Goal: Find specific page/section: Find specific page/section

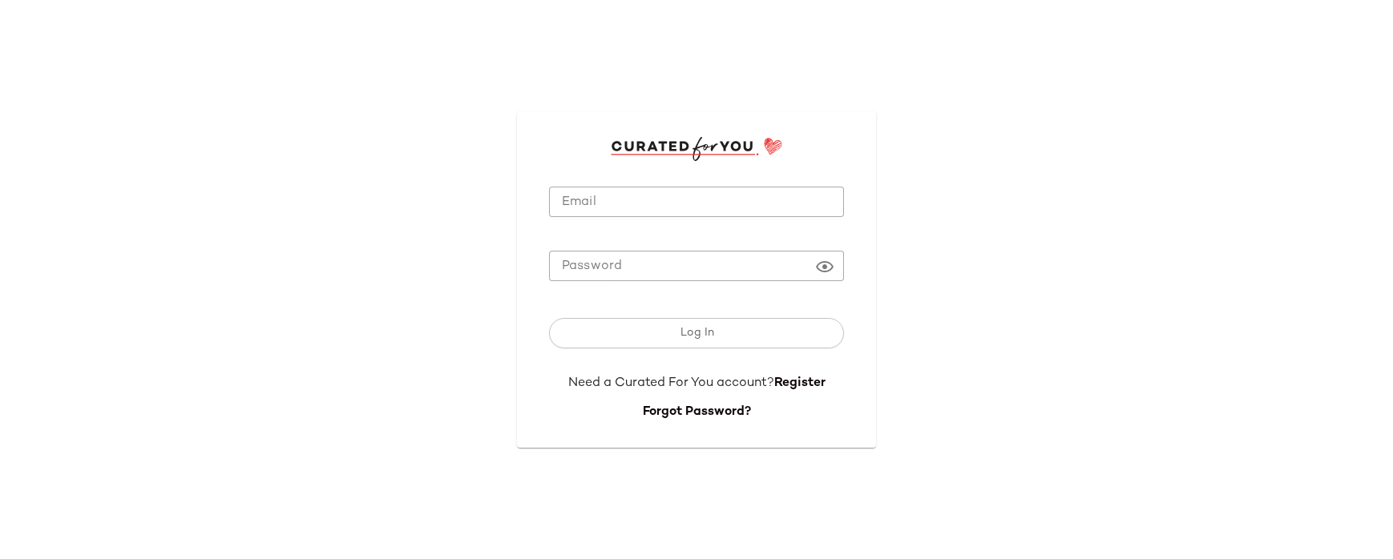
click at [641, 208] on input "Email" at bounding box center [696, 202] width 295 height 31
type input "**********"
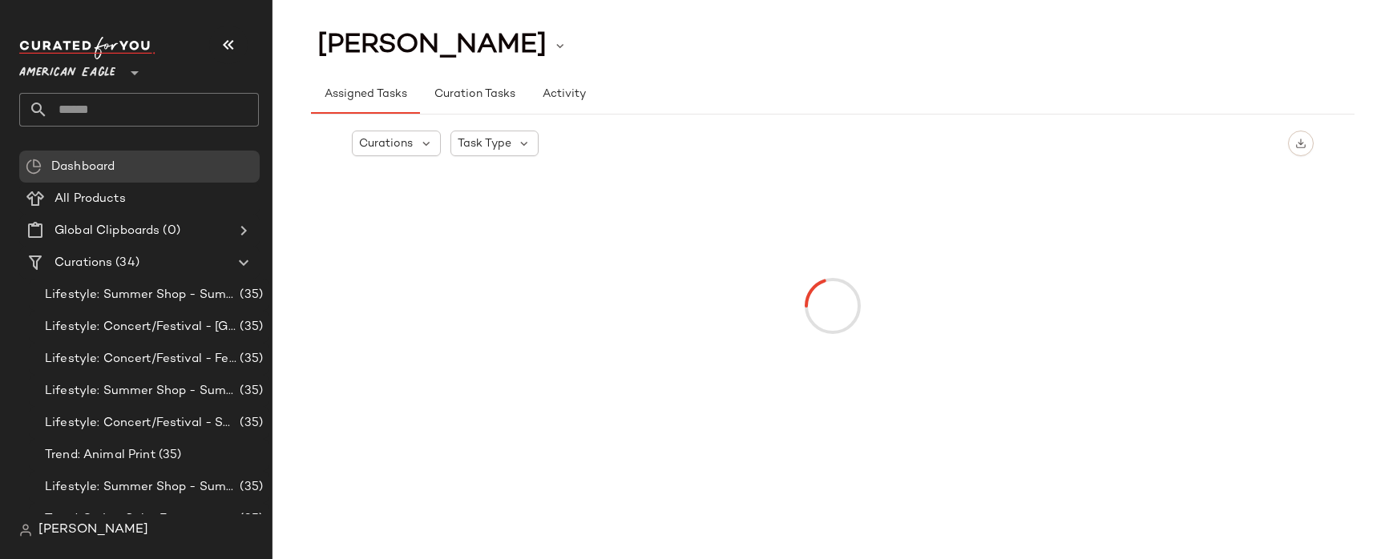
scroll to position [854, 0]
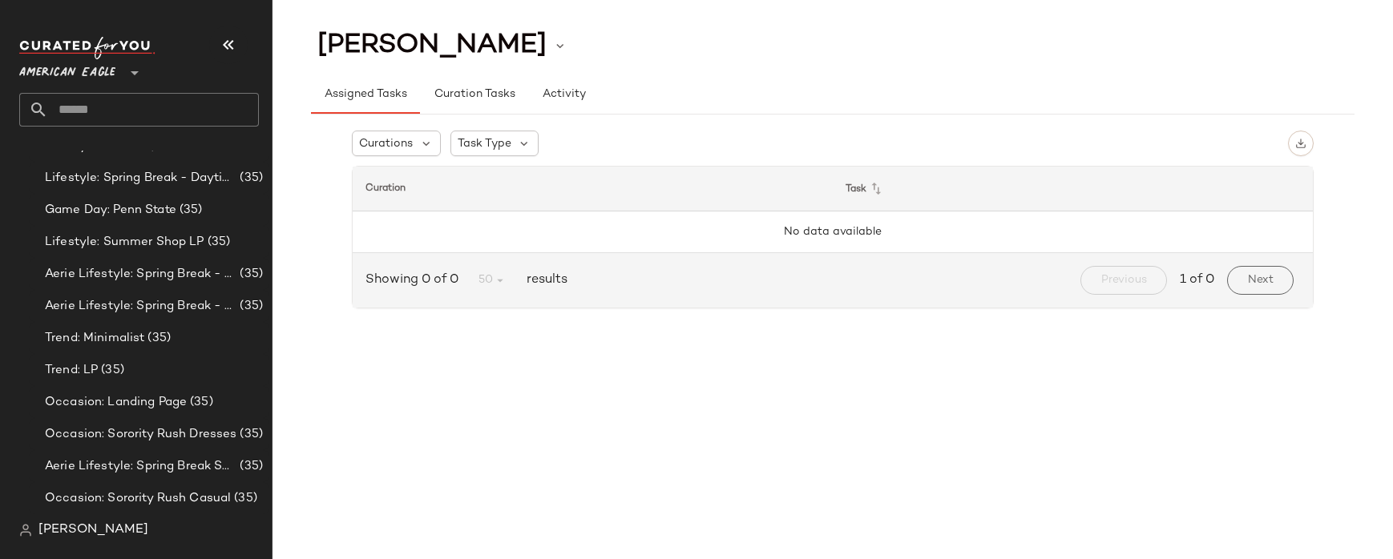
click at [58, 526] on span "[PERSON_NAME]" at bounding box center [93, 530] width 110 height 19
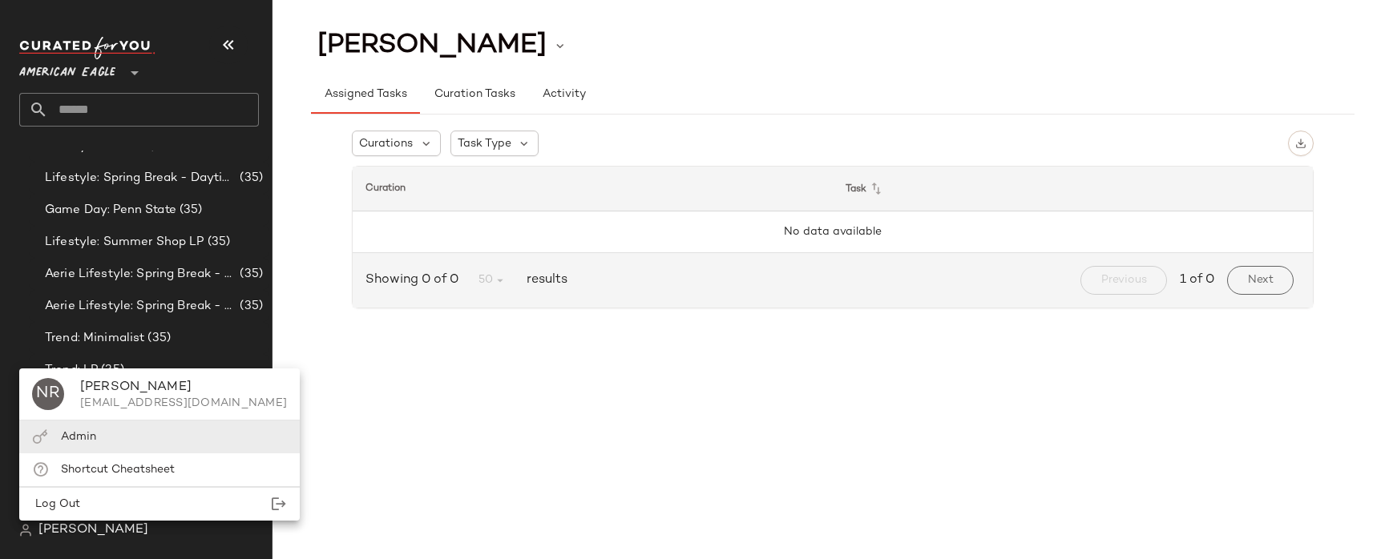
click at [92, 442] on span "Admin" at bounding box center [78, 437] width 35 height 12
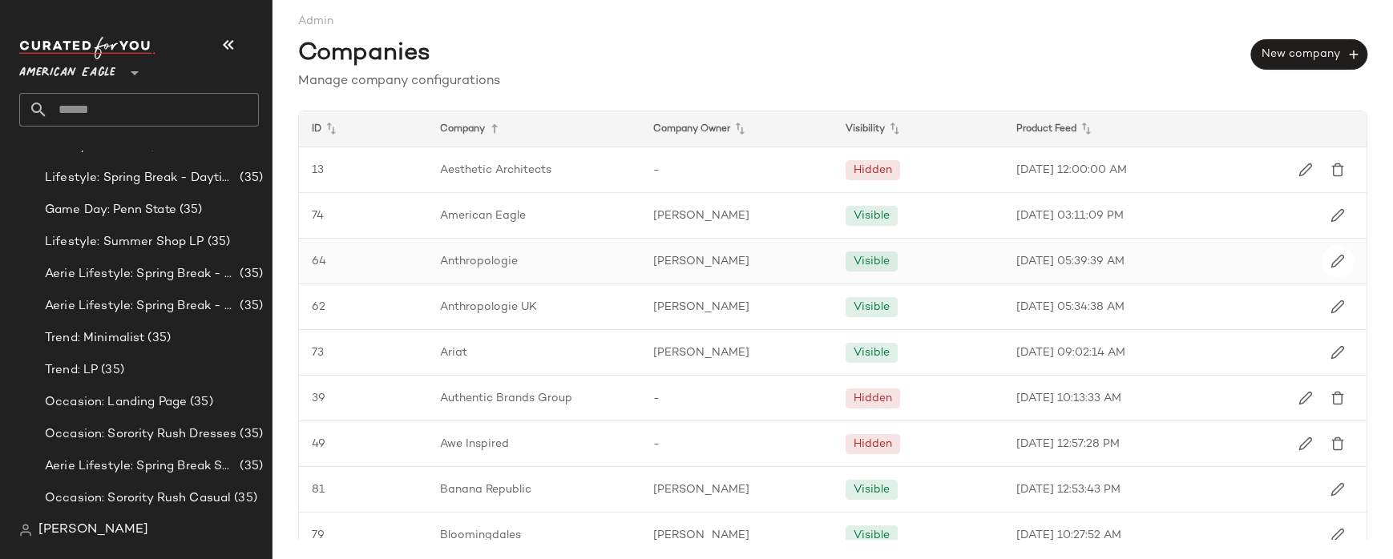
scroll to position [1945, 0]
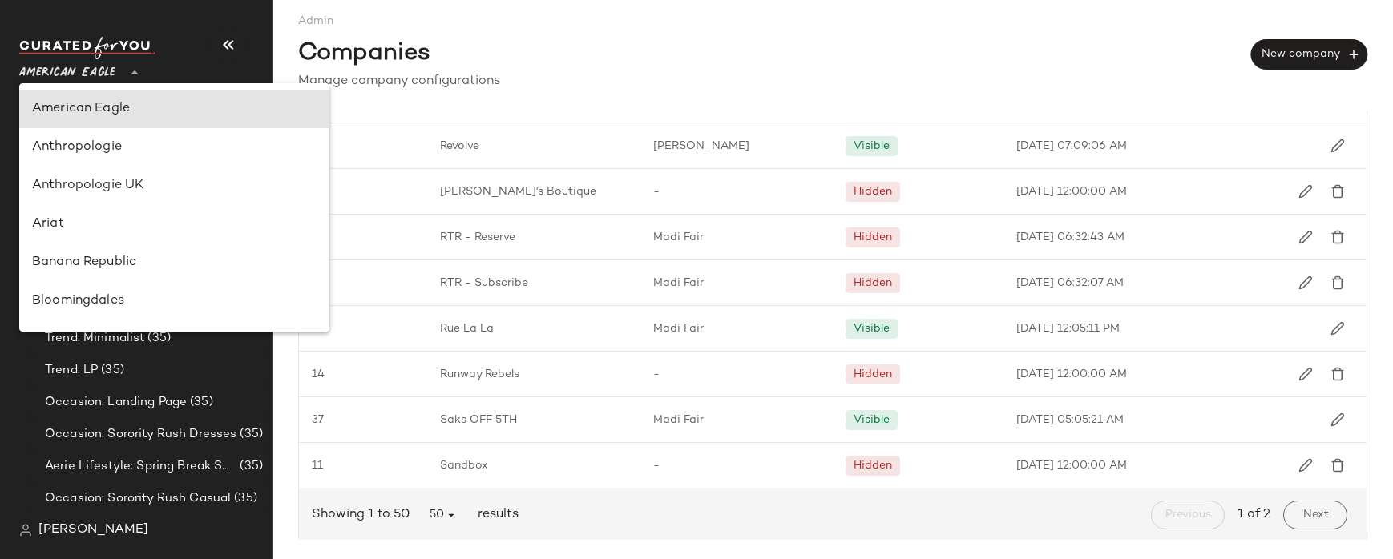
click at [36, 79] on span "American Eagle" at bounding box center [67, 68] width 96 height 29
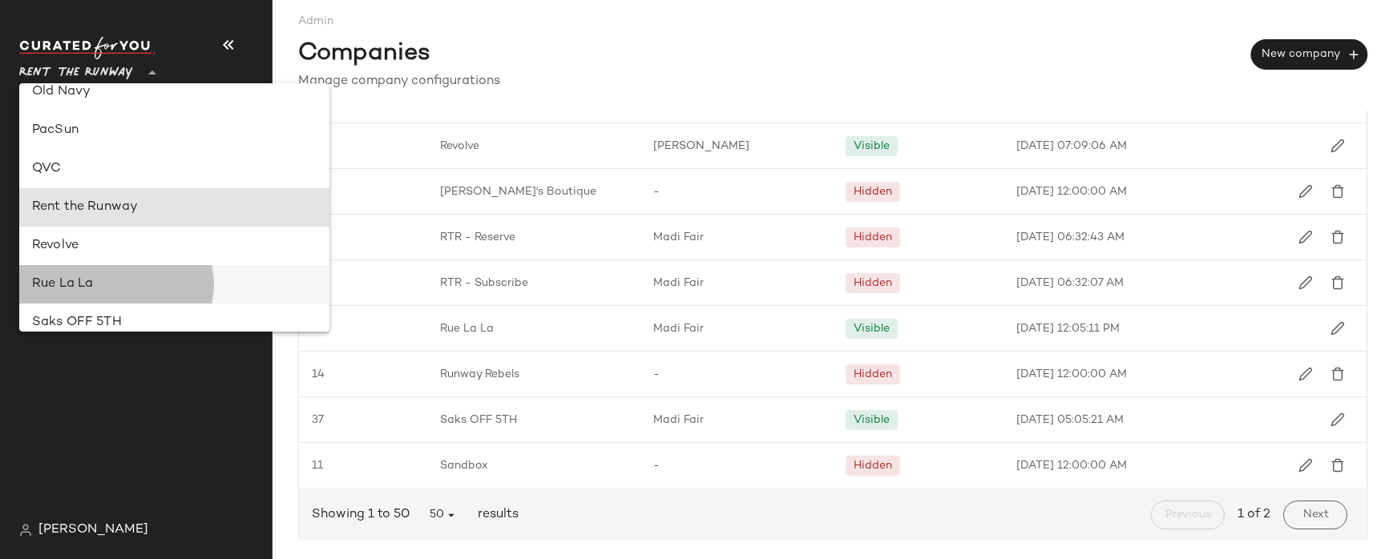
click at [91, 286] on div "Rue La La" at bounding box center [174, 284] width 284 height 19
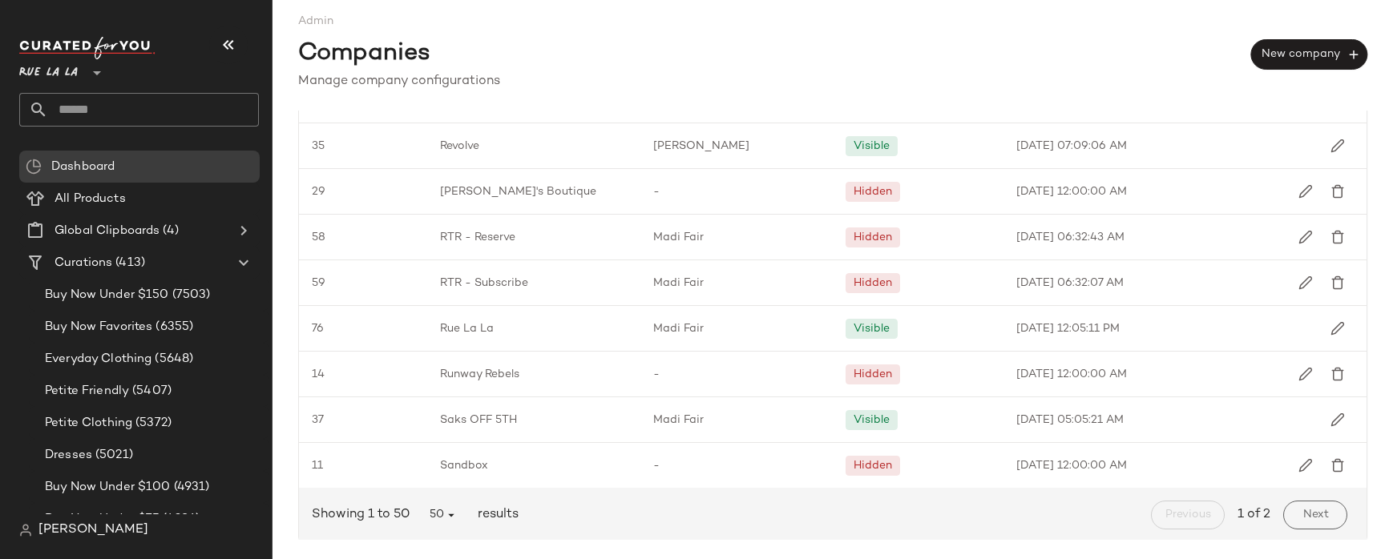
click at [693, 59] on div "Companies New company" at bounding box center [832, 51] width 1069 height 42
click at [124, 192] on span "All Products" at bounding box center [89, 199] width 71 height 18
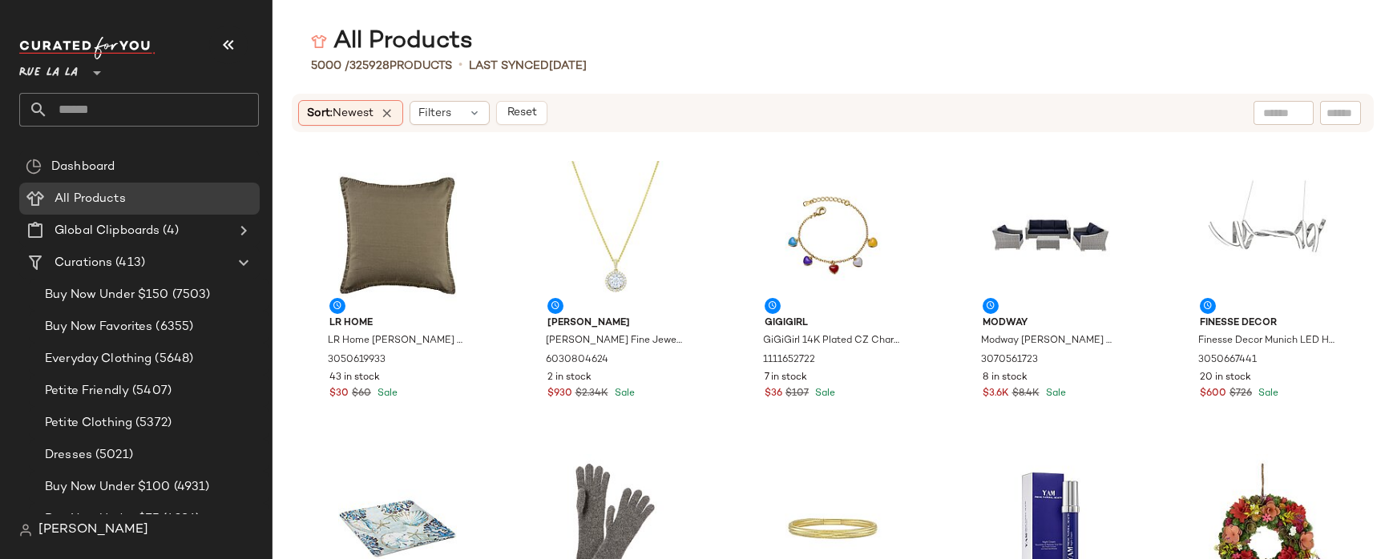
click at [26, 524] on img at bounding box center [25, 530] width 13 height 13
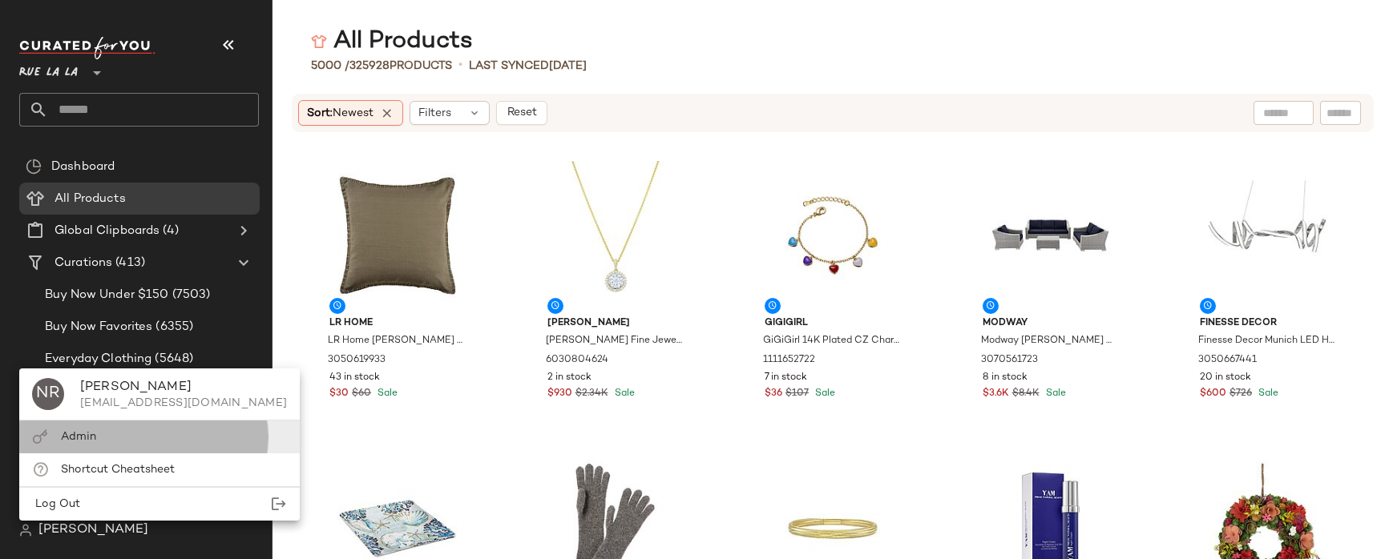
click at [61, 434] on span "Admin" at bounding box center [78, 437] width 35 height 12
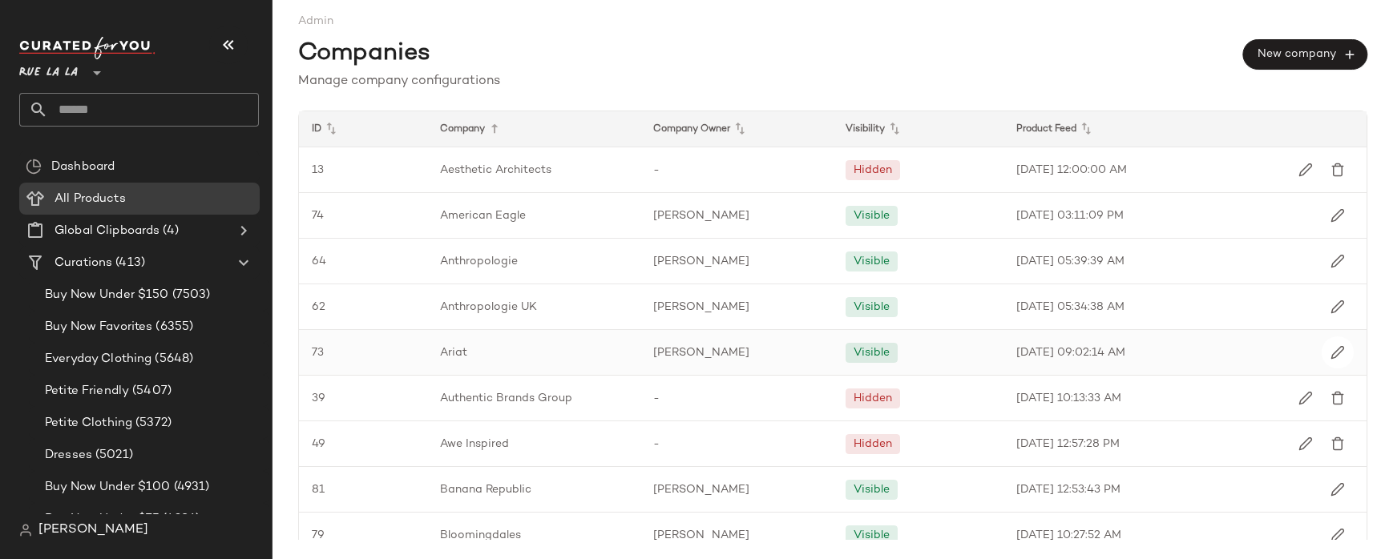
scroll to position [986, 0]
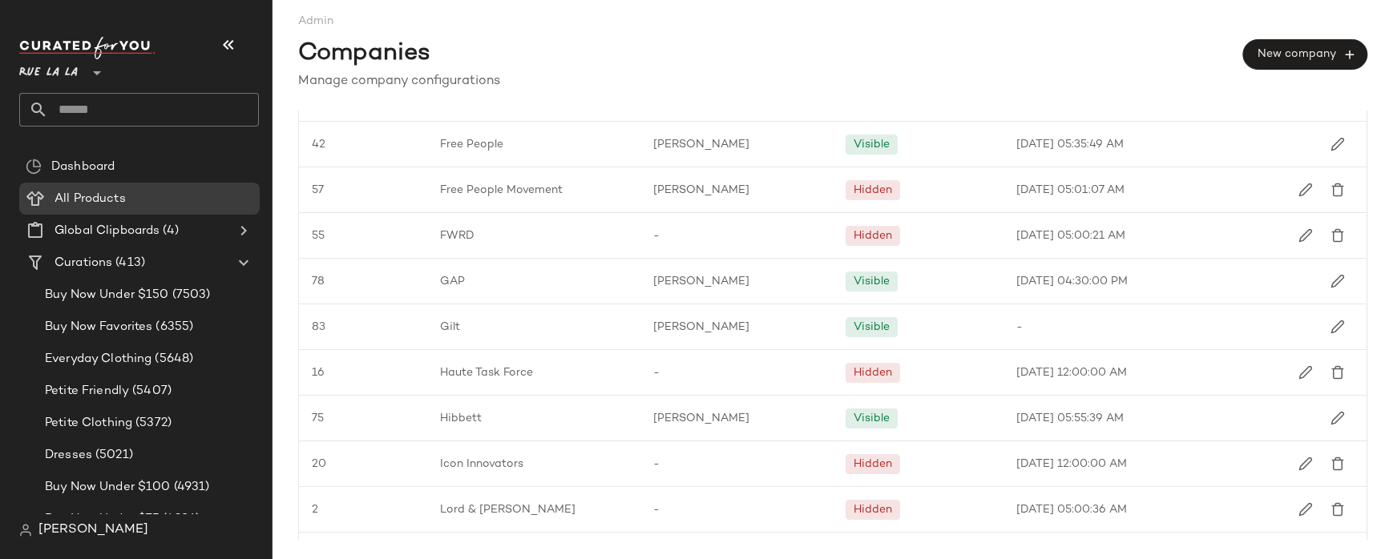
click at [71, 62] on span "Rue La La" at bounding box center [48, 68] width 58 height 29
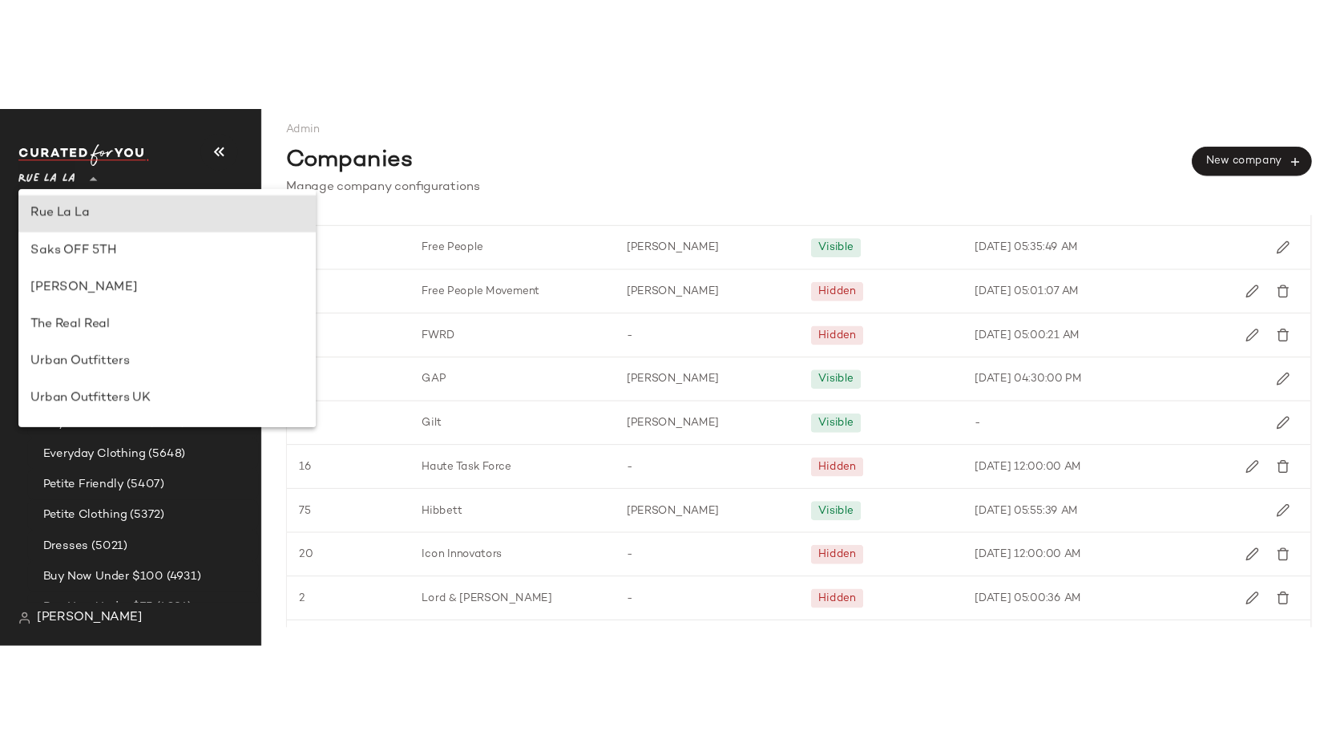
scroll to position [324, 0]
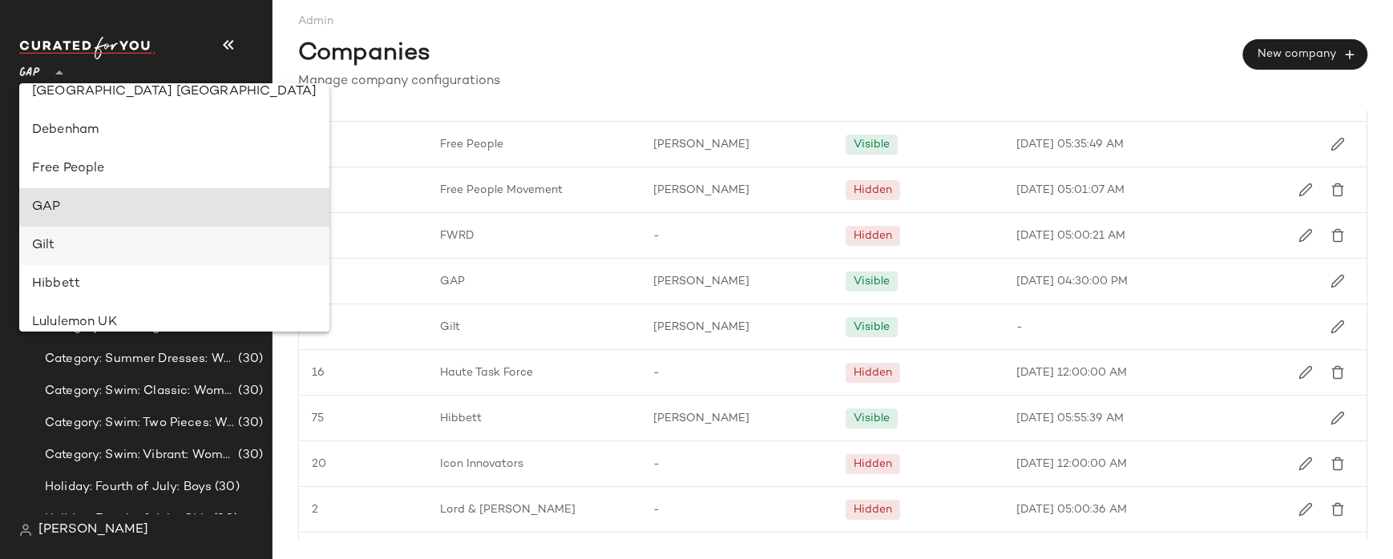
click at [94, 231] on div "Gilt" at bounding box center [174, 246] width 310 height 38
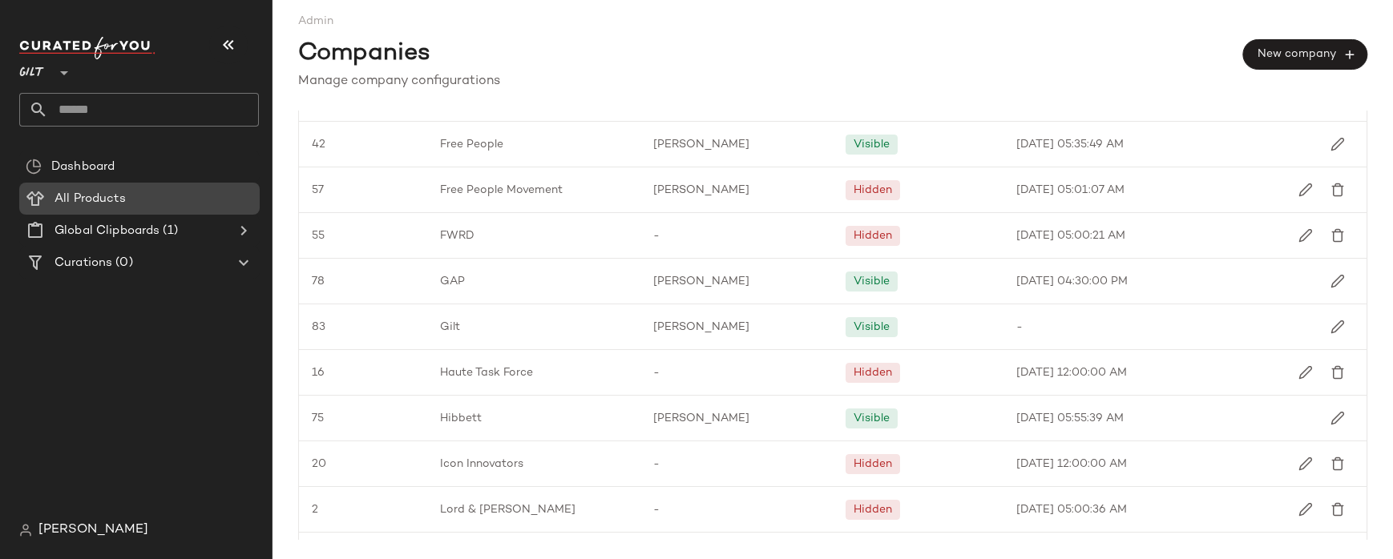
click at [72, 207] on span "All Products" at bounding box center [89, 199] width 71 height 18
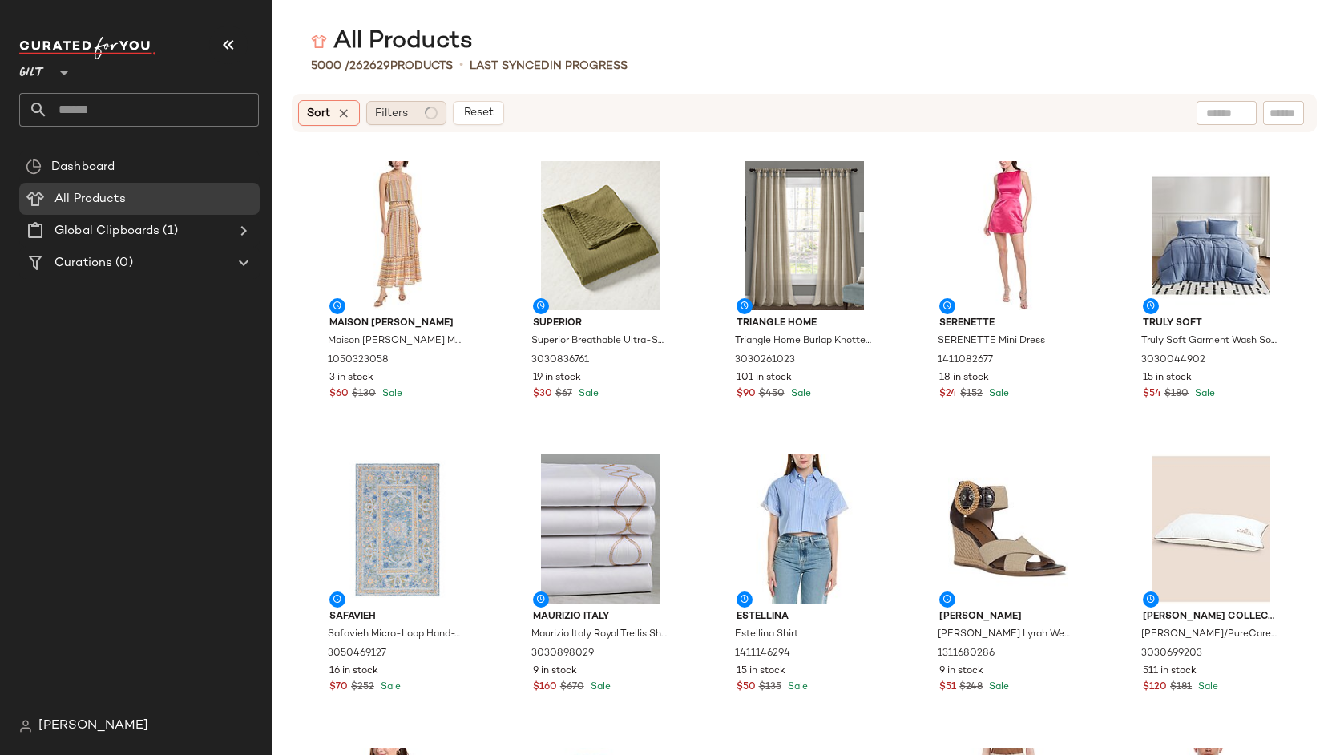
click at [401, 115] on span "Filters" at bounding box center [391, 113] width 33 height 17
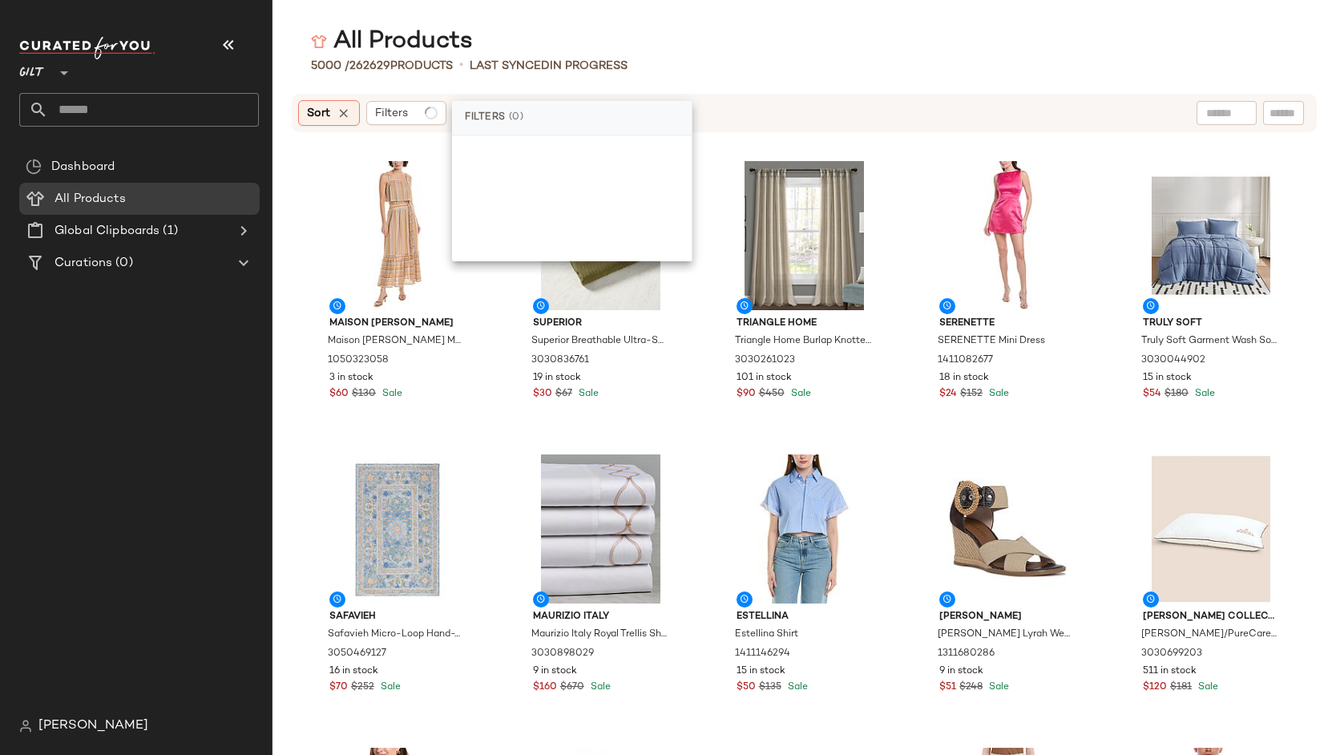
click at [698, 42] on div "All Products" at bounding box center [803, 42] width 1063 height 32
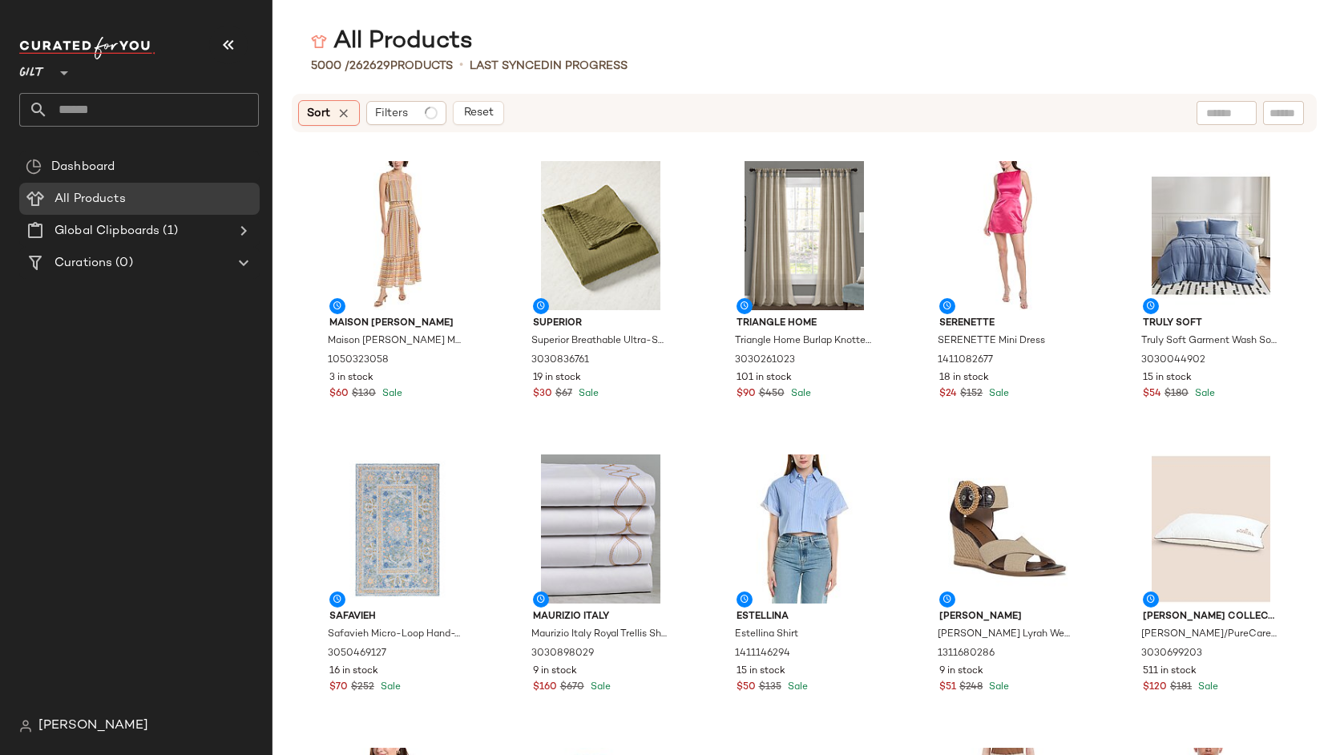
click at [73, 76] on div "Gilt **" at bounding box center [99, 63] width 160 height 40
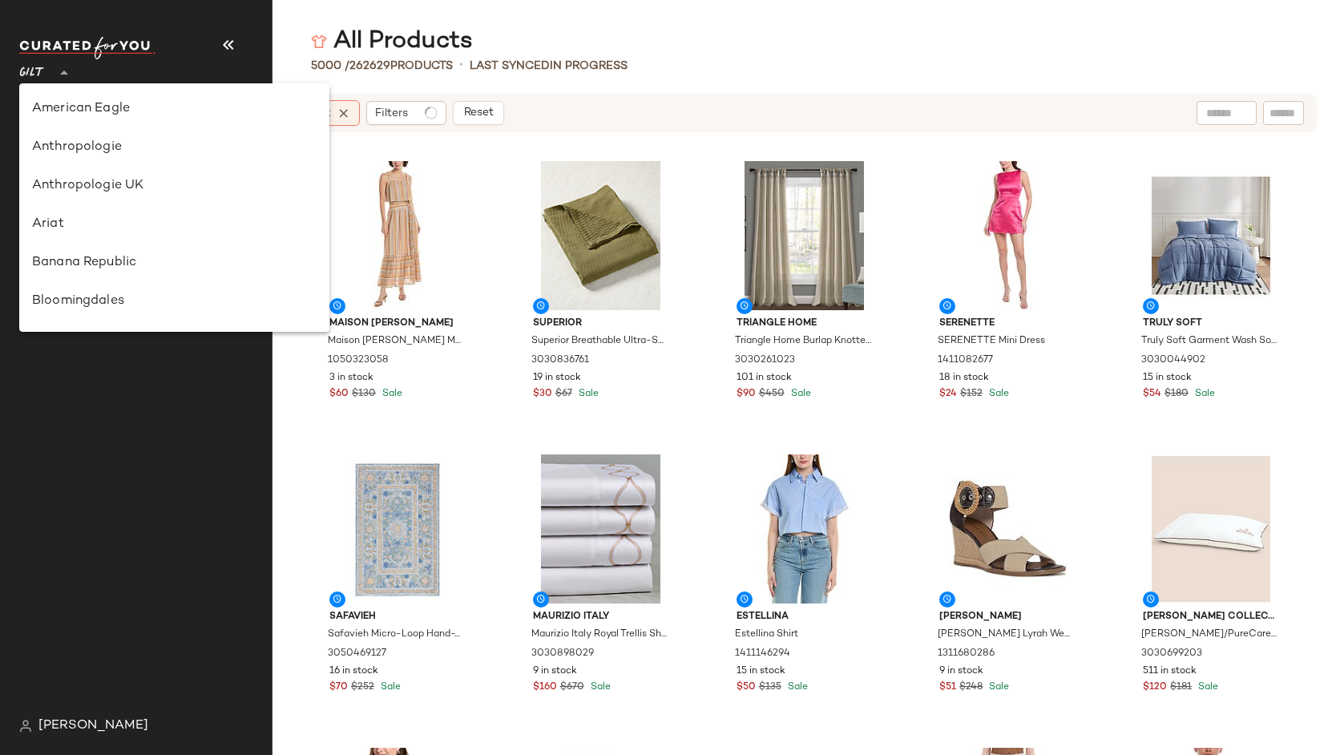
click at [49, 70] on div "Gilt **" at bounding box center [35, 63] width 32 height 40
click at [73, 210] on div "Rue La La" at bounding box center [174, 227] width 310 height 38
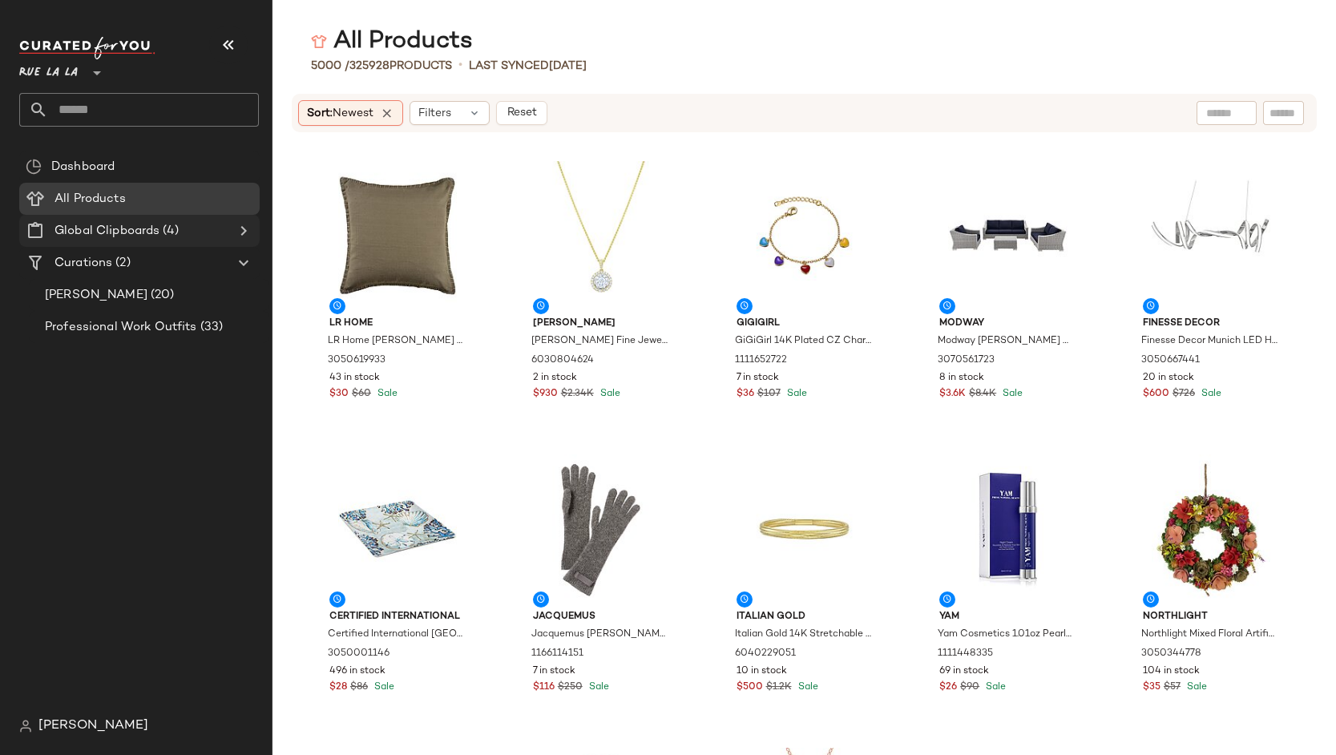
click at [232, 232] on div at bounding box center [242, 230] width 22 height 19
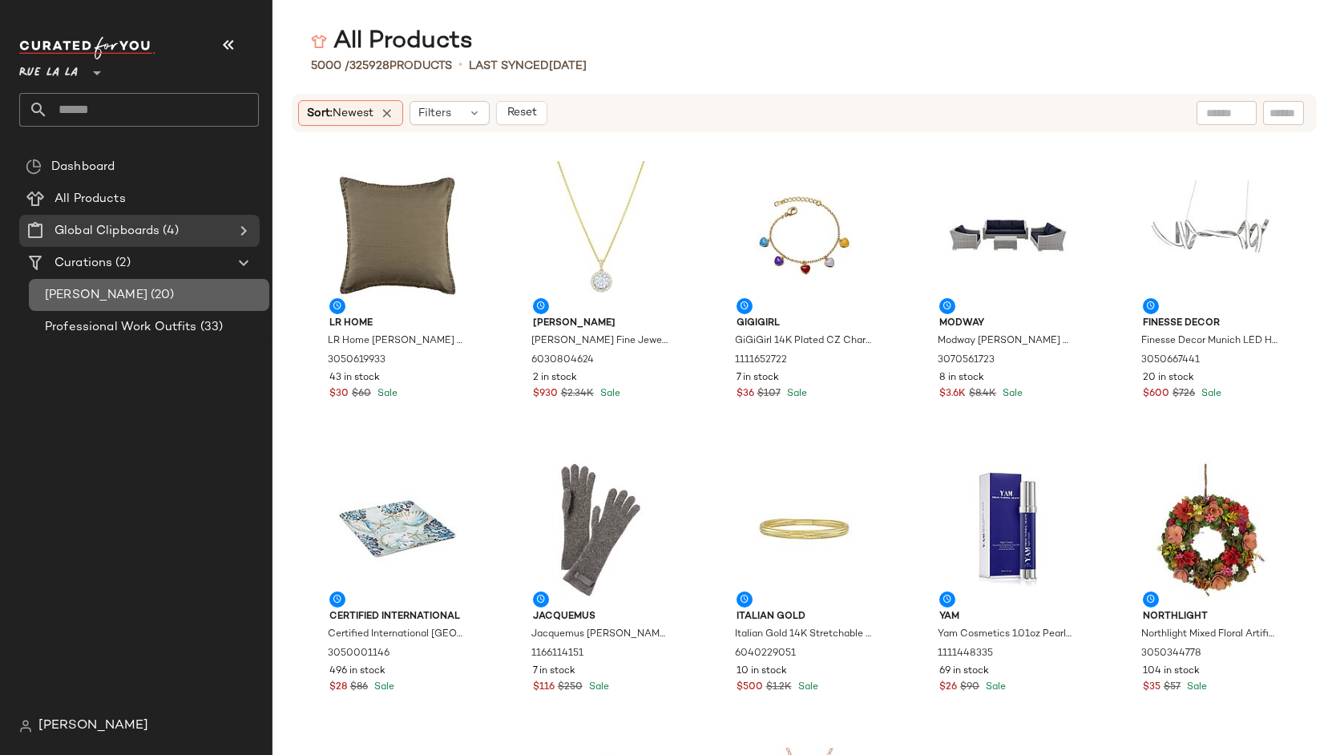
click at [131, 290] on div "[PERSON_NAME] (20)" at bounding box center [151, 295] width 223 height 18
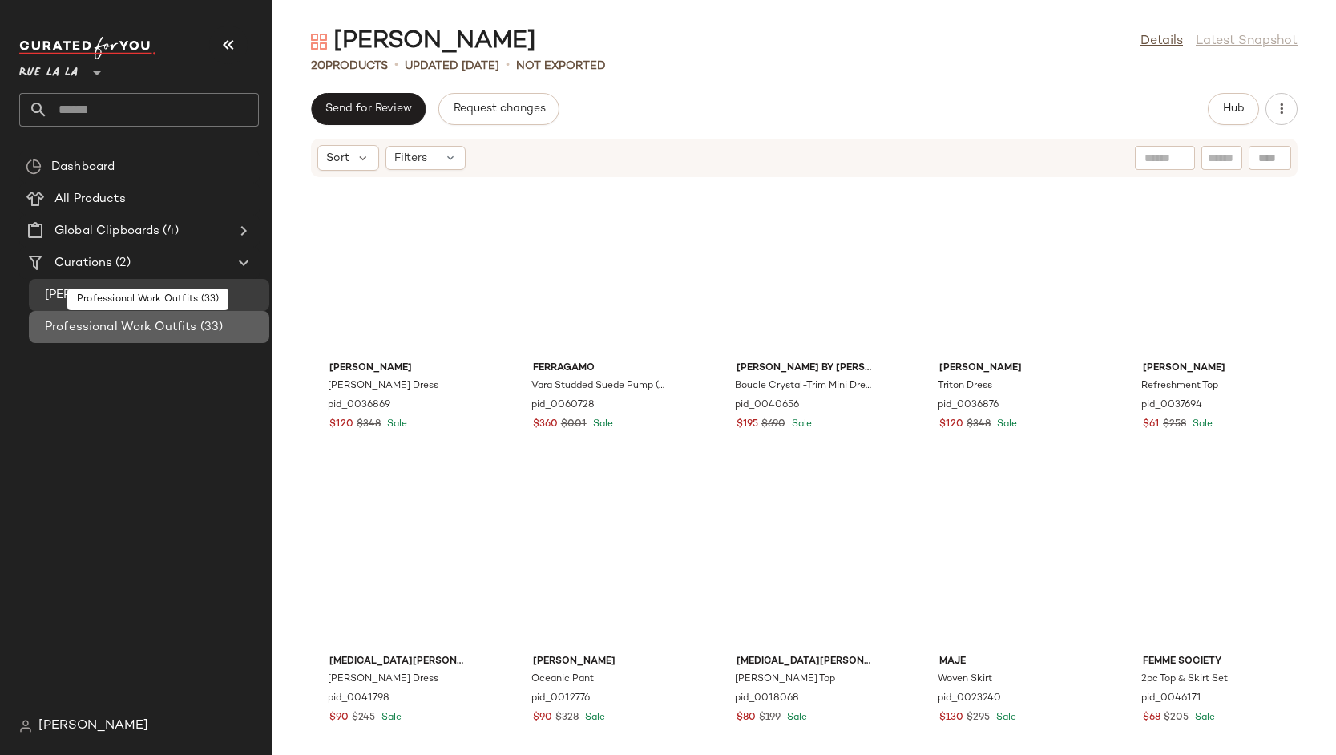
click at [140, 337] on div "Professional Work Outfits (33)" at bounding box center [149, 327] width 240 height 32
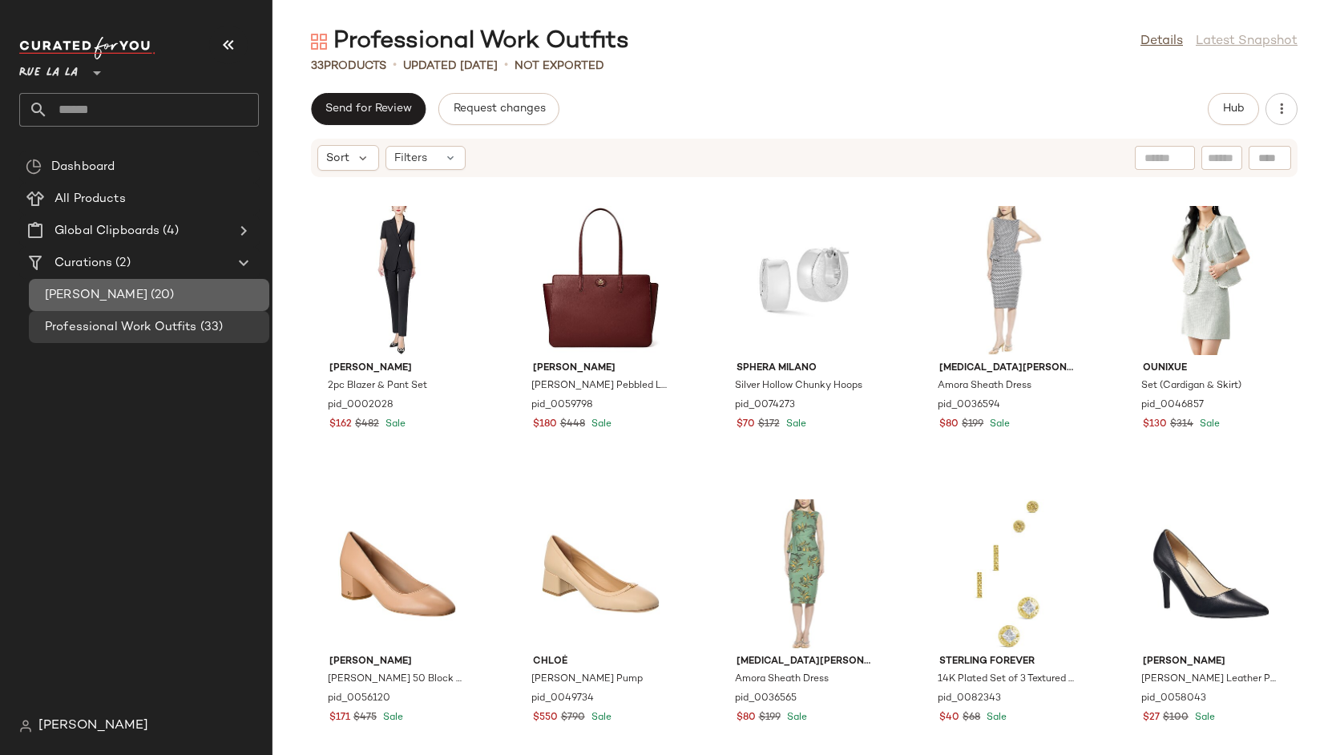
click at [147, 299] on span "(20)" at bounding box center [160, 295] width 27 height 18
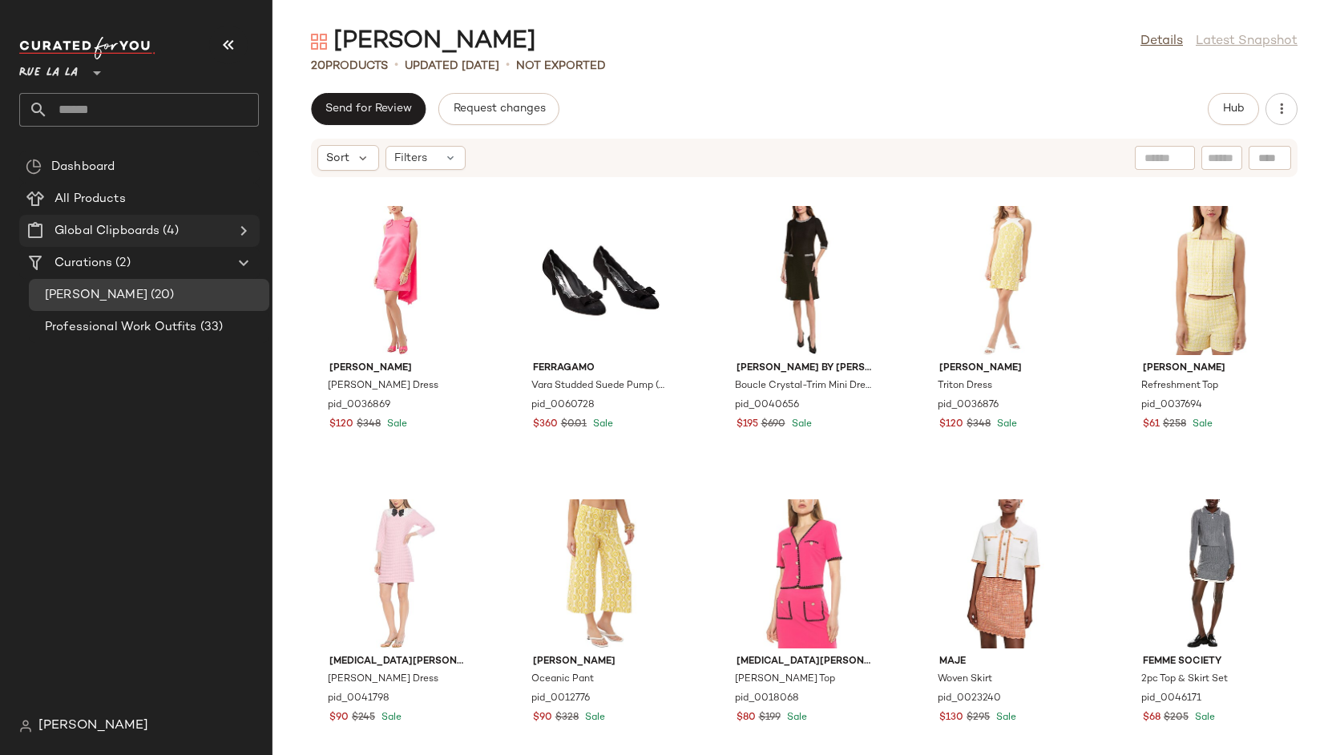
click at [243, 233] on icon at bounding box center [243, 230] width 19 height 19
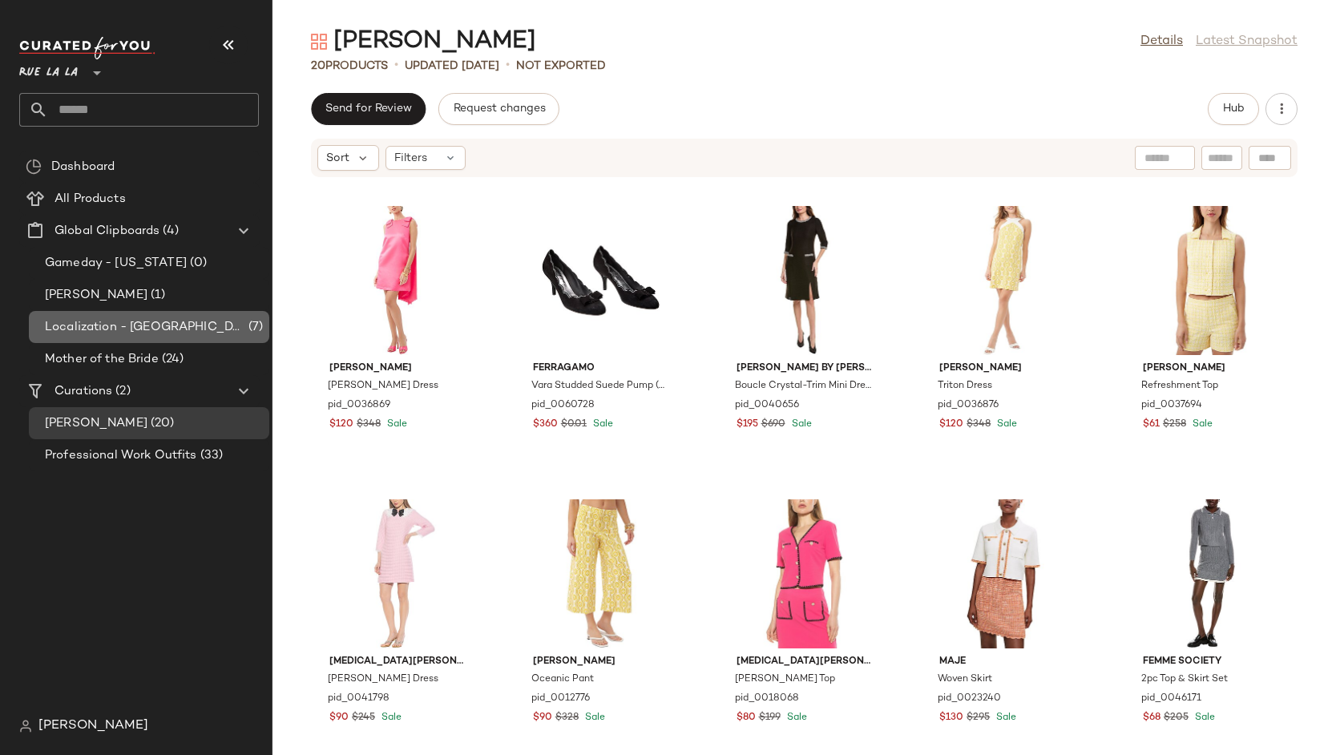
click at [127, 321] on span "Localization - [GEOGRAPHIC_DATA]" at bounding box center [145, 327] width 200 height 18
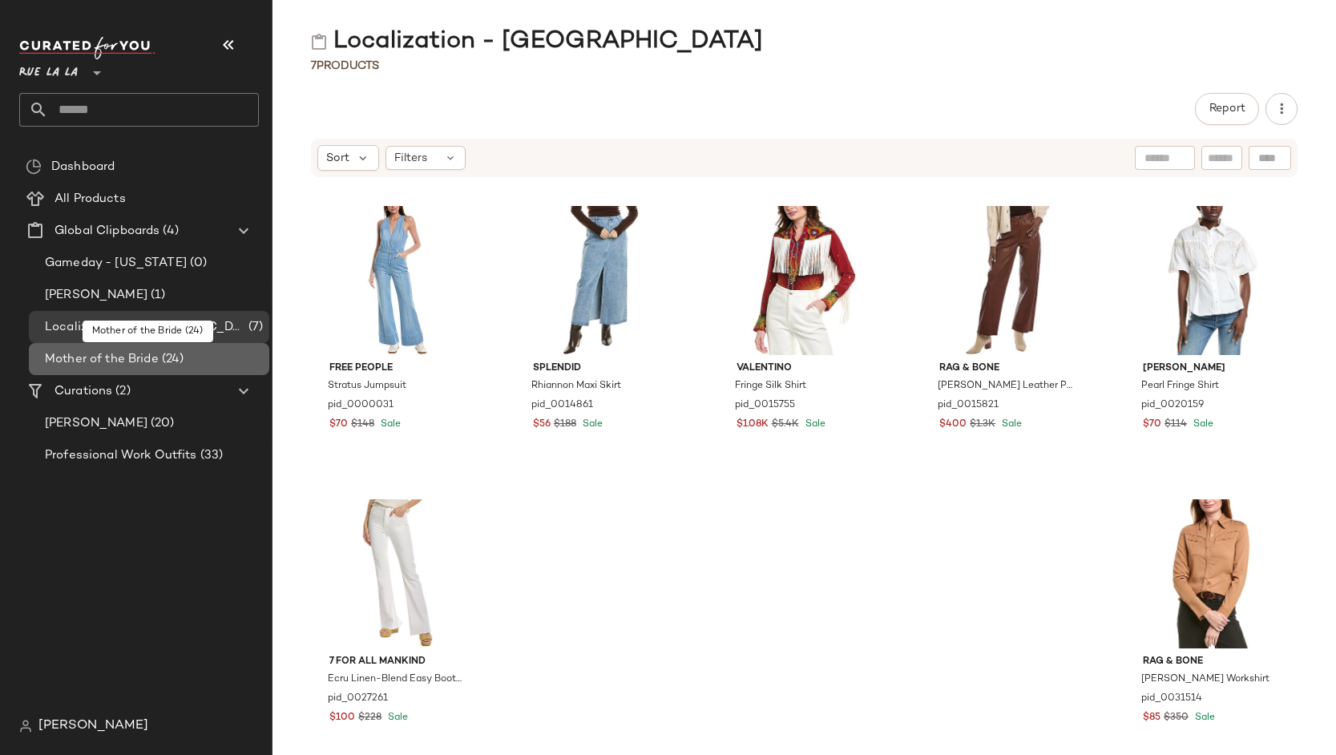
click at [136, 366] on span "Mother of the Bride" at bounding box center [102, 359] width 114 height 18
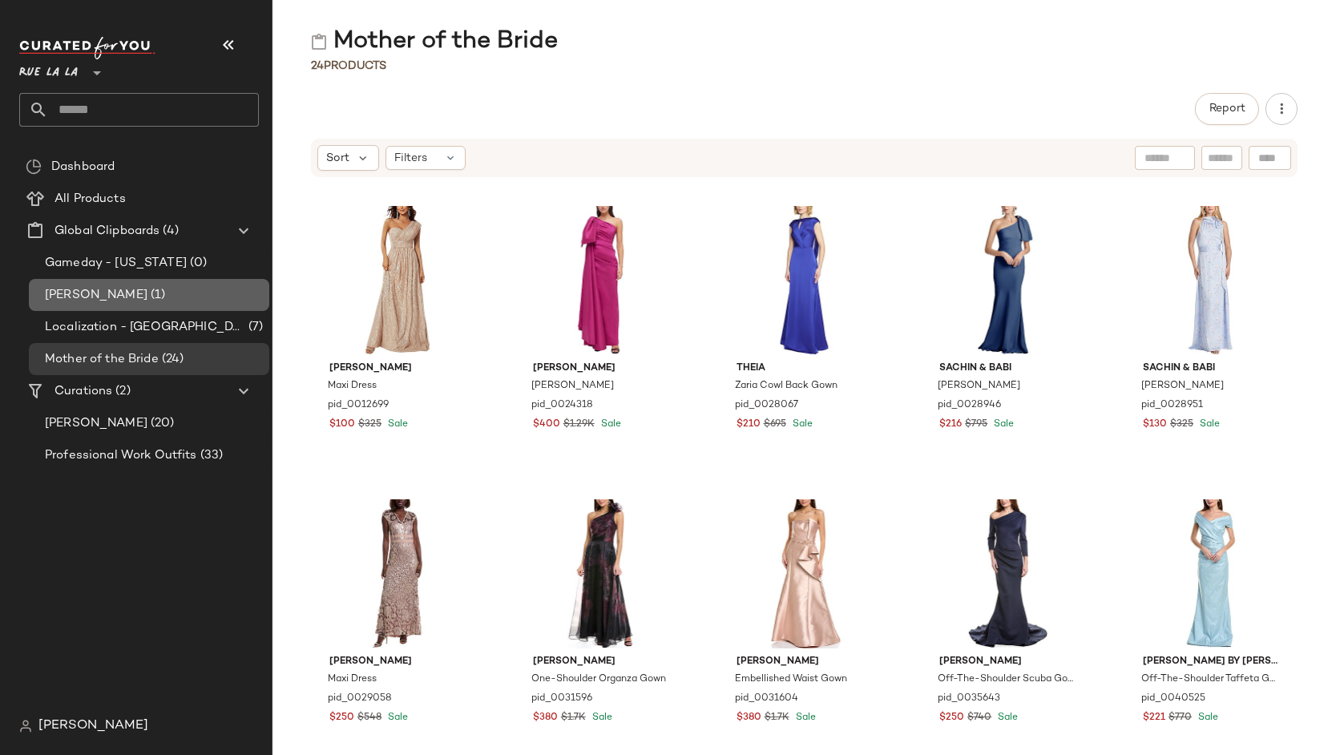
click at [109, 283] on div "[PERSON_NAME] (1)" at bounding box center [149, 295] width 240 height 32
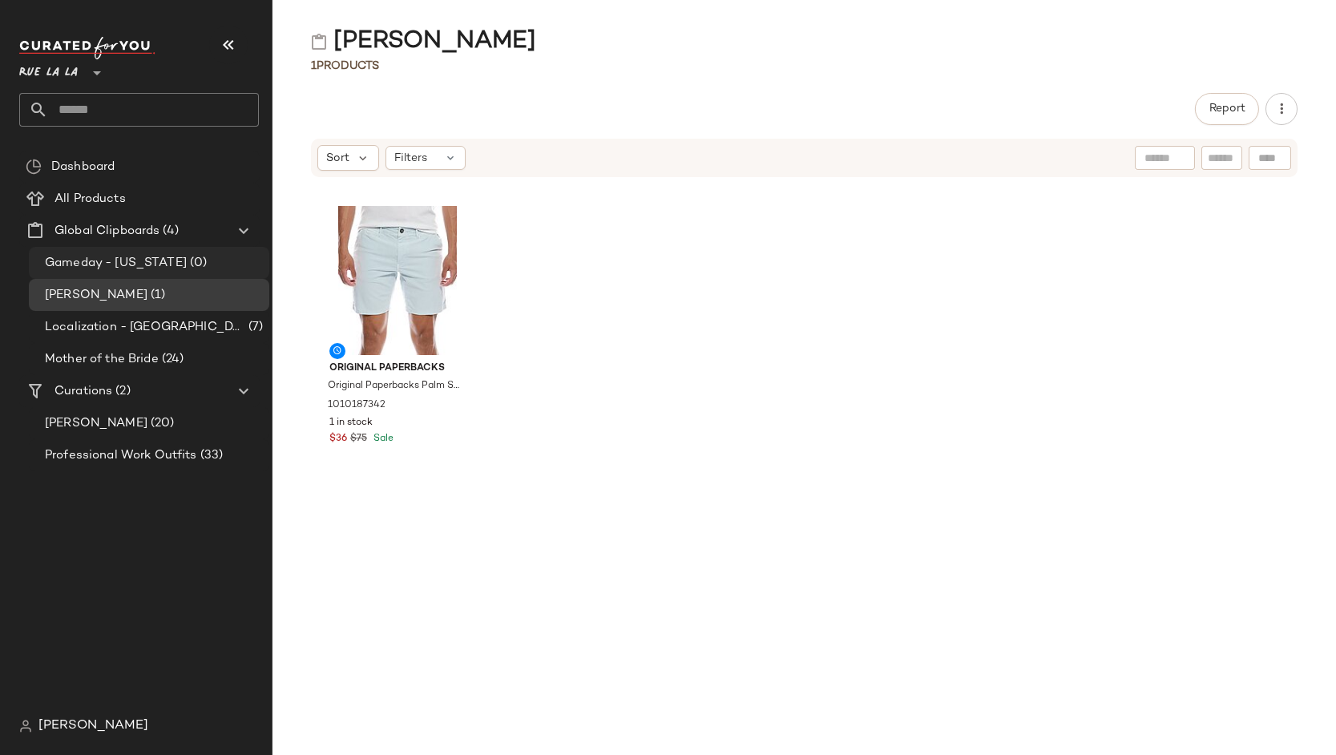
click at [151, 261] on span "Gameday - [US_STATE]" at bounding box center [116, 263] width 142 height 18
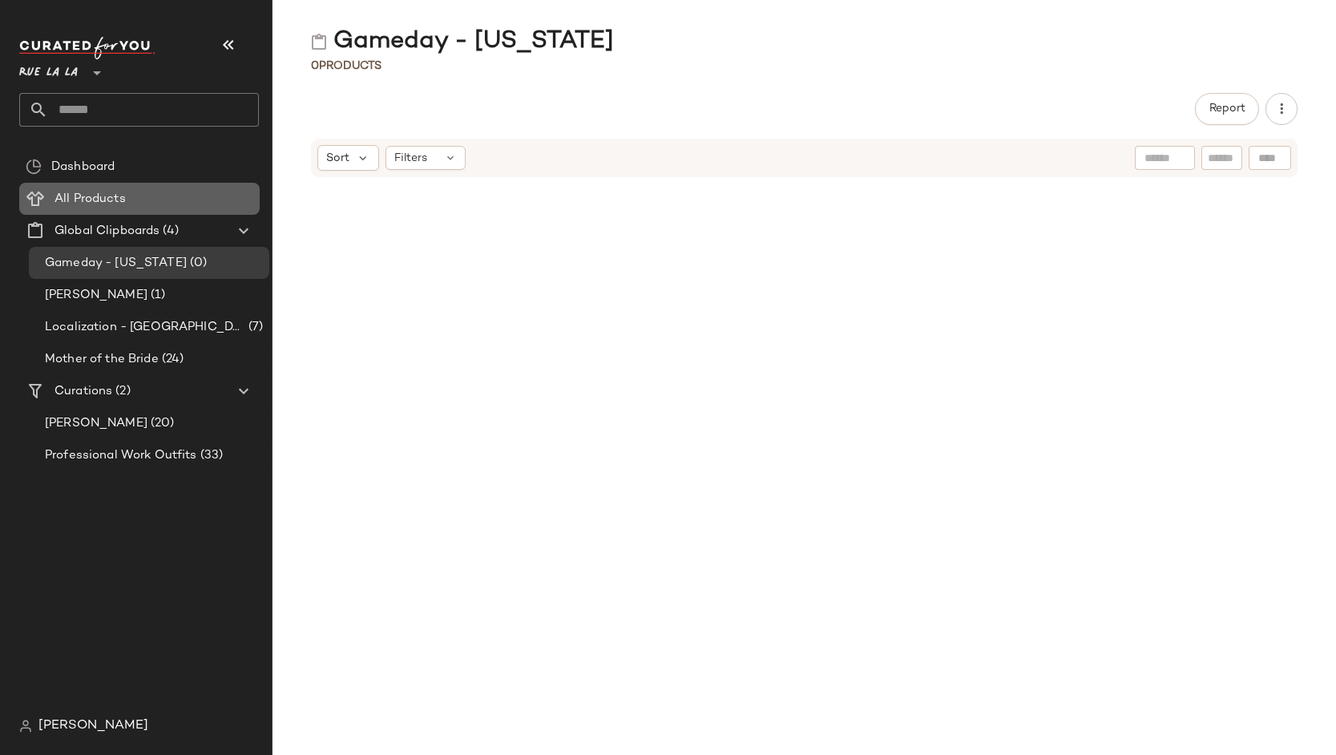
click at [56, 195] on span "All Products" at bounding box center [89, 199] width 71 height 18
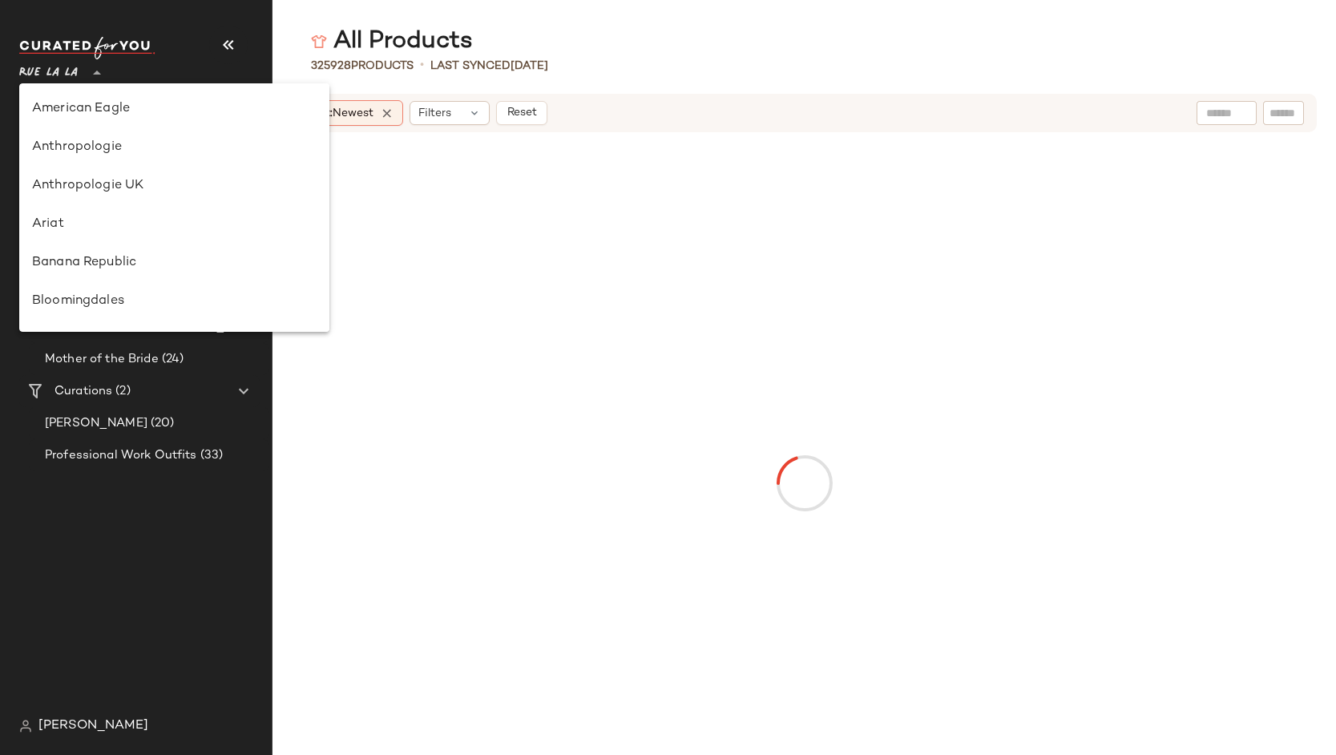
click at [64, 67] on span "Rue La La" at bounding box center [48, 68] width 58 height 29
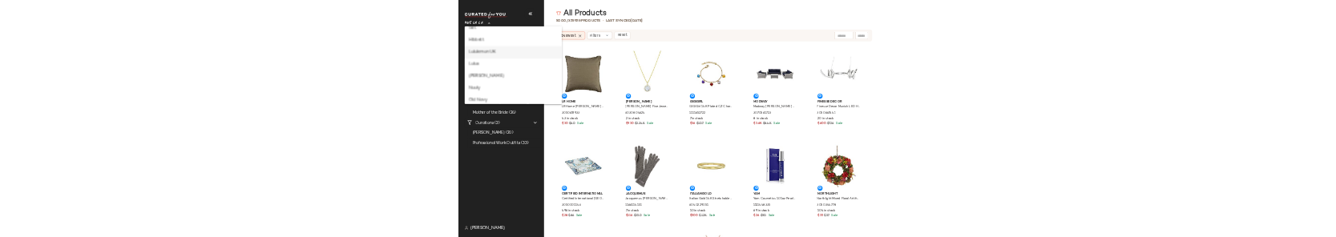
scroll to position [413, 0]
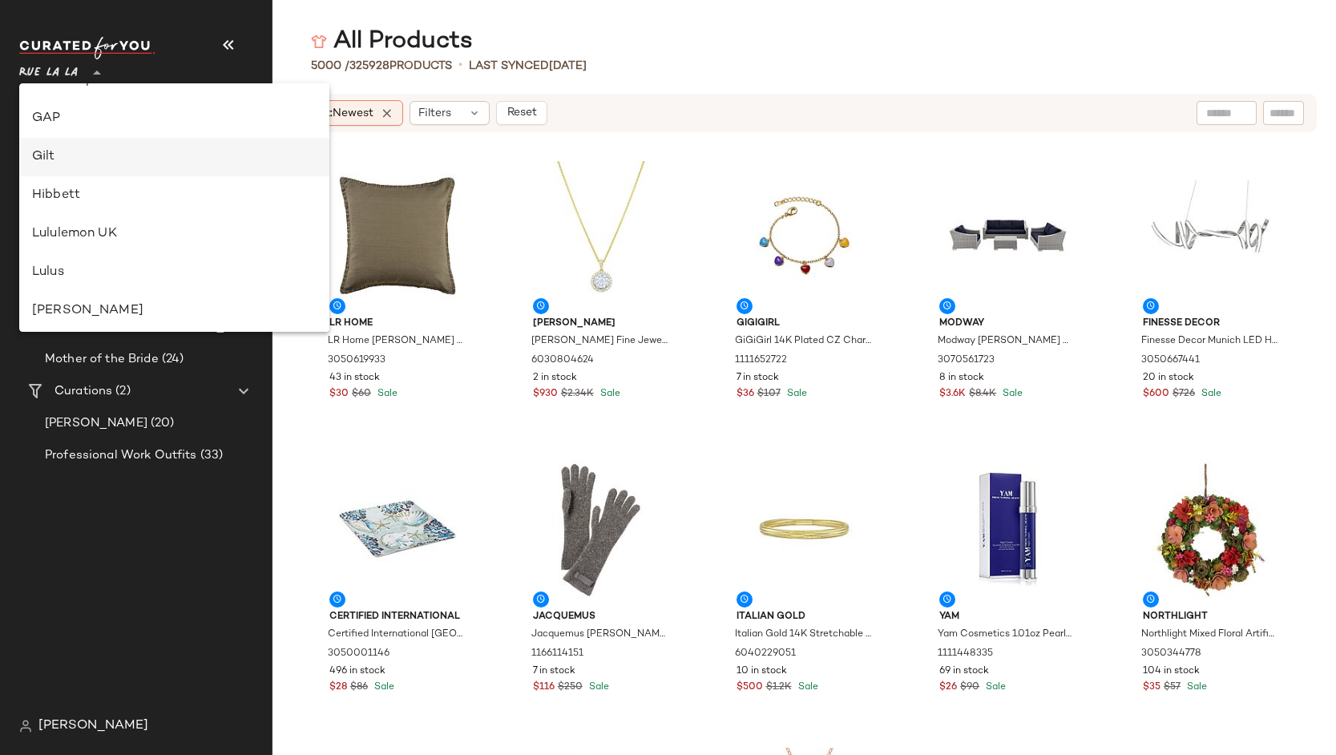
click at [79, 151] on div "Gilt" at bounding box center [174, 156] width 284 height 19
type input "**"
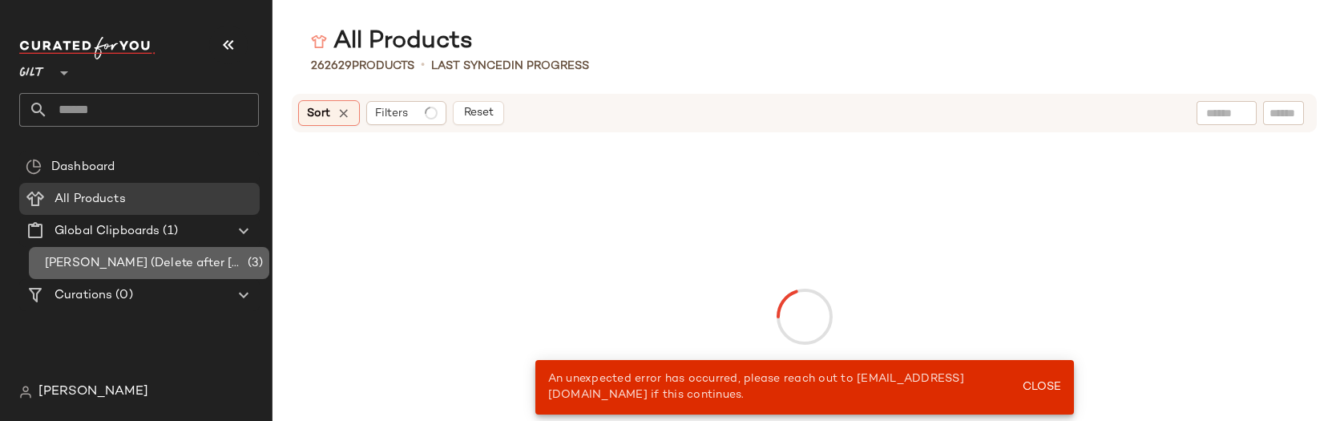
click at [150, 261] on span "[PERSON_NAME] (Delete after [DATE])" at bounding box center [145, 263] width 200 height 18
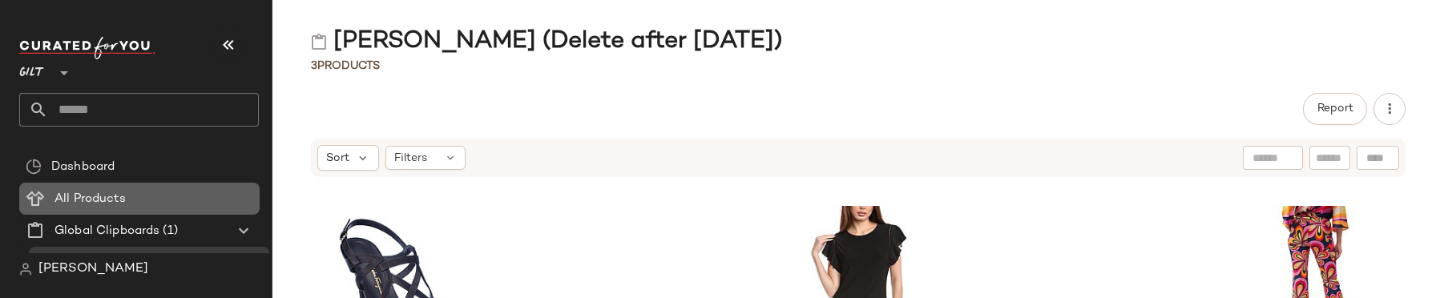
click at [119, 192] on span "All Products" at bounding box center [89, 199] width 71 height 18
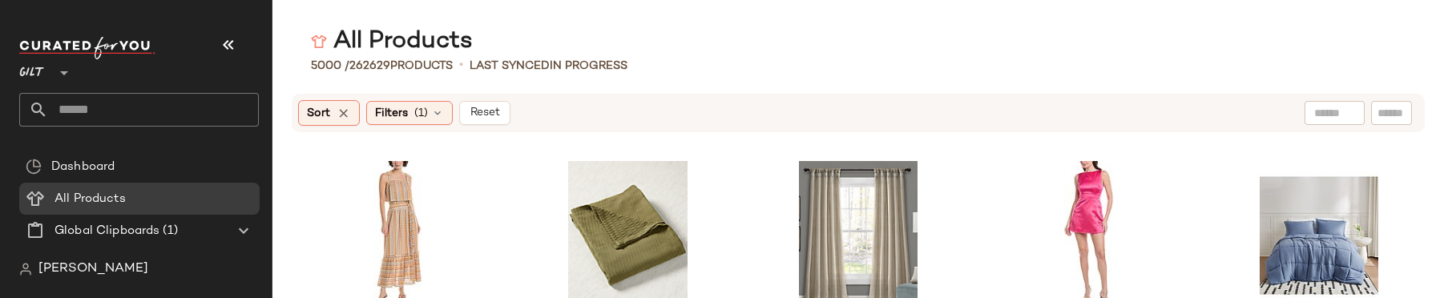
click at [91, 276] on span "[PERSON_NAME]" at bounding box center [93, 269] width 110 height 19
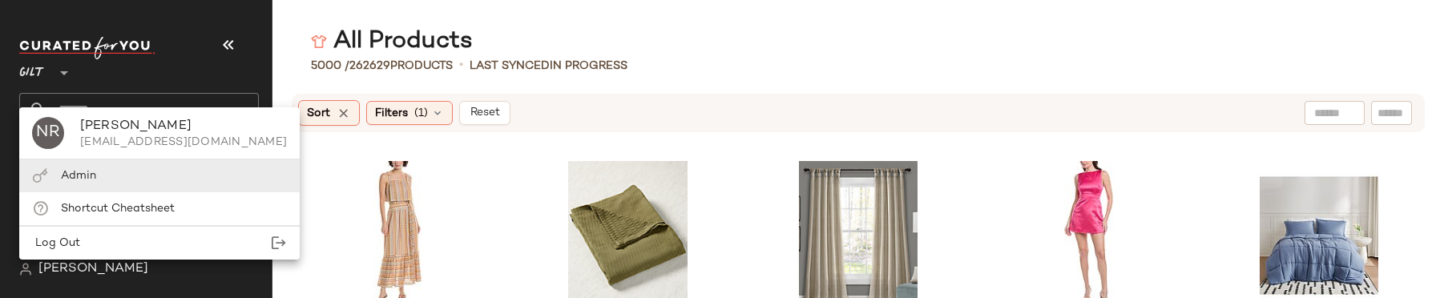
click at [100, 192] on div "Admin" at bounding box center [159, 208] width 280 height 33
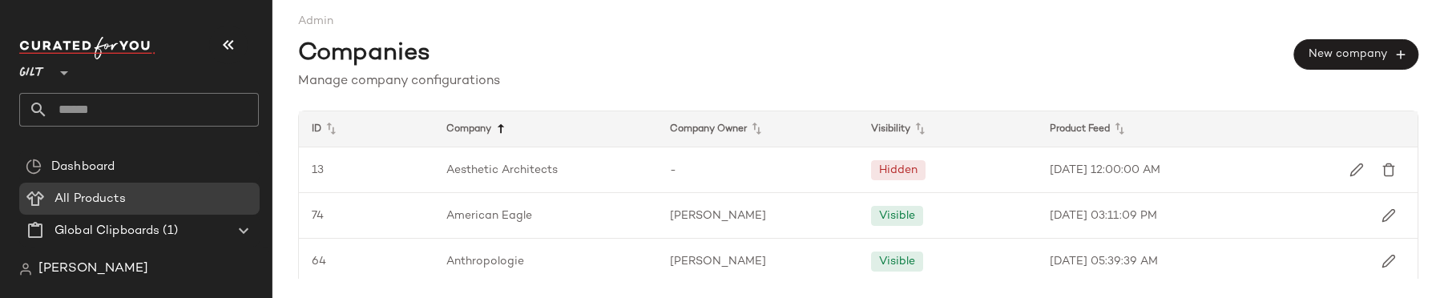
click at [495, 123] on icon at bounding box center [500, 128] width 19 height 19
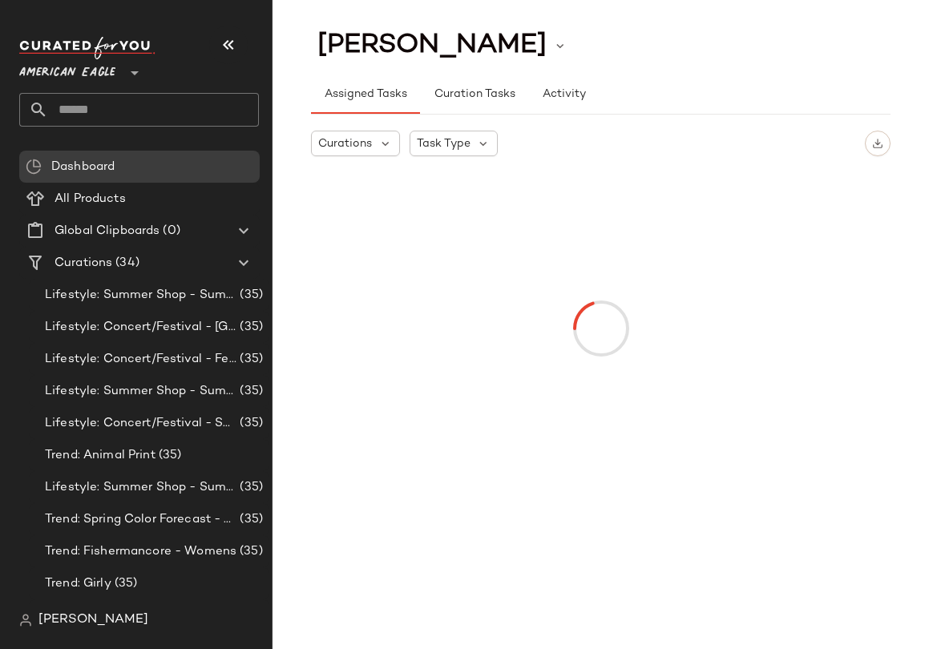
click at [62, 73] on span "American Eagle" at bounding box center [67, 68] width 96 height 29
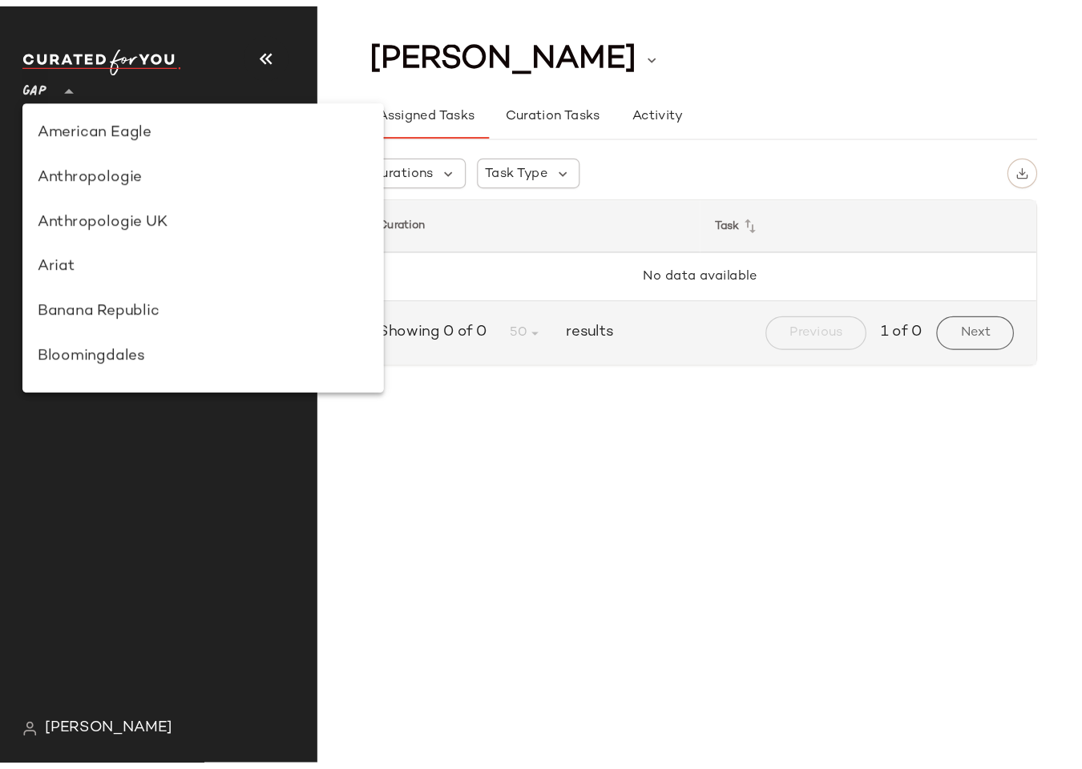
scroll to position [324, 0]
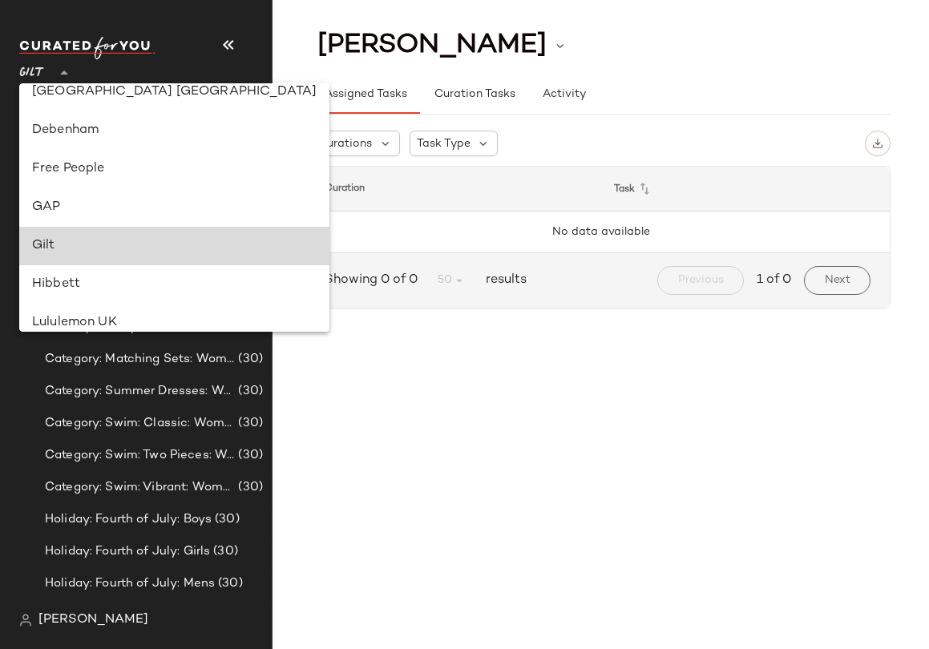
click at [139, 240] on div "Gilt" at bounding box center [174, 245] width 284 height 19
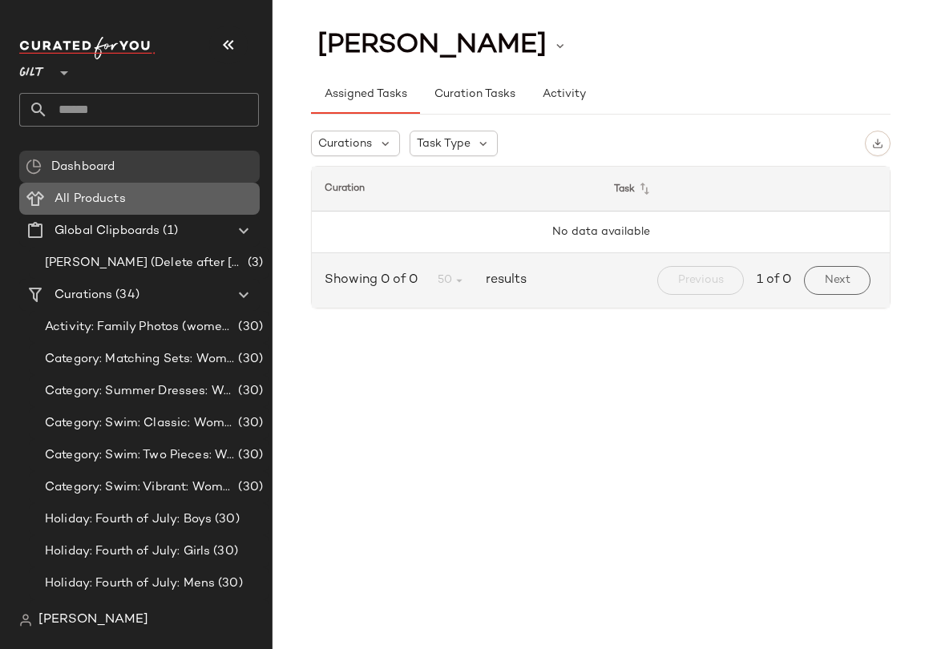
click at [115, 185] on Products "All Products" at bounding box center [139, 199] width 240 height 32
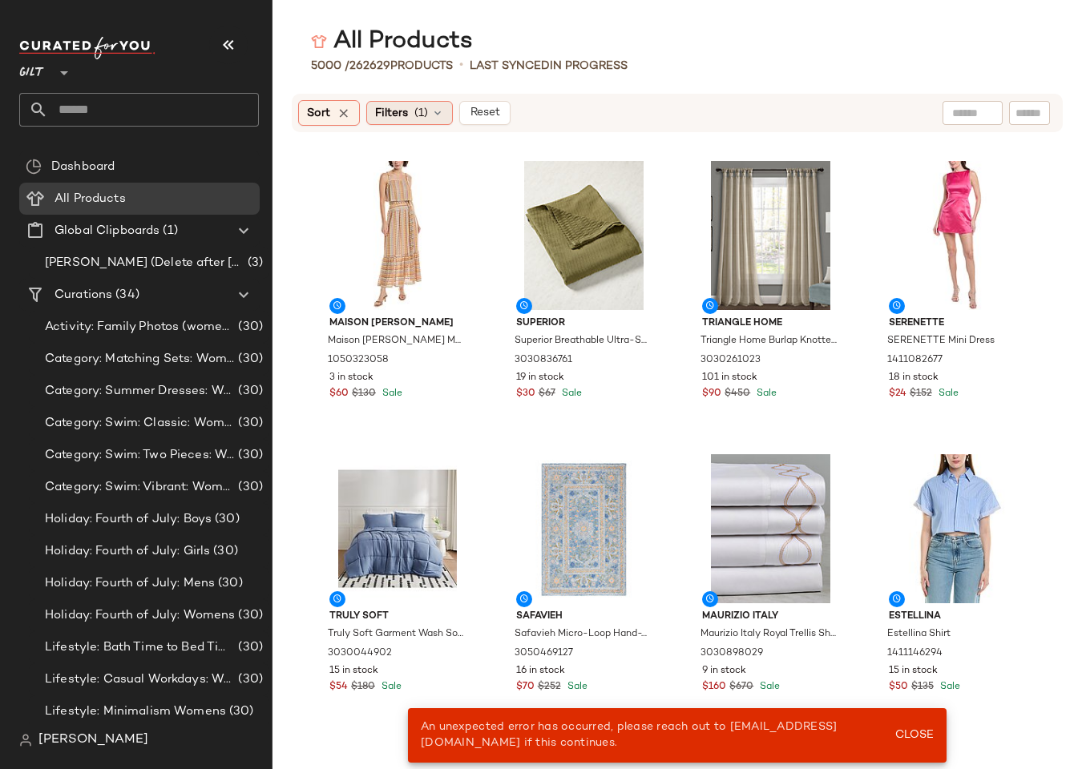
click at [397, 105] on span "Filters" at bounding box center [391, 113] width 33 height 17
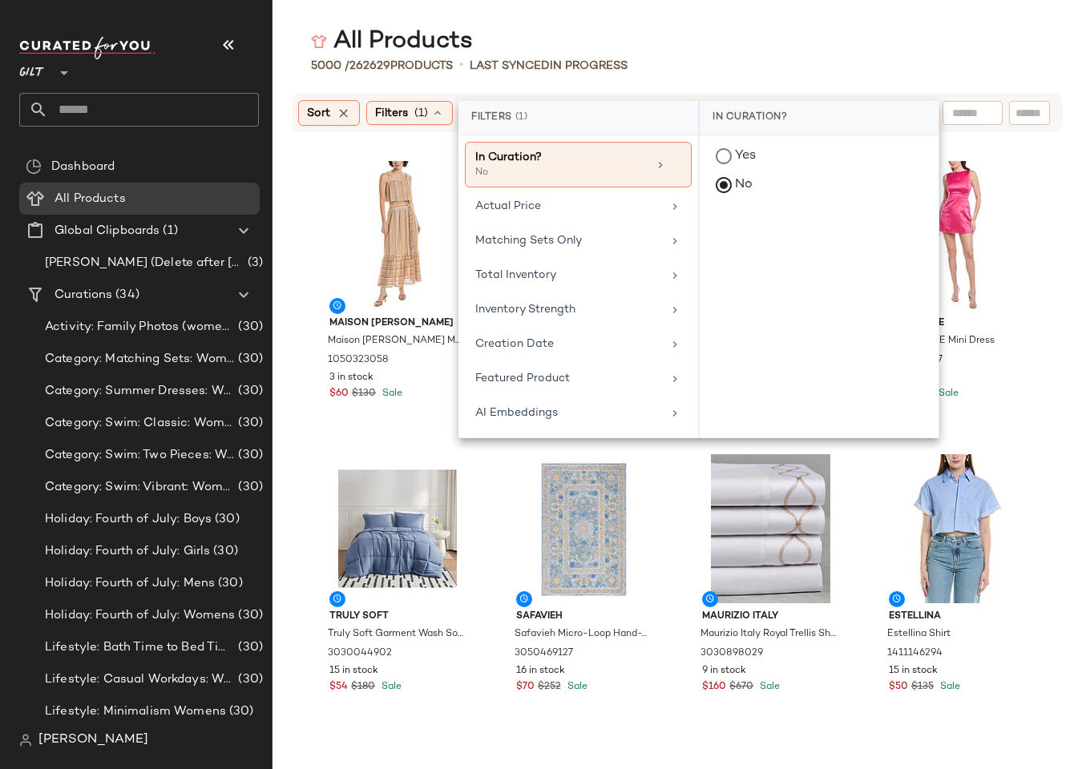
click at [656, 59] on div "5000 / 262629 Products • Last synced In Progress" at bounding box center [676, 66] width 809 height 16
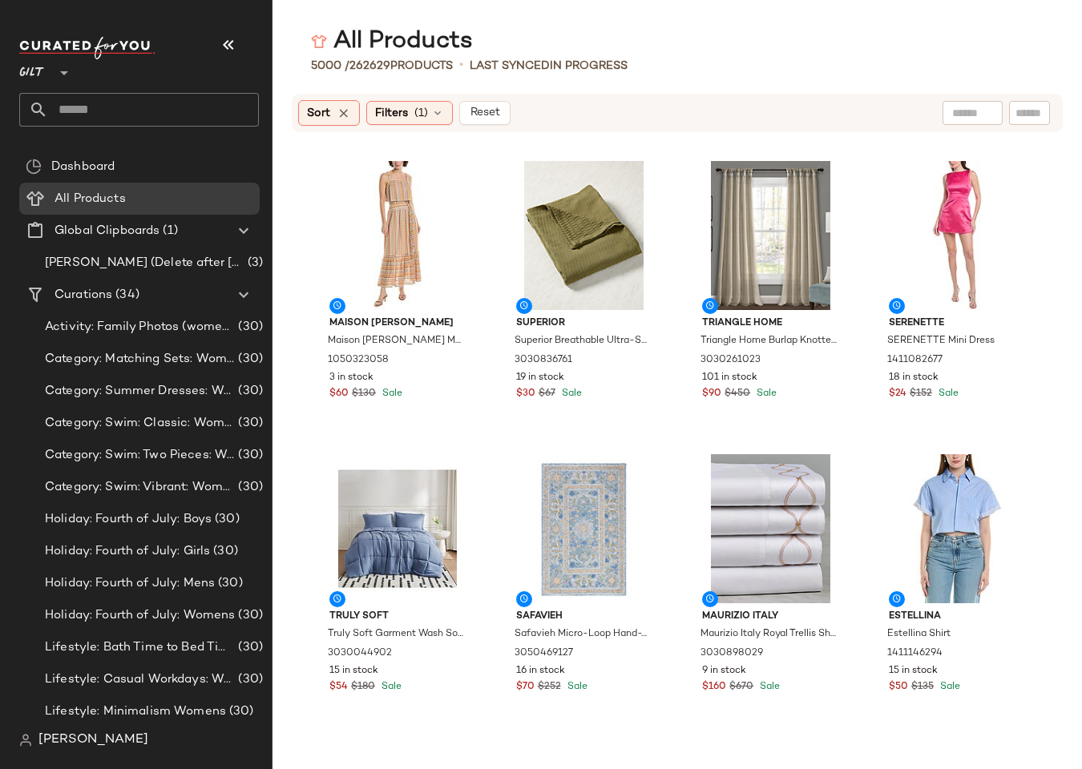
click at [70, 648] on span "[PERSON_NAME]" at bounding box center [93, 740] width 110 height 19
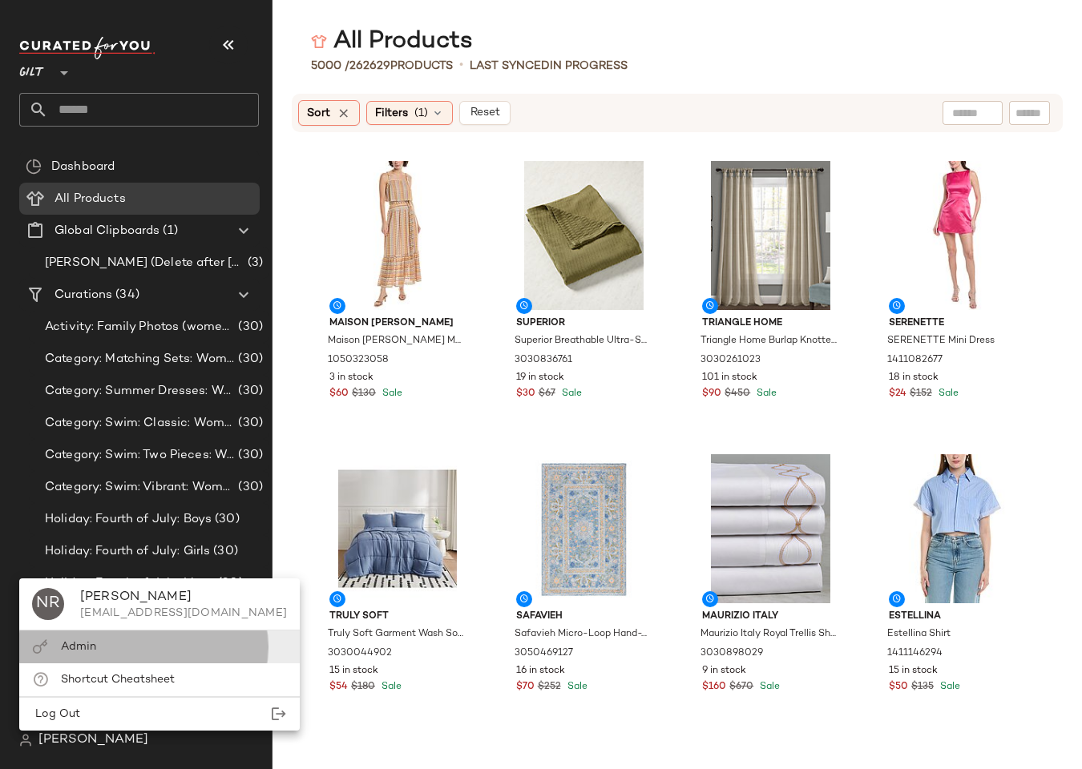
click at [66, 645] on span "Admin" at bounding box center [78, 647] width 35 height 12
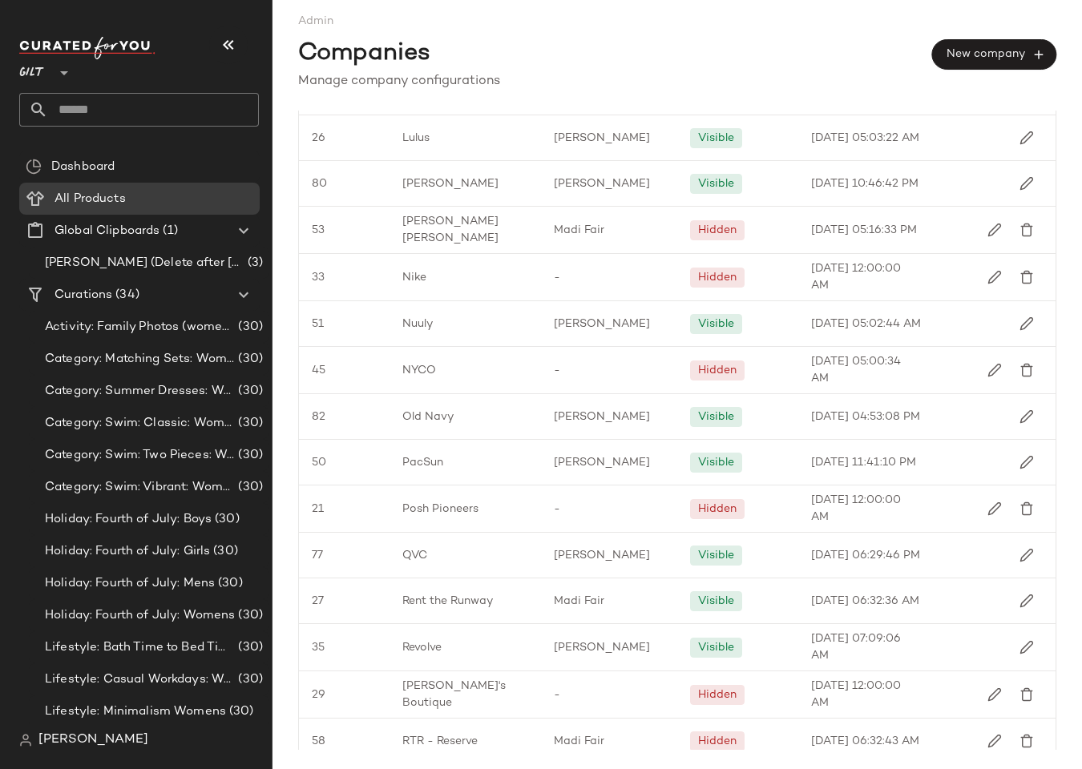
scroll to position [1137, 0]
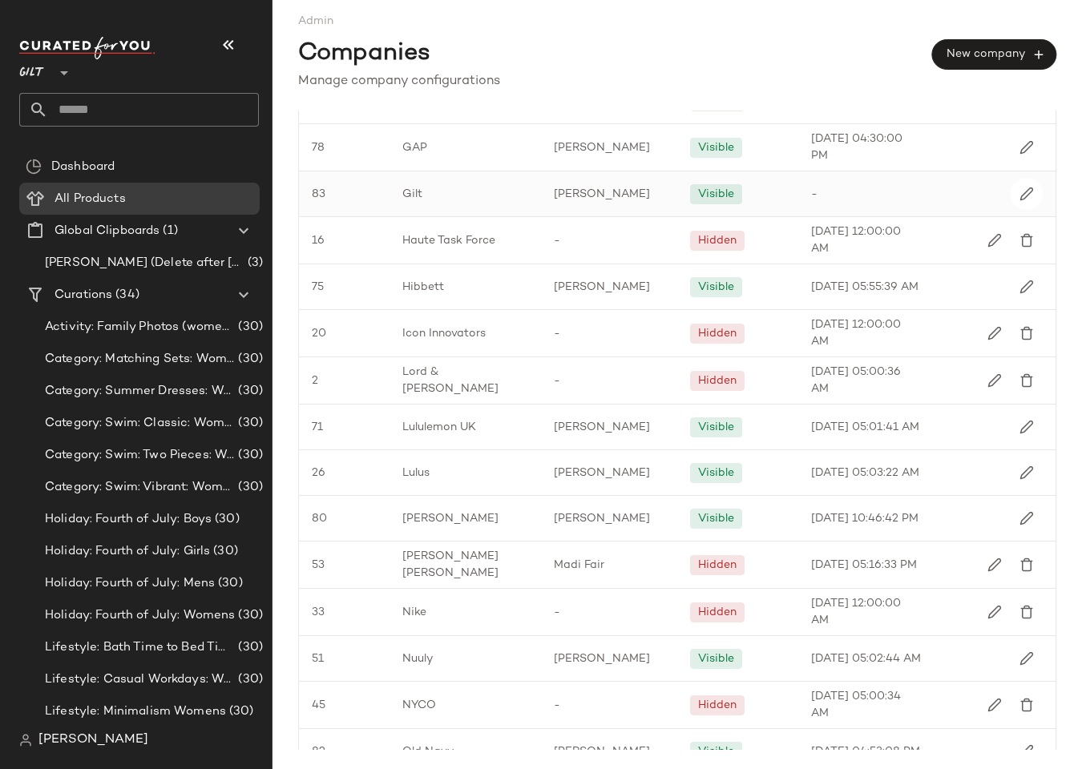
click at [378, 196] on div "83" at bounding box center [344, 193] width 91 height 45
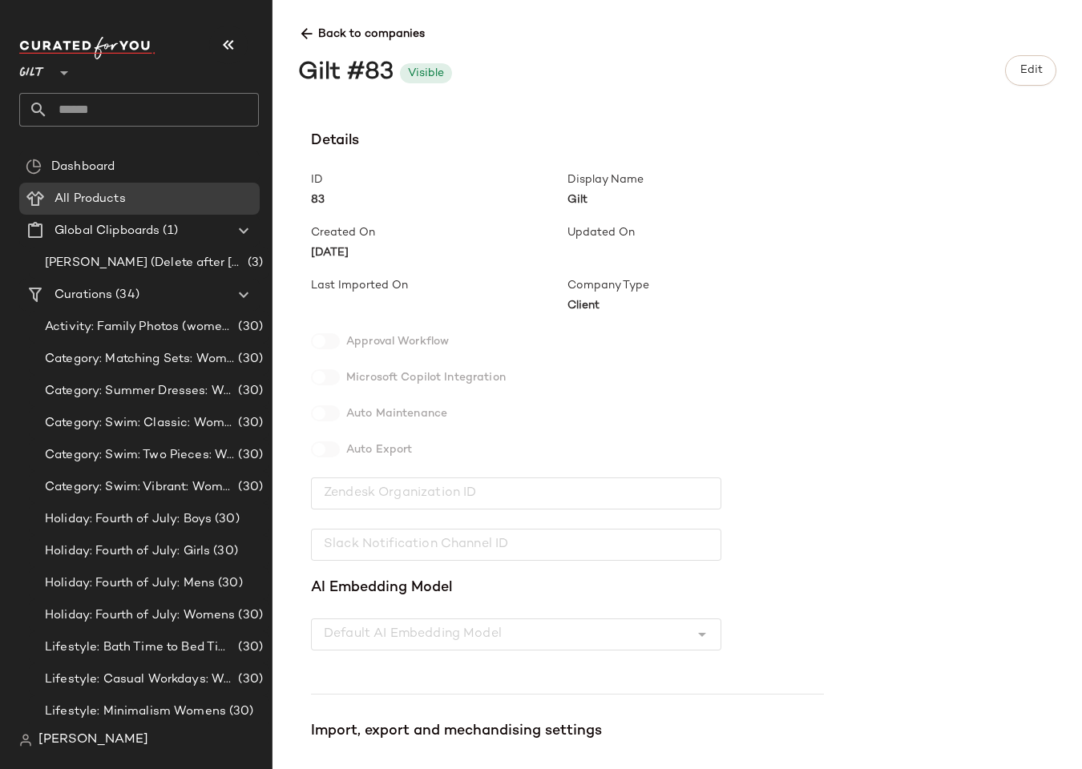
scroll to position [200, 0]
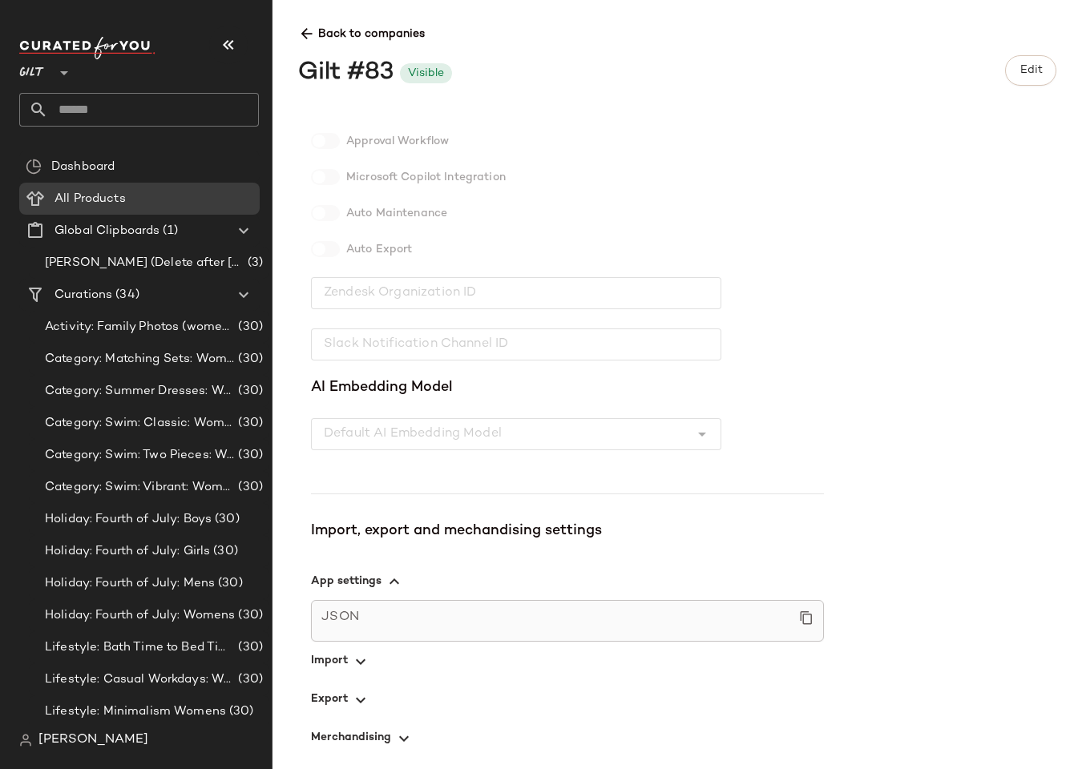
click at [345, 648] on span "button" at bounding box center [567, 661] width 513 height 38
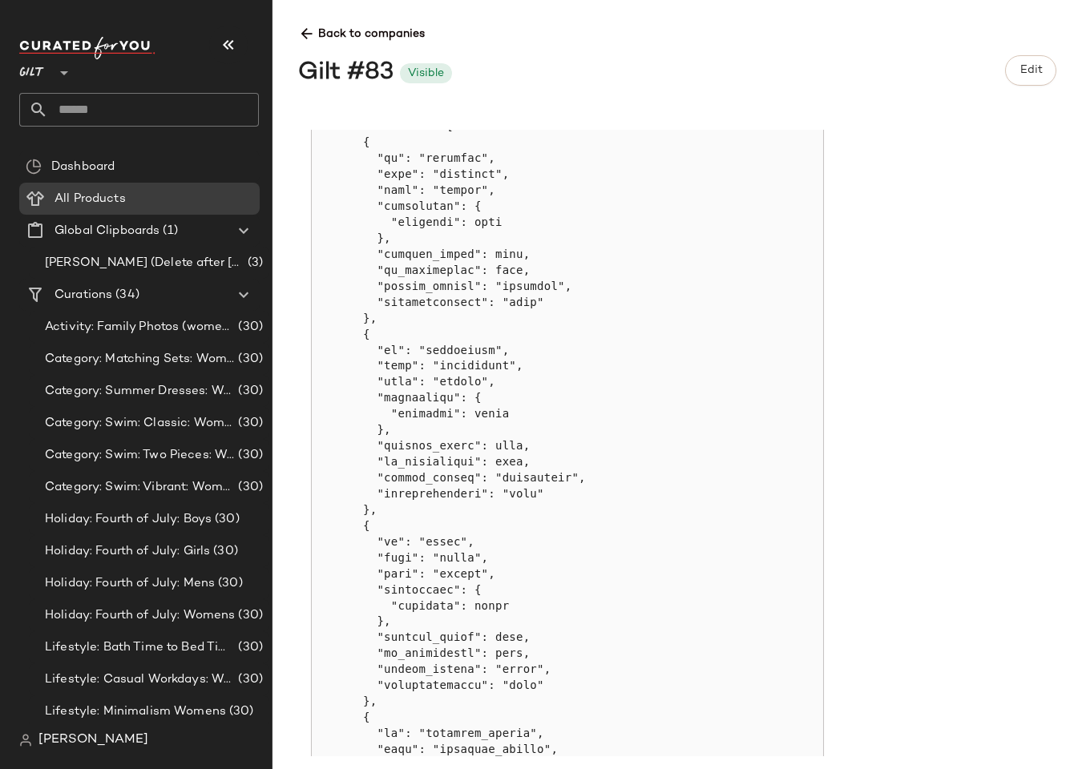
scroll to position [1824, 0]
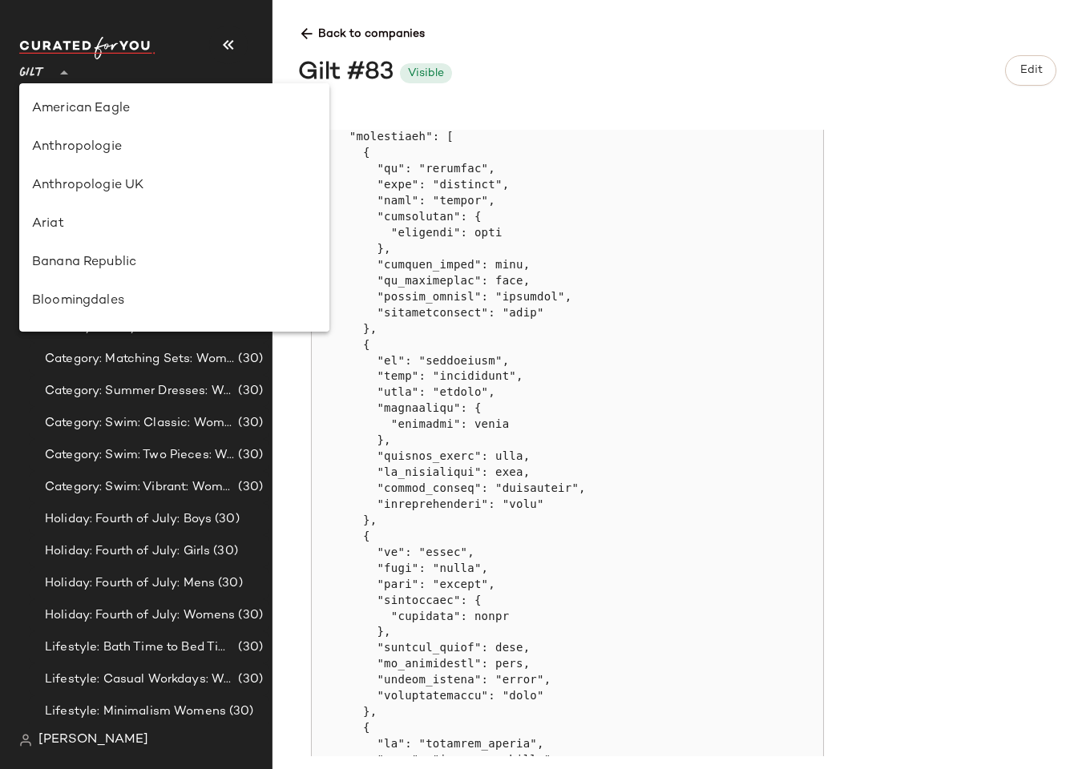
click at [67, 67] on icon at bounding box center [63, 72] width 19 height 19
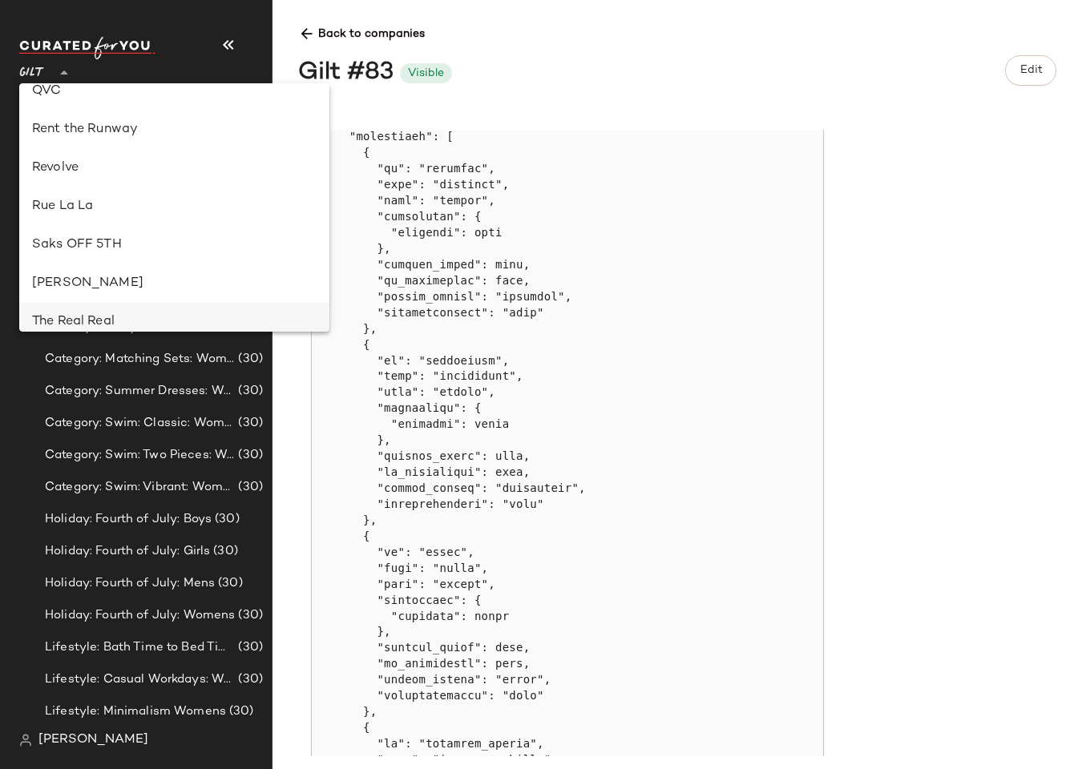
scroll to position [704, 0]
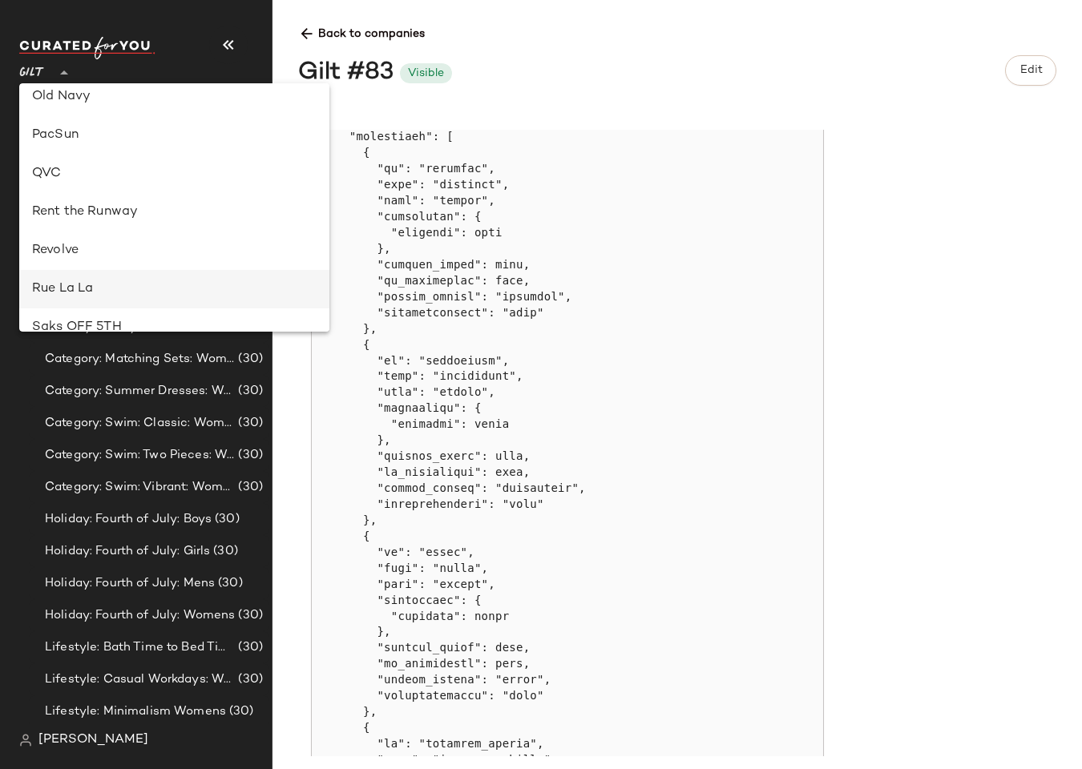
click at [51, 291] on div "Rue La La" at bounding box center [174, 289] width 284 height 19
type input "**"
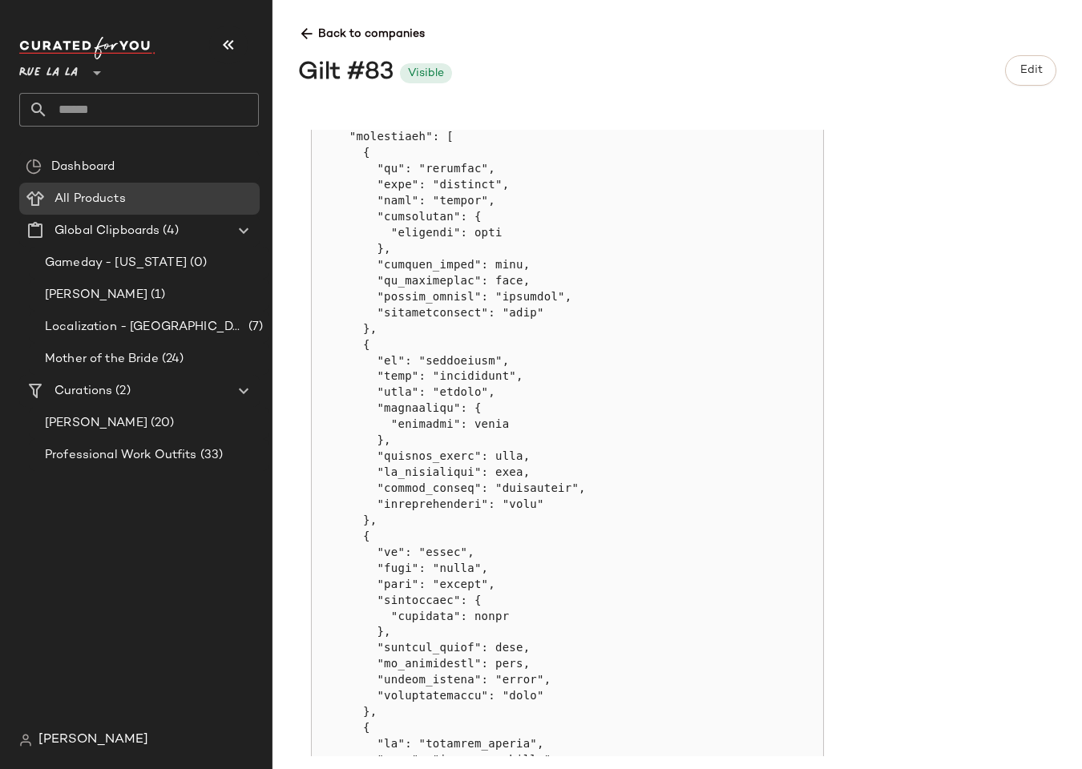
click at [354, 46] on div "Back to companies Gilt #83 Visible Edit" at bounding box center [690, 52] width 784 height 79
click at [352, 38] on span "Back to companies" at bounding box center [677, 28] width 758 height 30
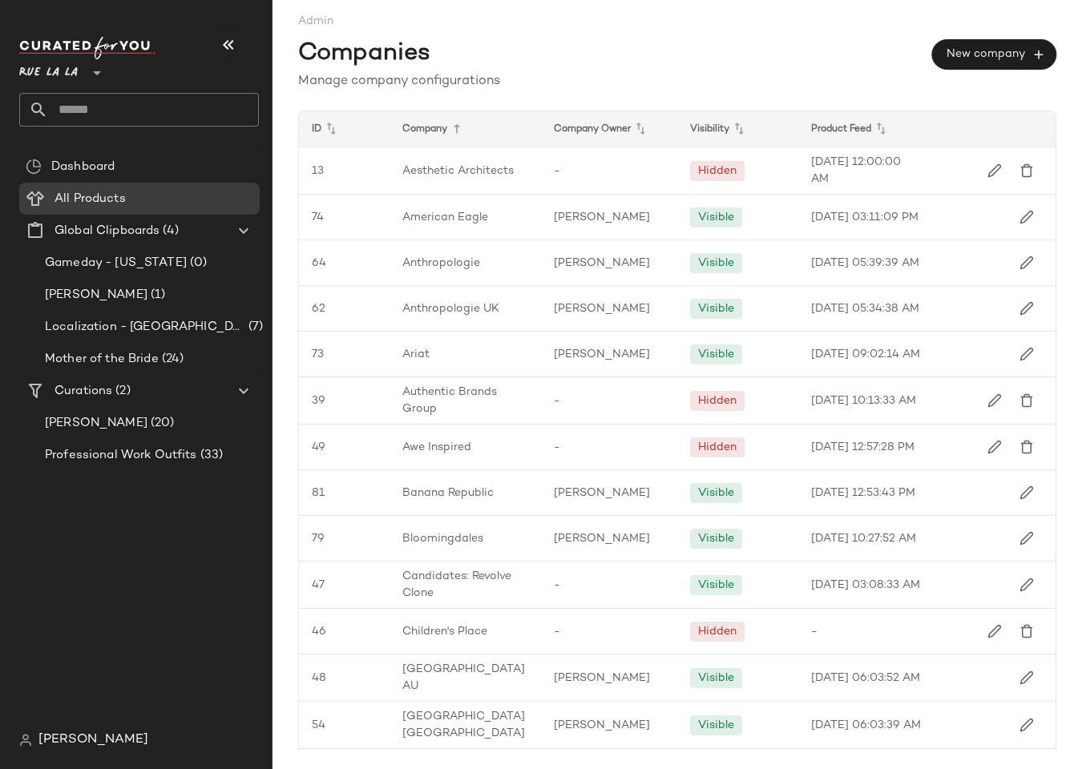
scroll to position [1811, 0]
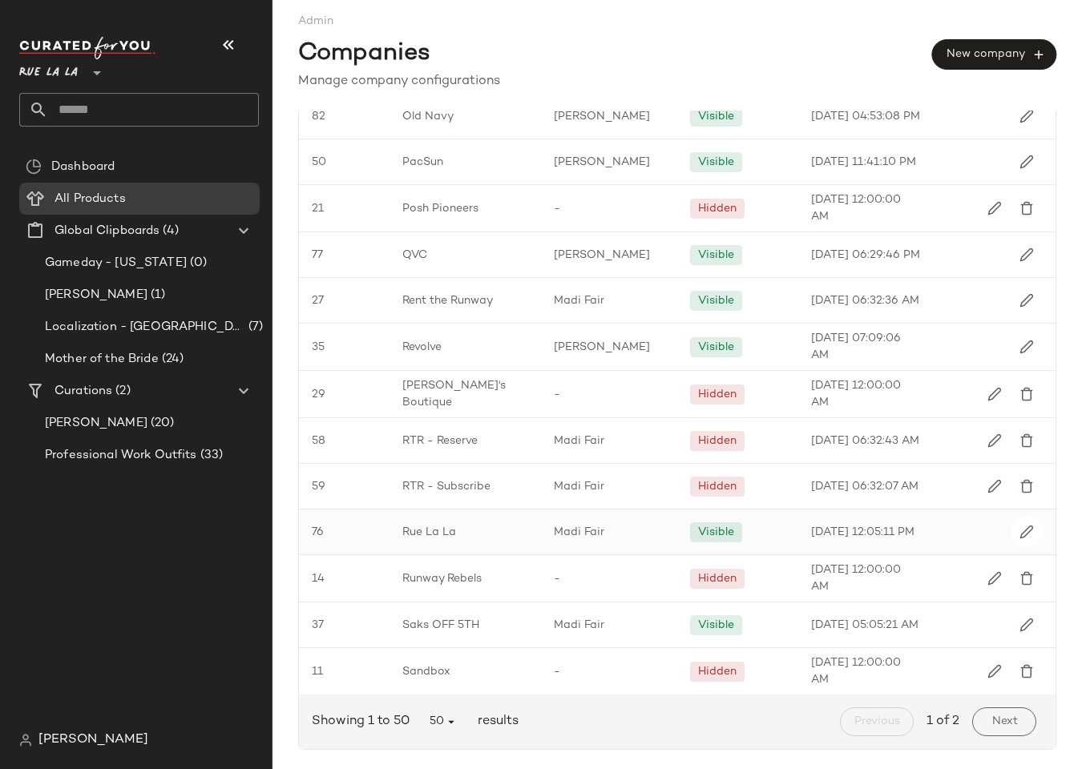
click at [751, 539] on div "Visible" at bounding box center [737, 532] width 121 height 45
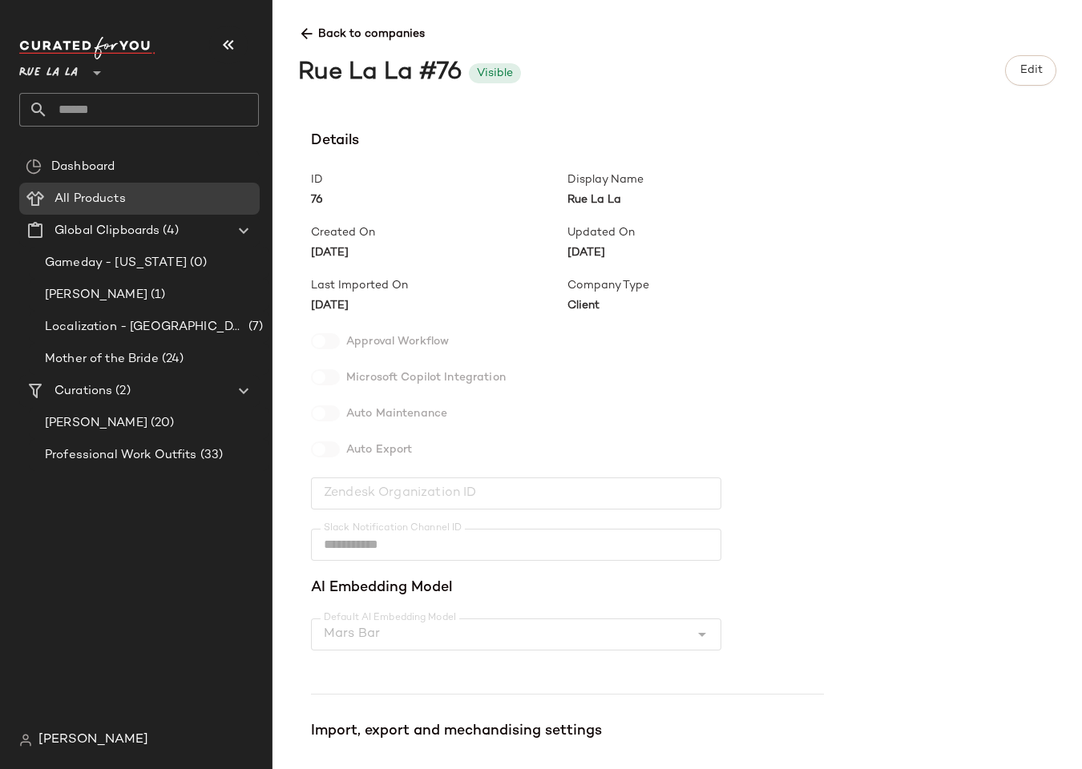
scroll to position [264, 0]
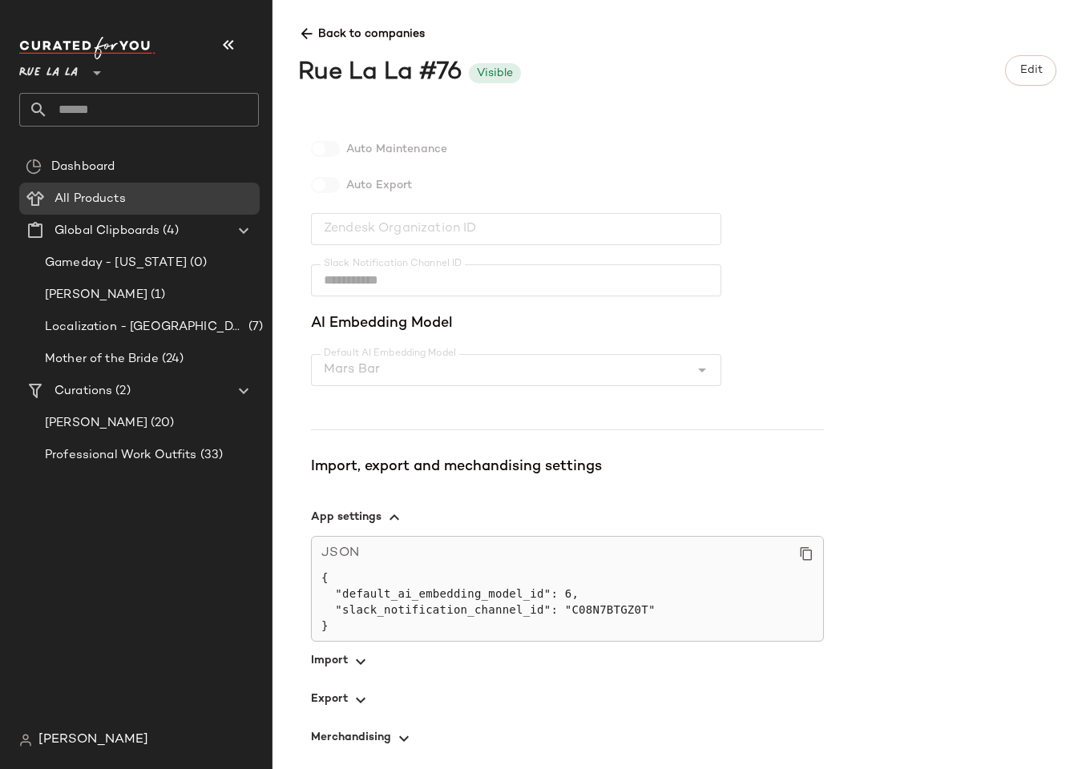
click at [357, 648] on icon "button" at bounding box center [360, 661] width 19 height 19
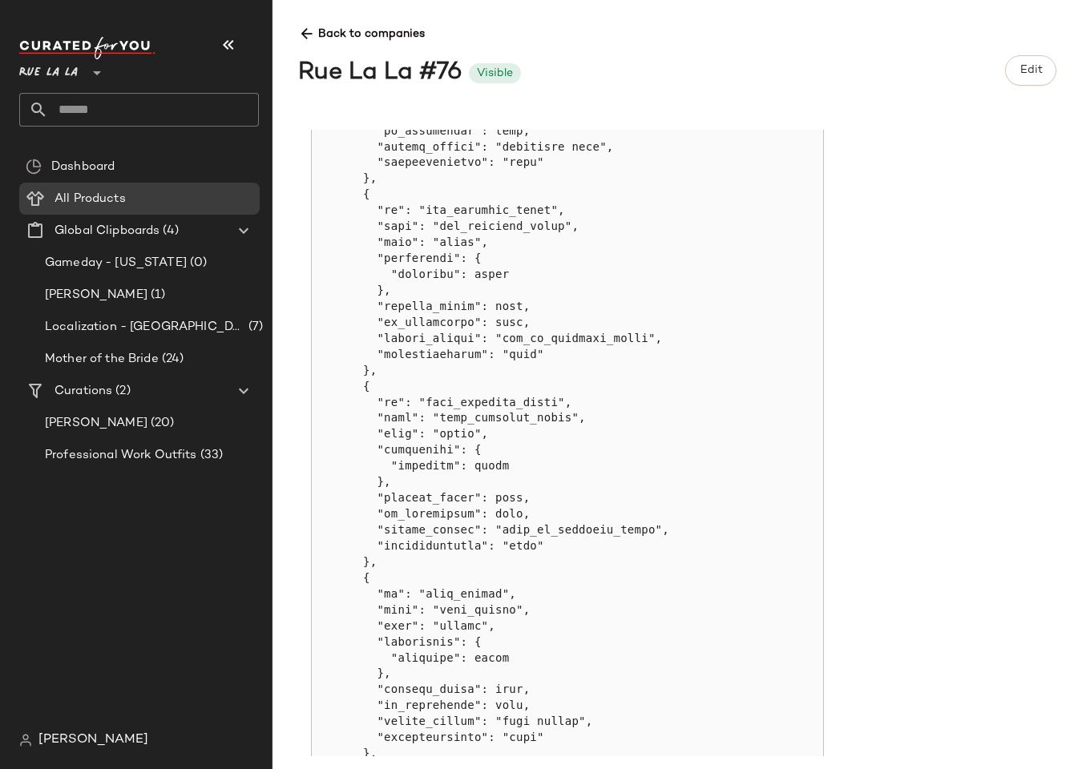
scroll to position [2783, 0]
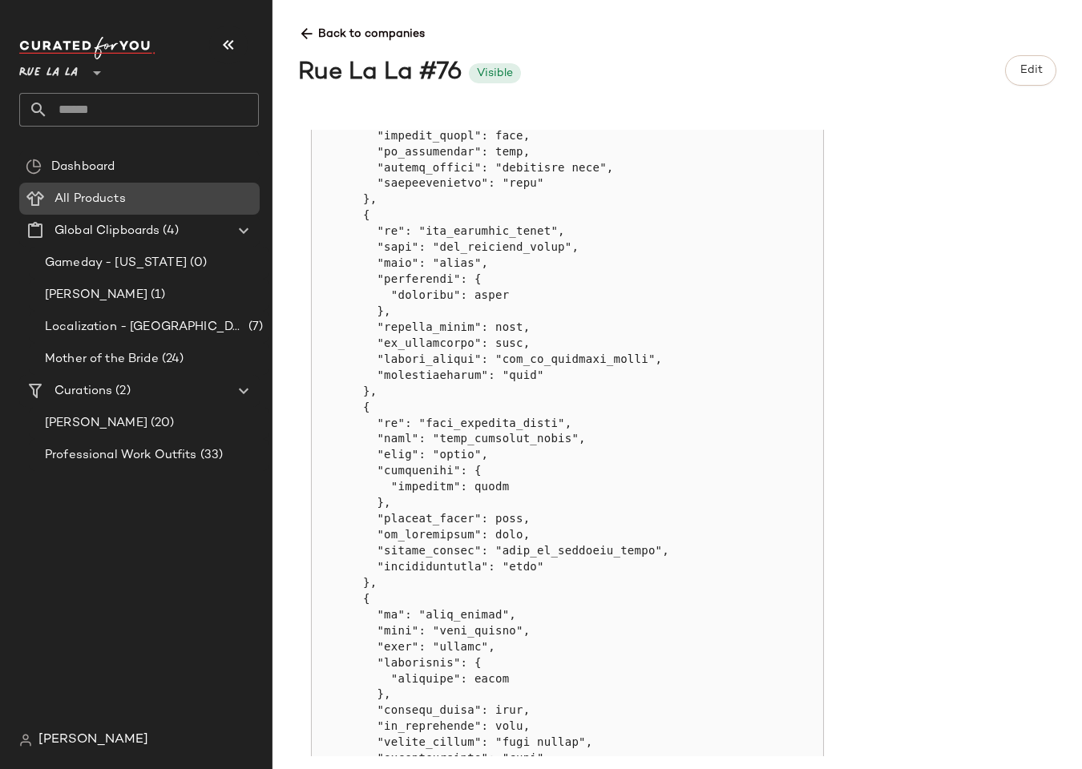
click at [104, 193] on span "All Products" at bounding box center [89, 199] width 71 height 18
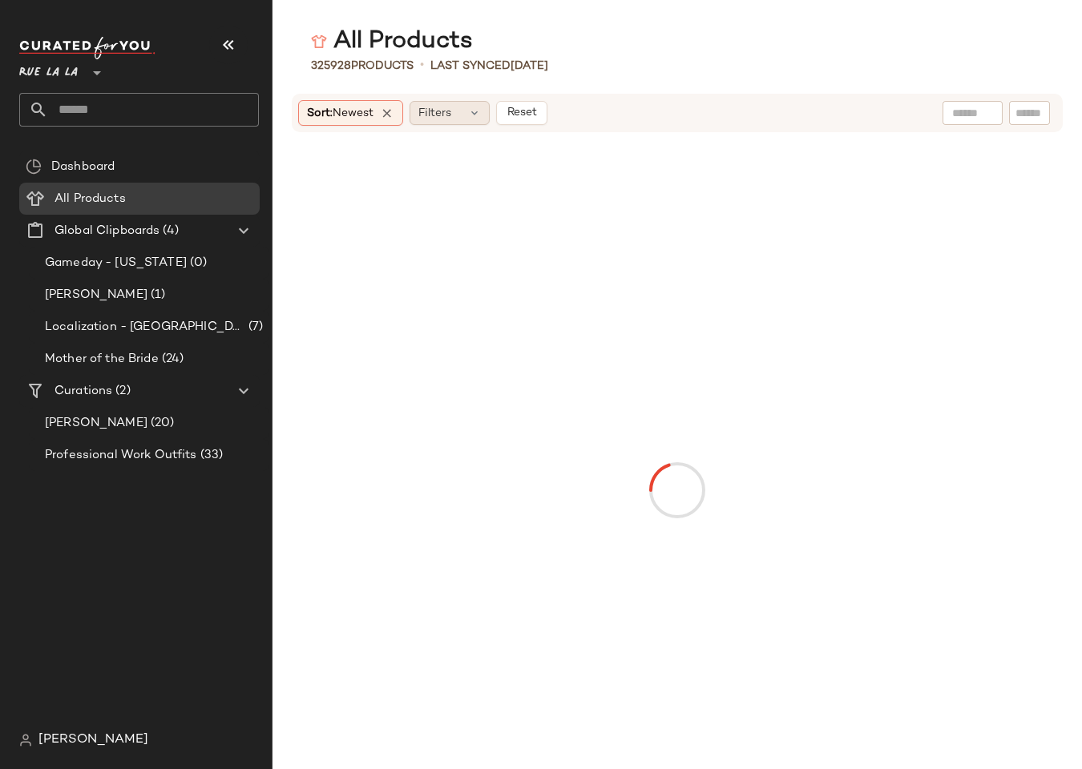
click at [438, 118] on span "Filters" at bounding box center [434, 113] width 33 height 17
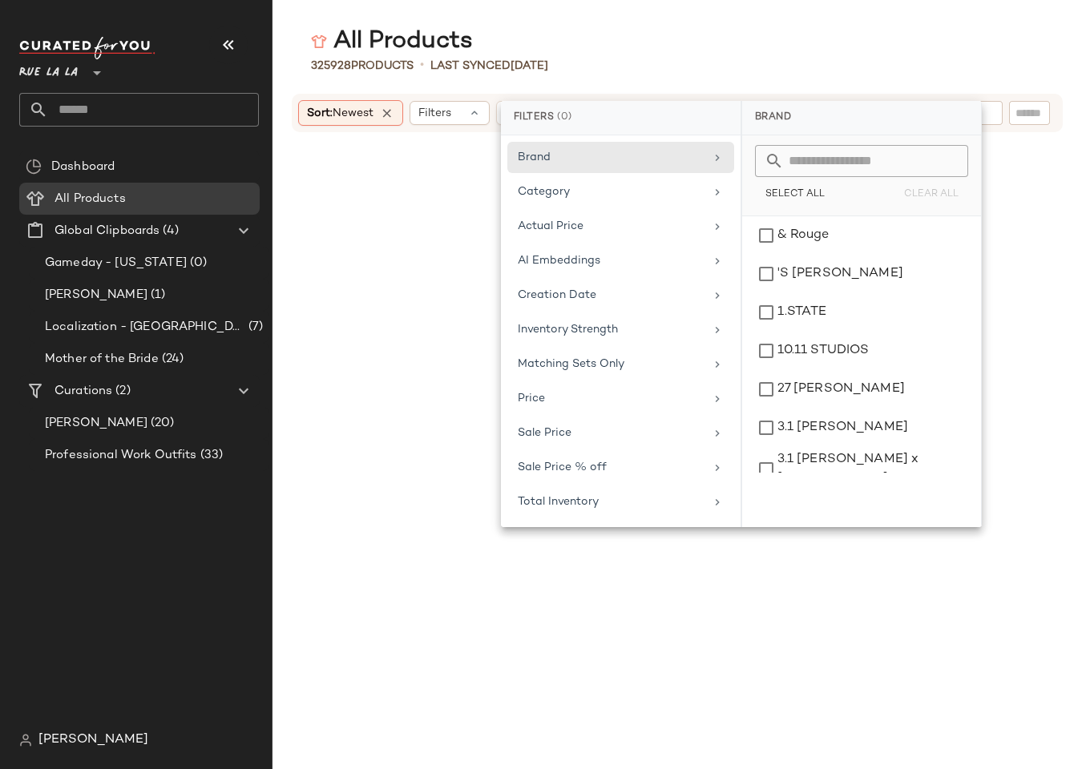
click at [673, 32] on div "All Products" at bounding box center [676, 42] width 809 height 32
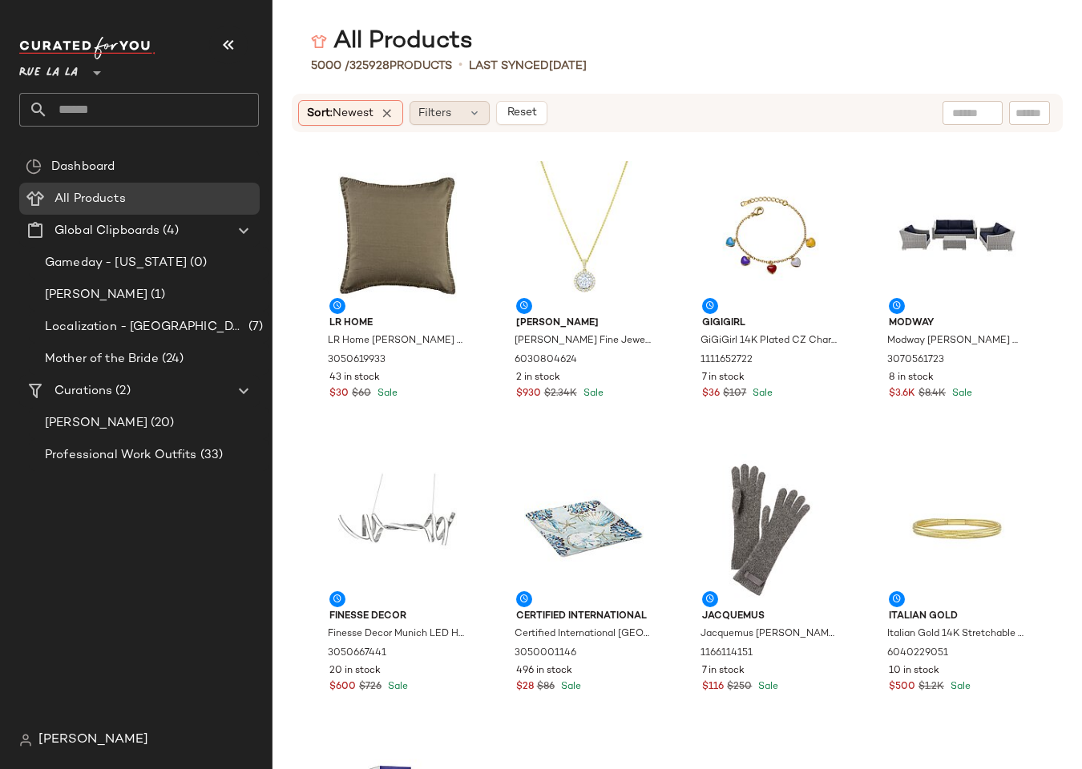
click at [435, 114] on span "Filters" at bounding box center [434, 113] width 33 height 17
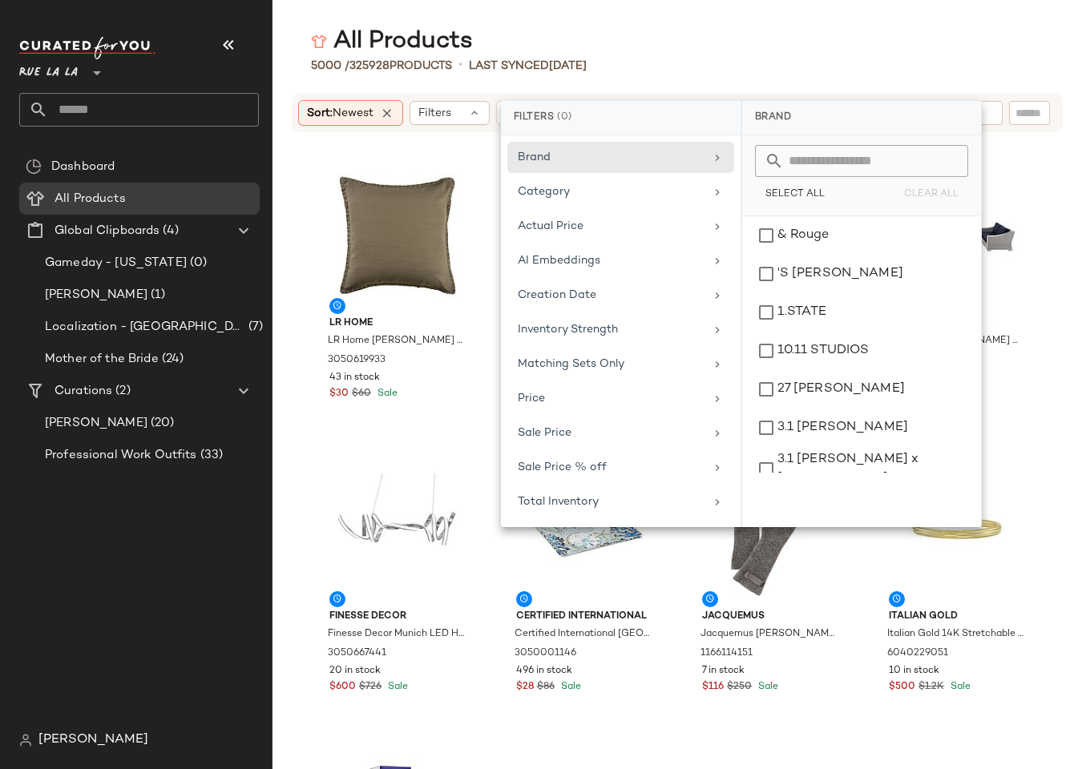
click at [681, 28] on div "All Products" at bounding box center [676, 42] width 809 height 32
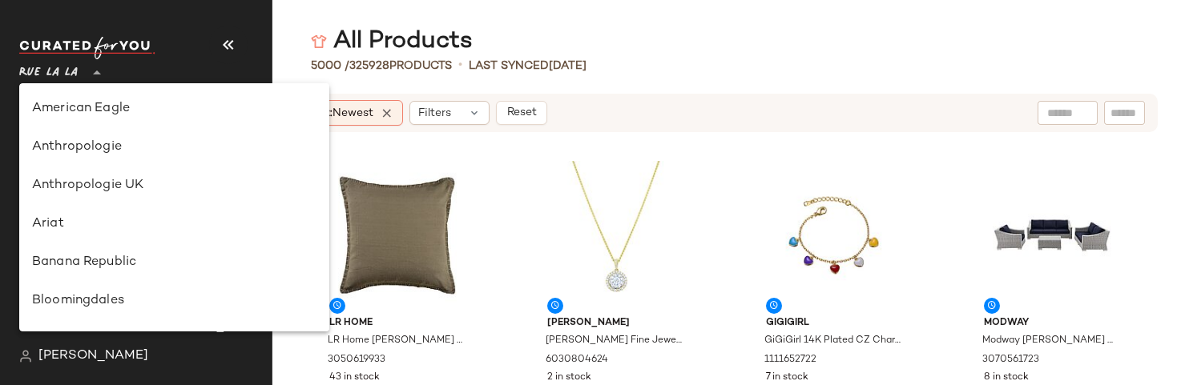
click at [51, 59] on span "Rue La La" at bounding box center [48, 68] width 58 height 29
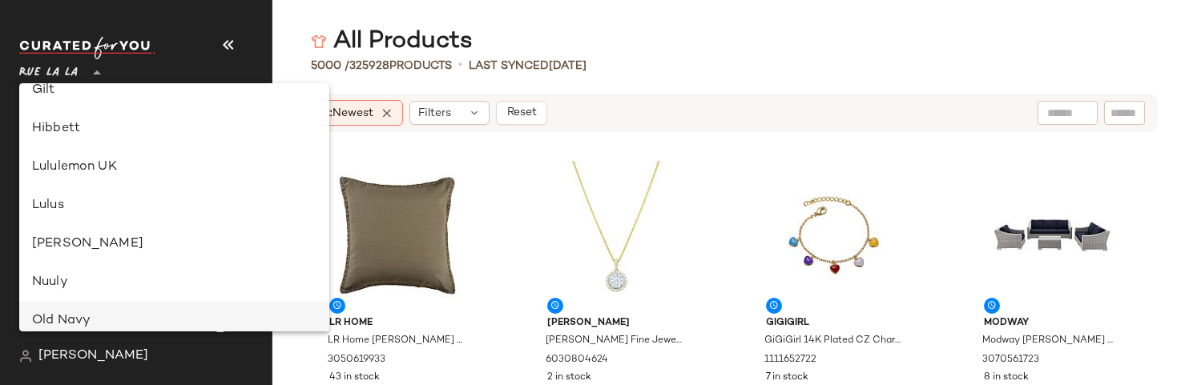
scroll to position [470, 0]
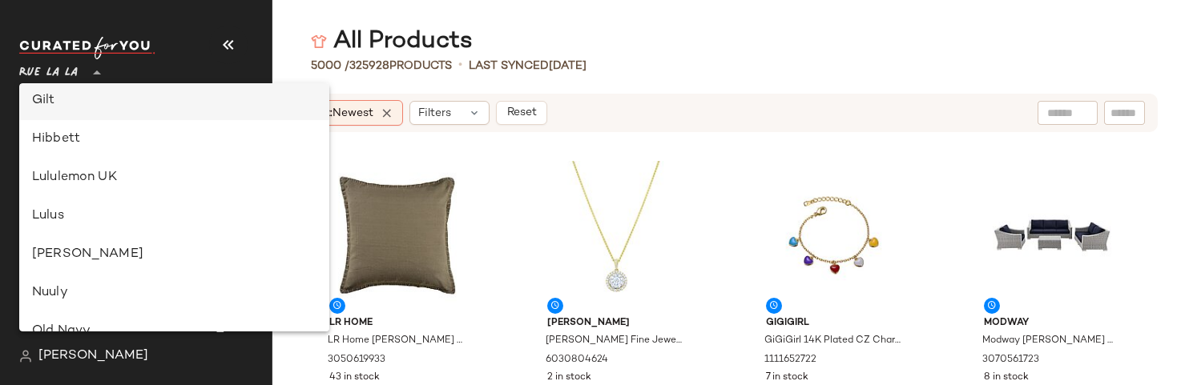
click at [74, 103] on div "Gilt" at bounding box center [174, 100] width 284 height 19
type input "**"
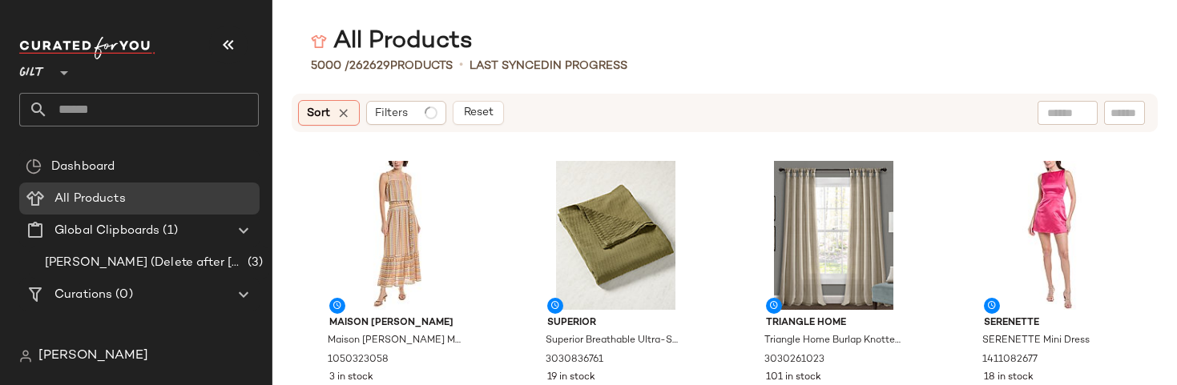
click at [88, 251] on span "[PERSON_NAME]" at bounding box center [93, 356] width 110 height 19
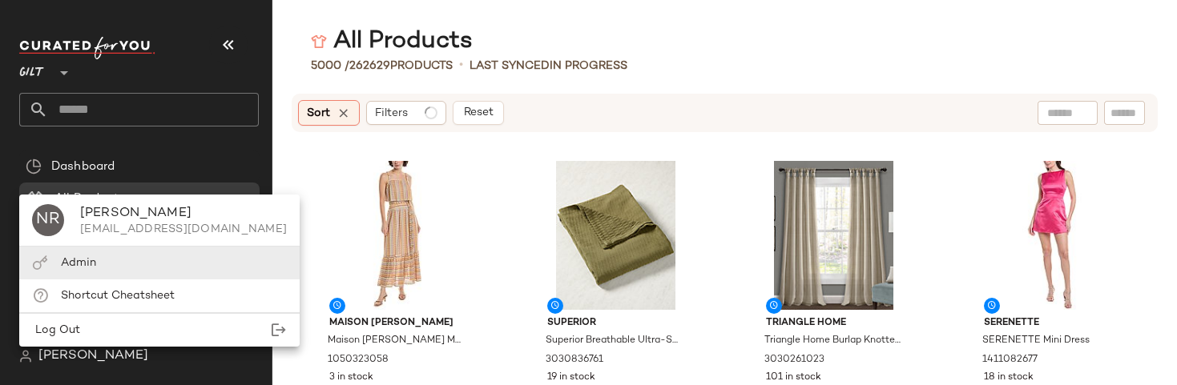
click at [87, 251] on div "Admin" at bounding box center [78, 263] width 35 height 17
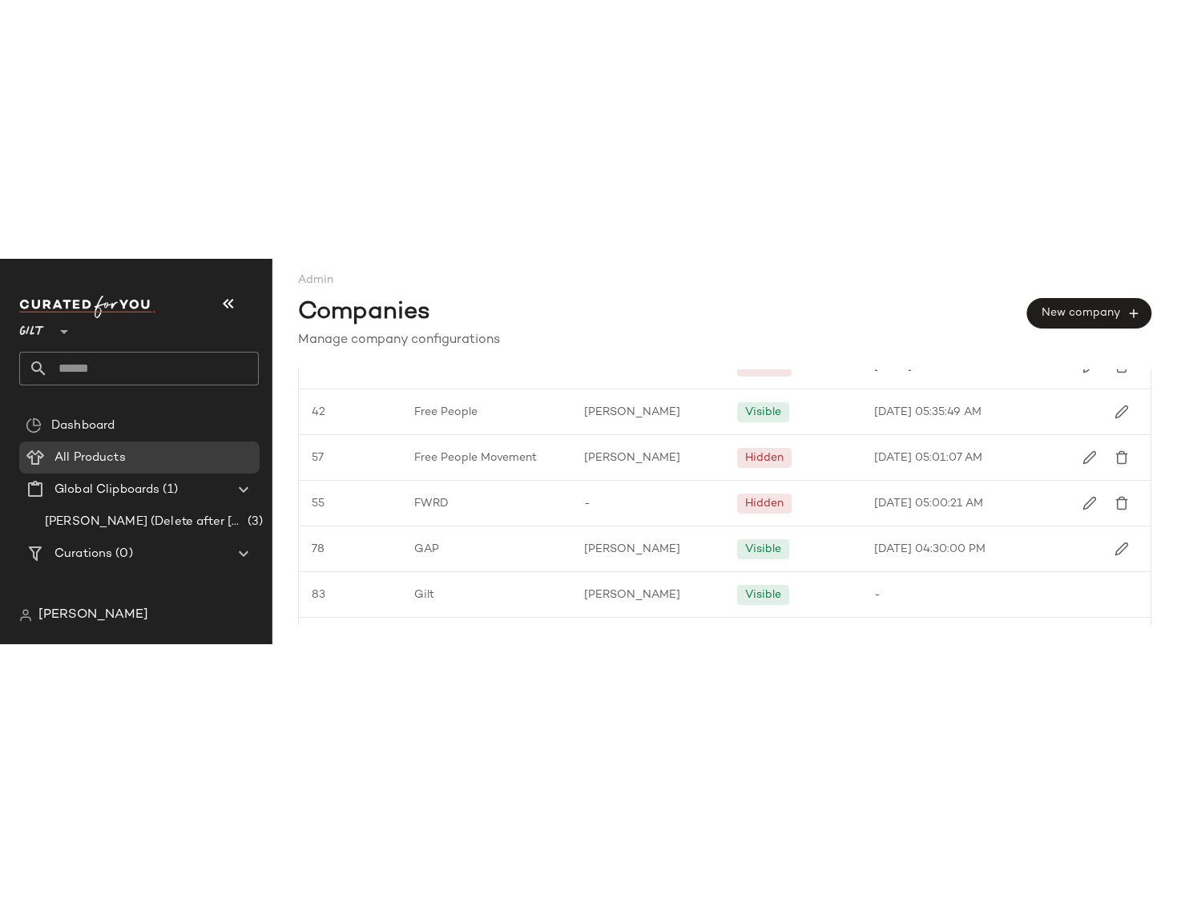
scroll to position [1034, 0]
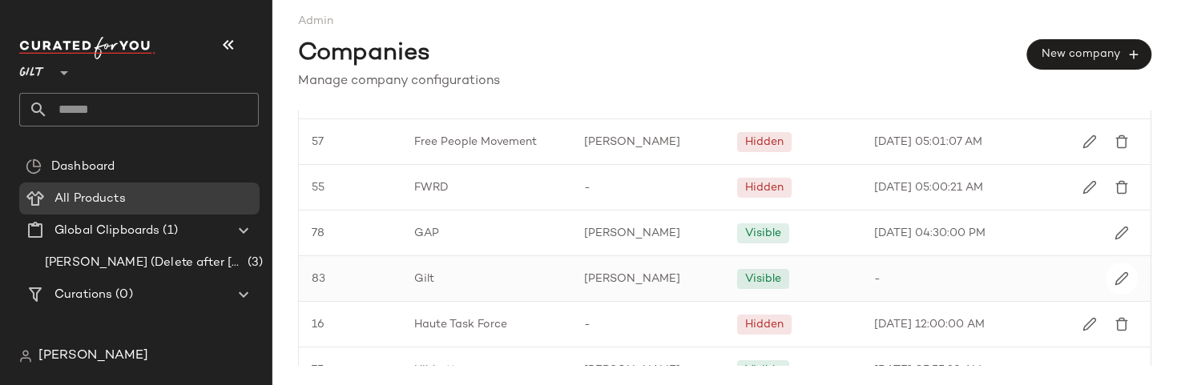
click at [524, 251] on div "Gilt" at bounding box center [486, 278] width 171 height 45
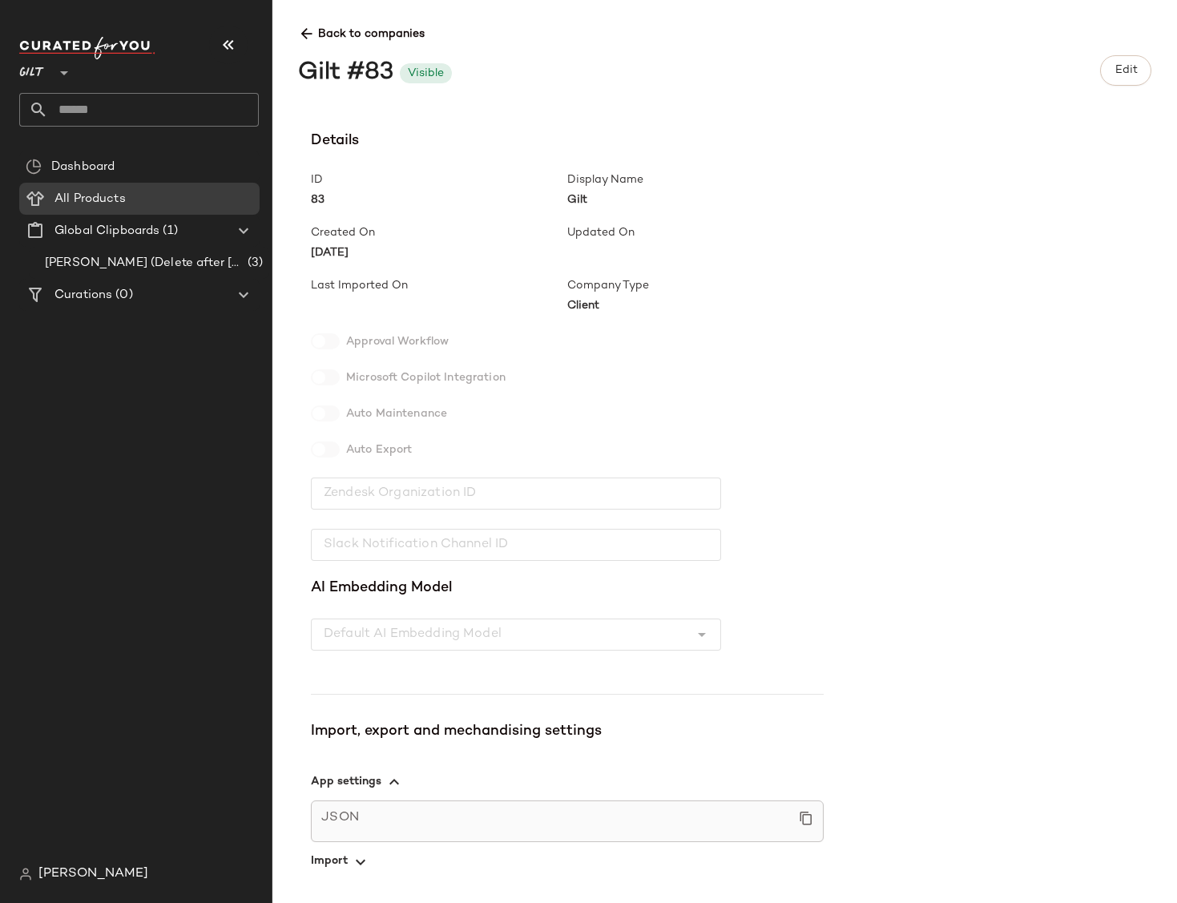
scroll to position [67, 0]
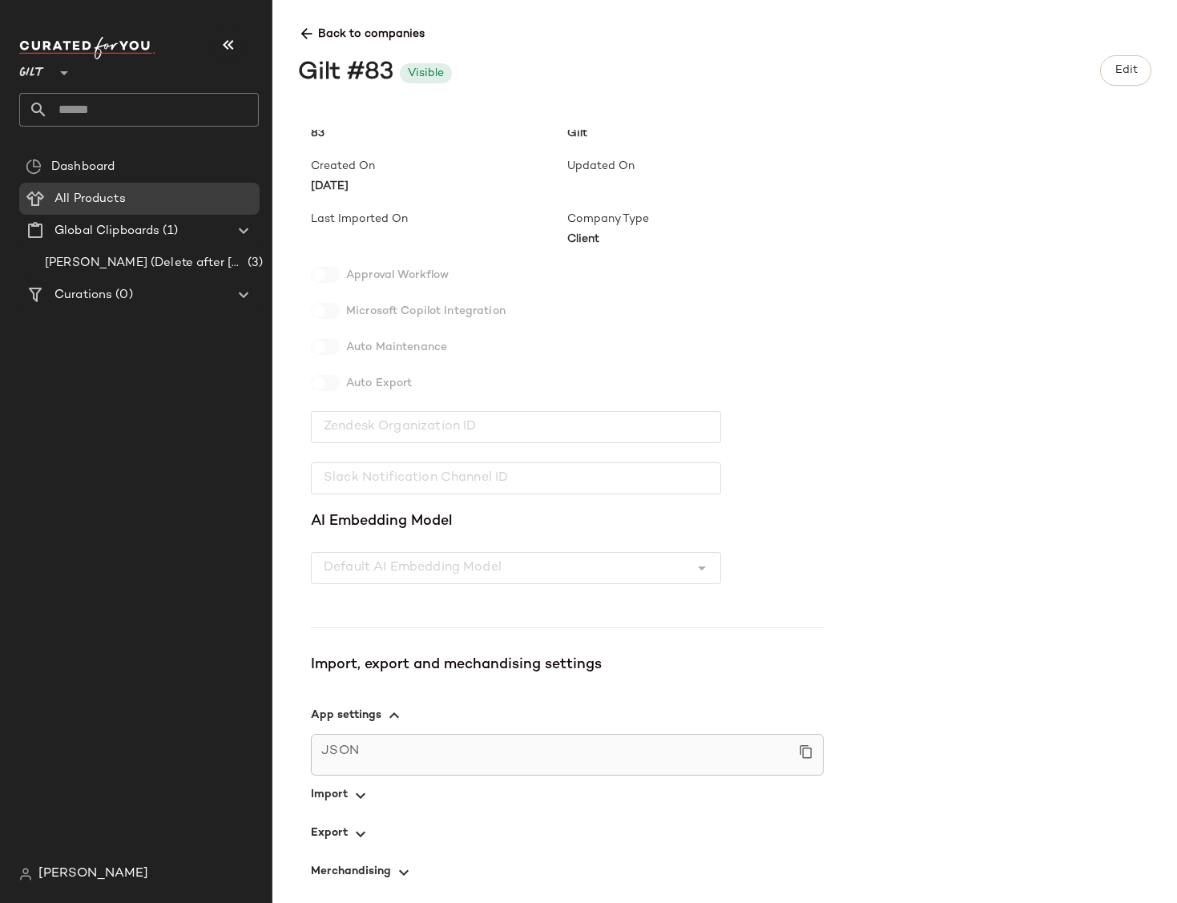
click at [332, 251] on span "button" at bounding box center [567, 795] width 513 height 38
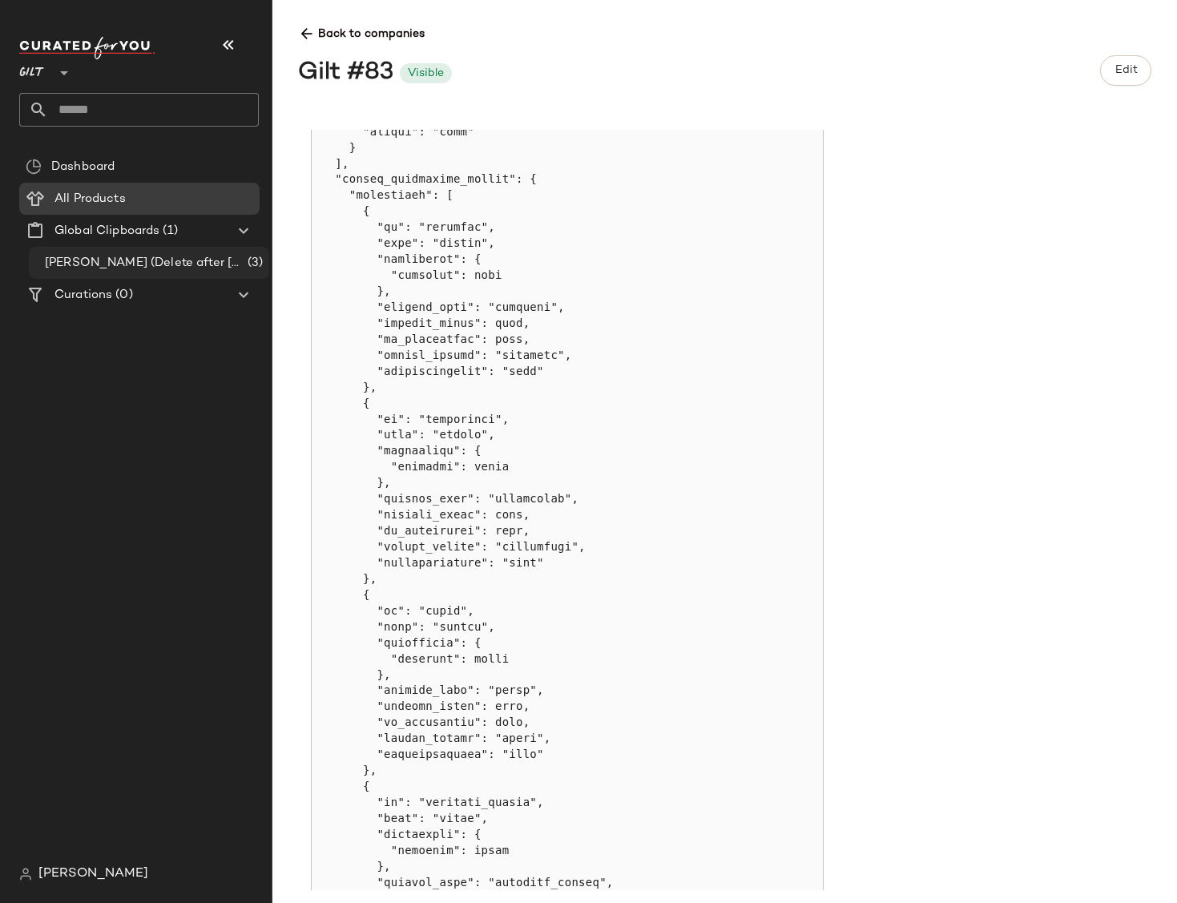
scroll to position [1823, 0]
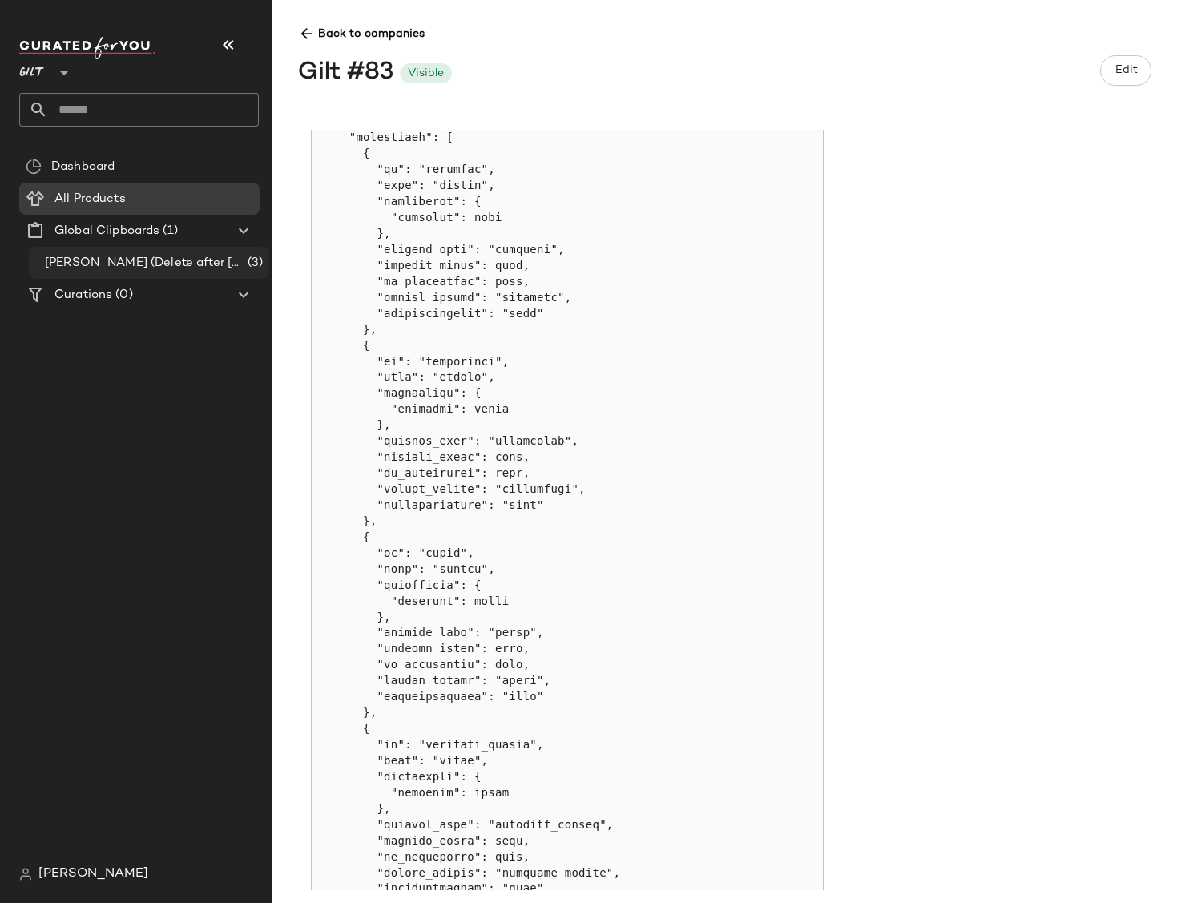
click at [162, 251] on span "[PERSON_NAME] (Delete after [DATE])" at bounding box center [145, 263] width 200 height 18
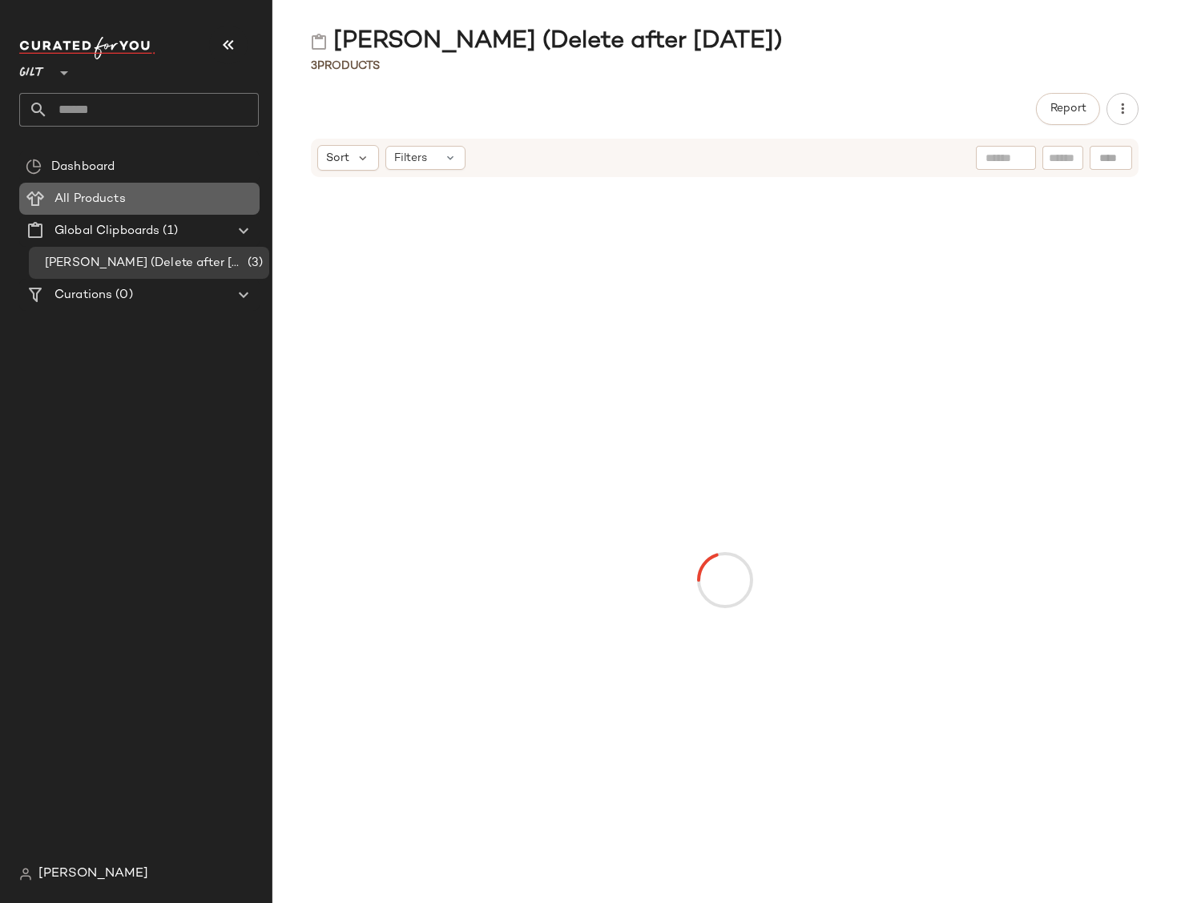
click at [103, 200] on span "All Products" at bounding box center [89, 199] width 71 height 18
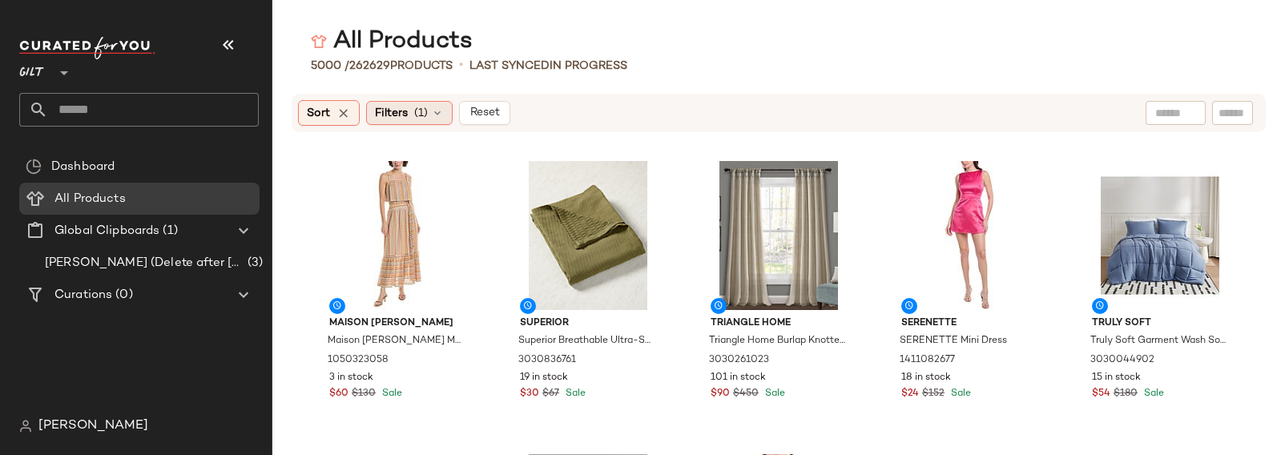
click at [385, 114] on span "Filters" at bounding box center [391, 113] width 33 height 17
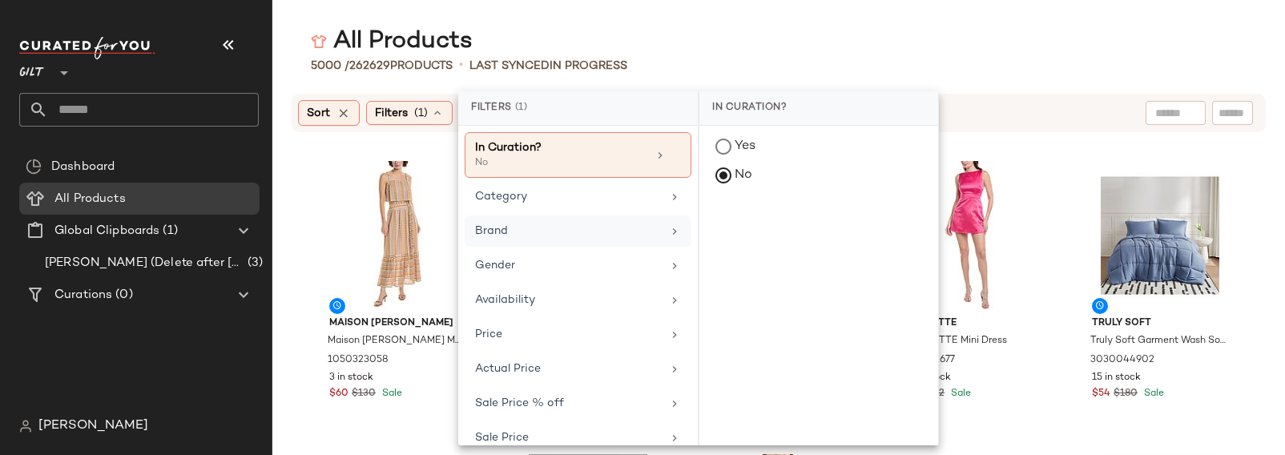
scroll to position [224, 0]
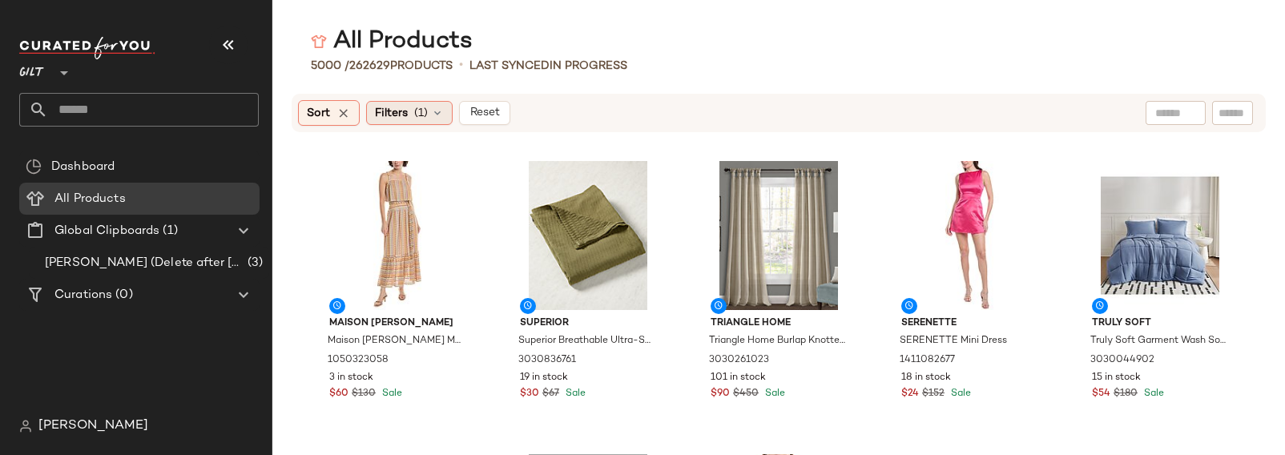
click at [401, 117] on span "Filters" at bounding box center [391, 113] width 33 height 17
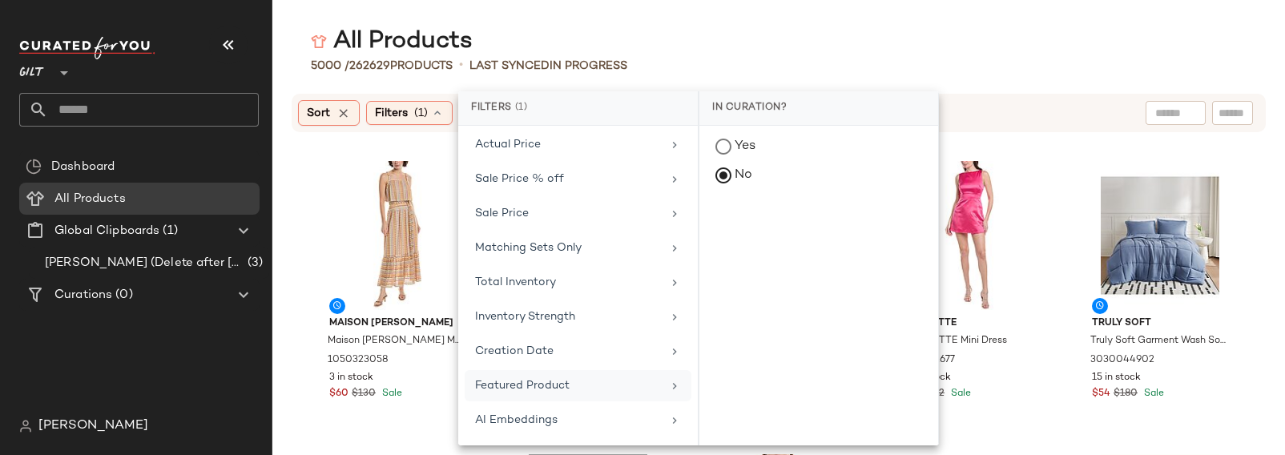
click at [561, 385] on div "Featured Product" at bounding box center [568, 385] width 187 height 17
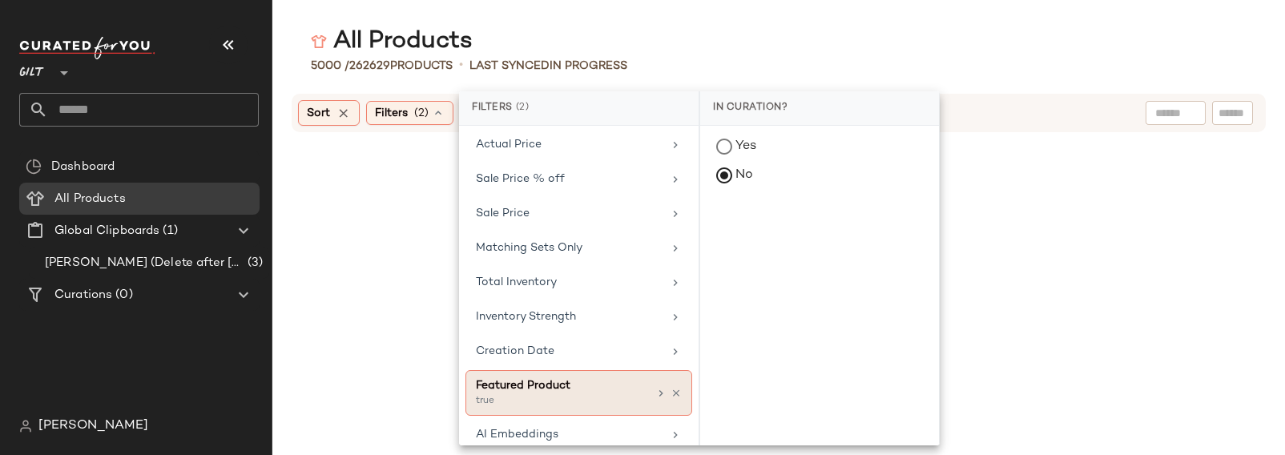
click at [676, 386] on div "Featured Product true" at bounding box center [579, 393] width 227 height 46
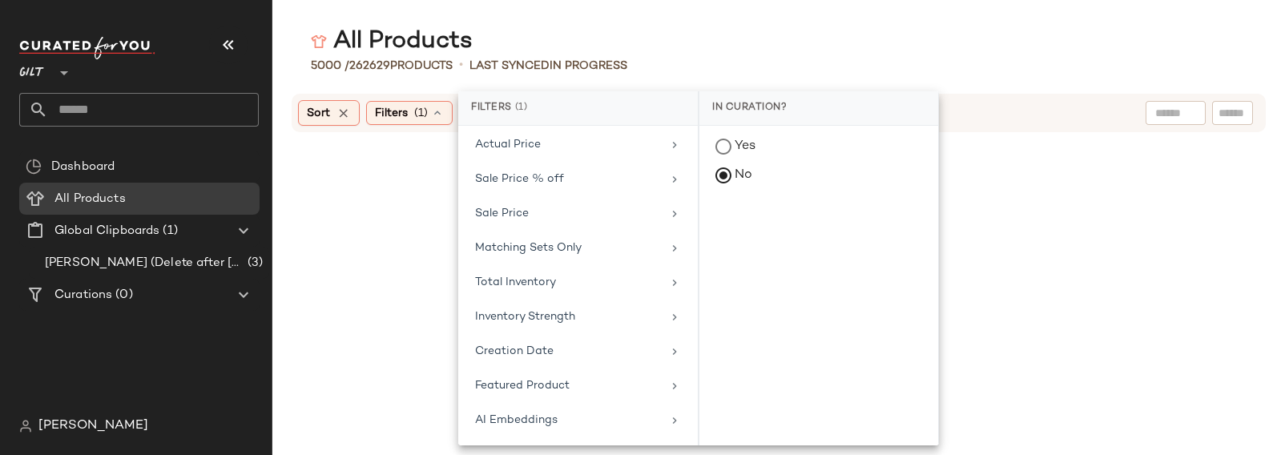
click at [660, 42] on div "All Products" at bounding box center [778, 42] width 1013 height 32
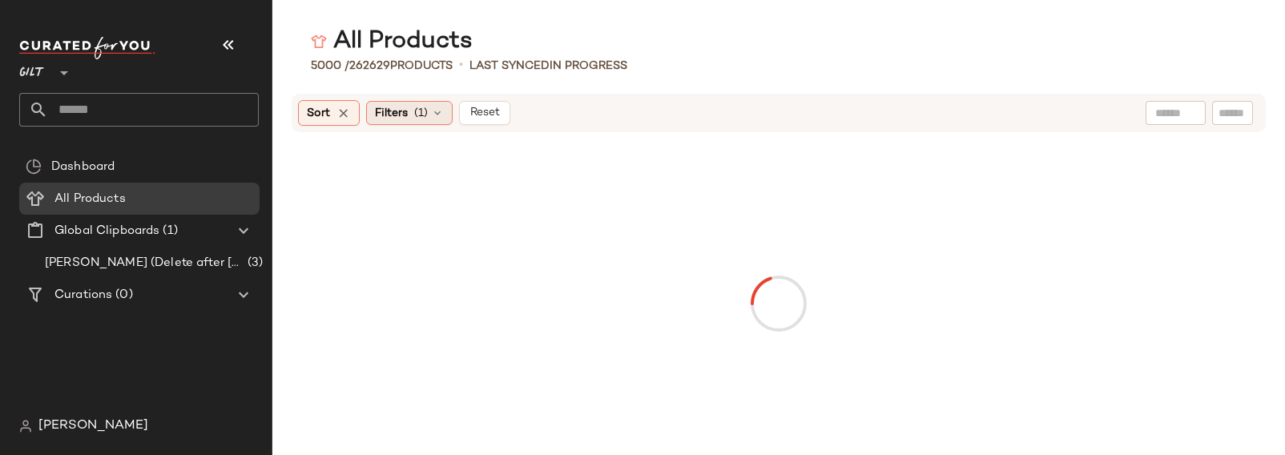
click at [402, 105] on span "Filters" at bounding box center [391, 113] width 33 height 17
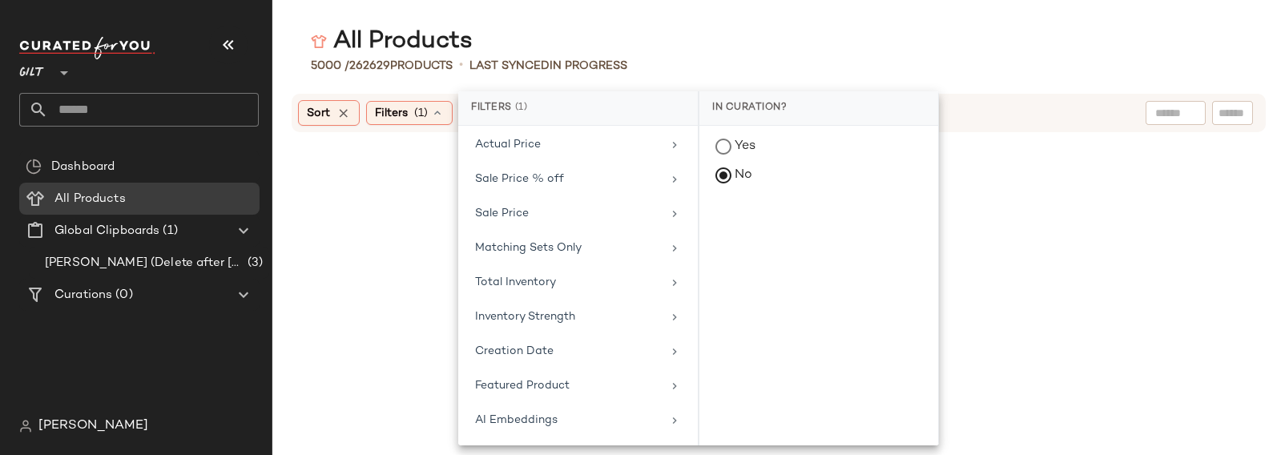
click at [738, 28] on div "All Products" at bounding box center [778, 42] width 1013 height 32
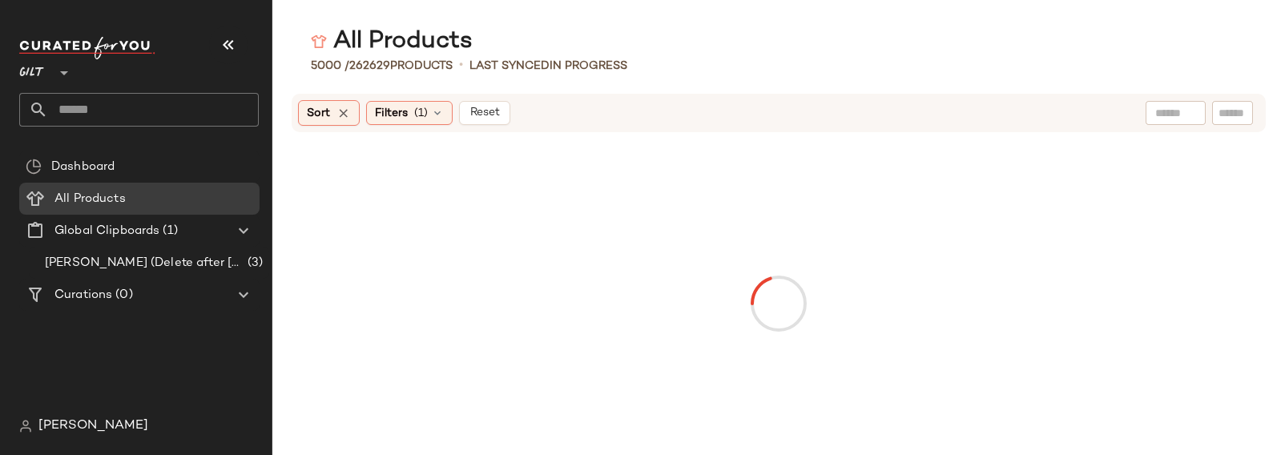
click at [48, 433] on span "[PERSON_NAME]" at bounding box center [93, 426] width 110 height 19
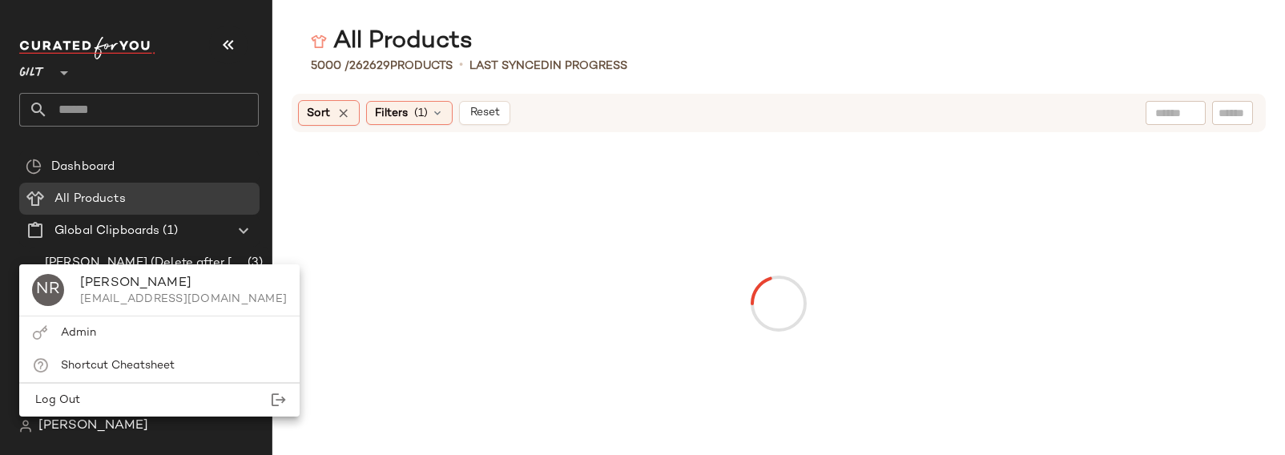
click at [571, 252] on div at bounding box center [778, 303] width 955 height 296
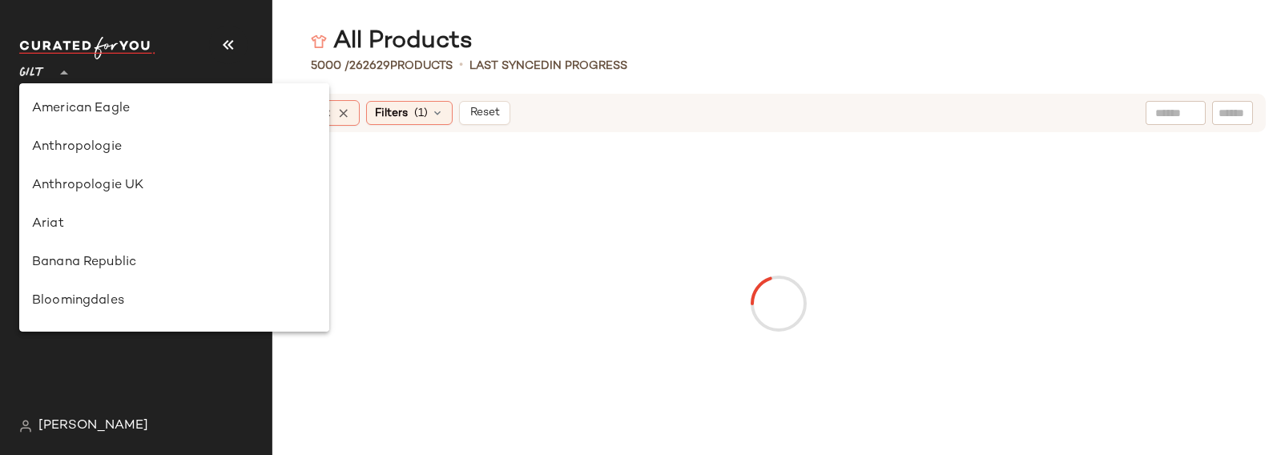
click at [58, 67] on icon at bounding box center [63, 72] width 19 height 19
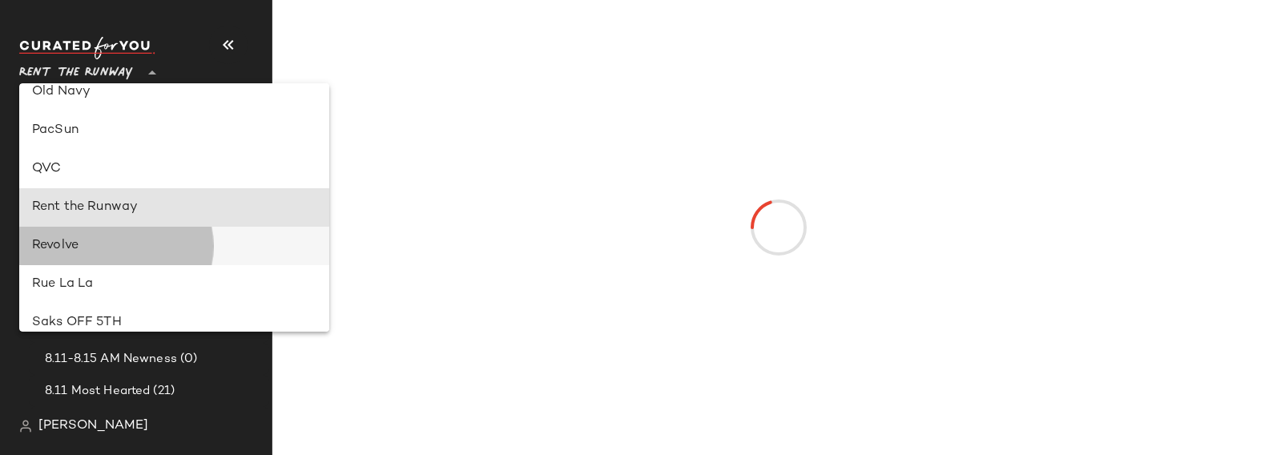
click at [94, 242] on div "Revolve" at bounding box center [174, 245] width 284 height 19
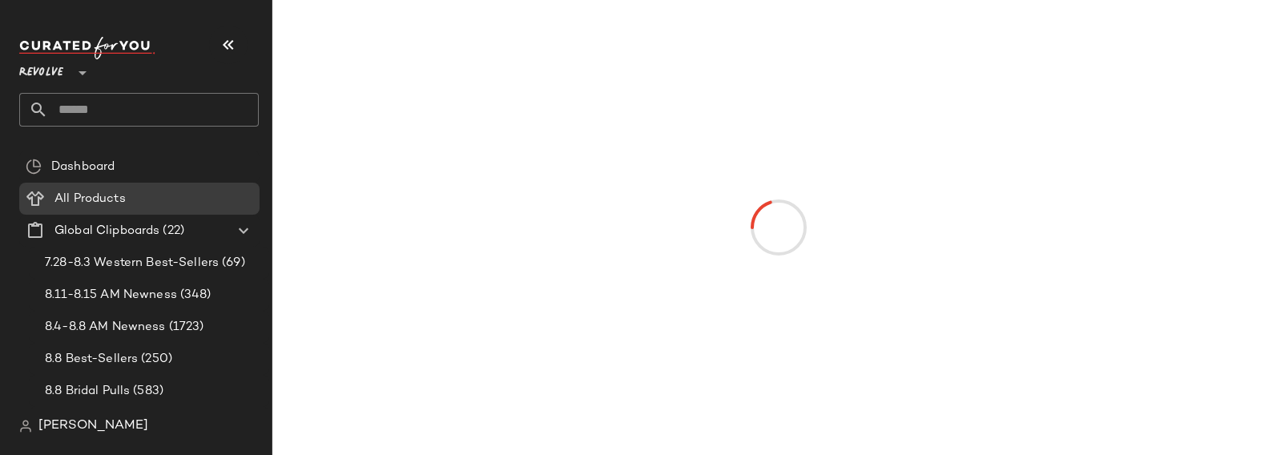
click at [63, 65] on span "Revolve" at bounding box center [41, 68] width 44 height 29
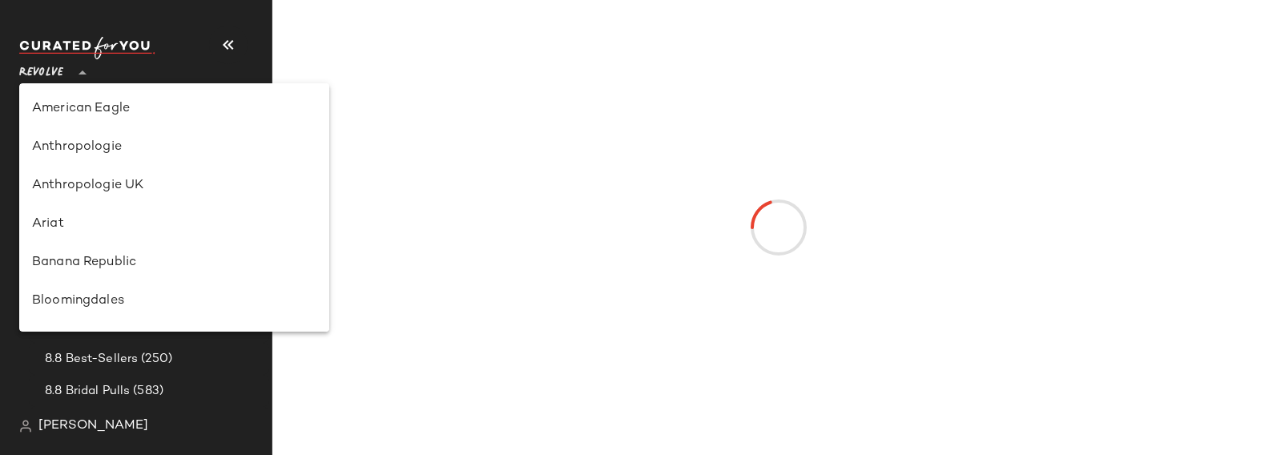
scroll to position [846, 0]
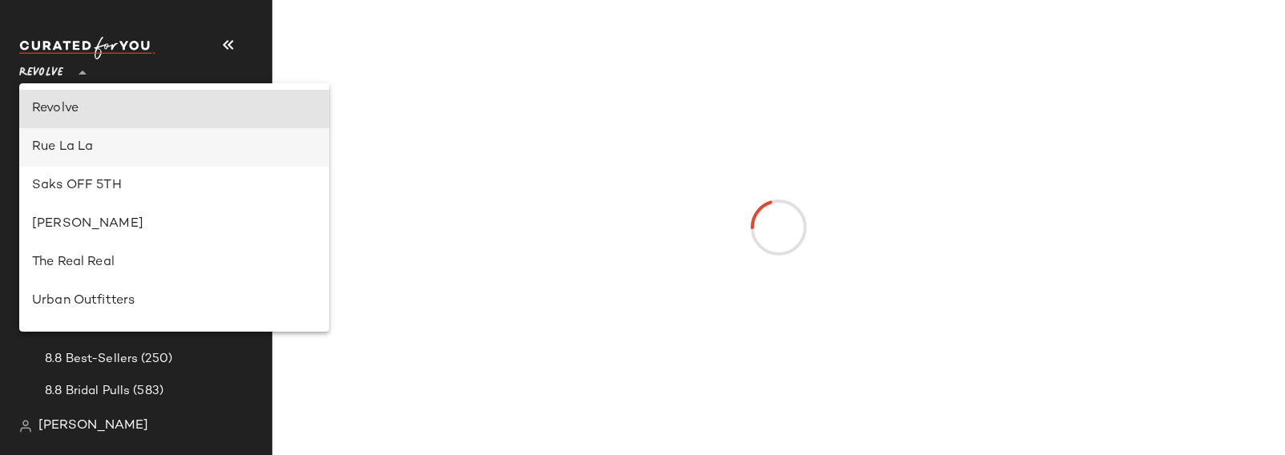
click at [79, 156] on div "Rue La La" at bounding box center [174, 147] width 284 height 19
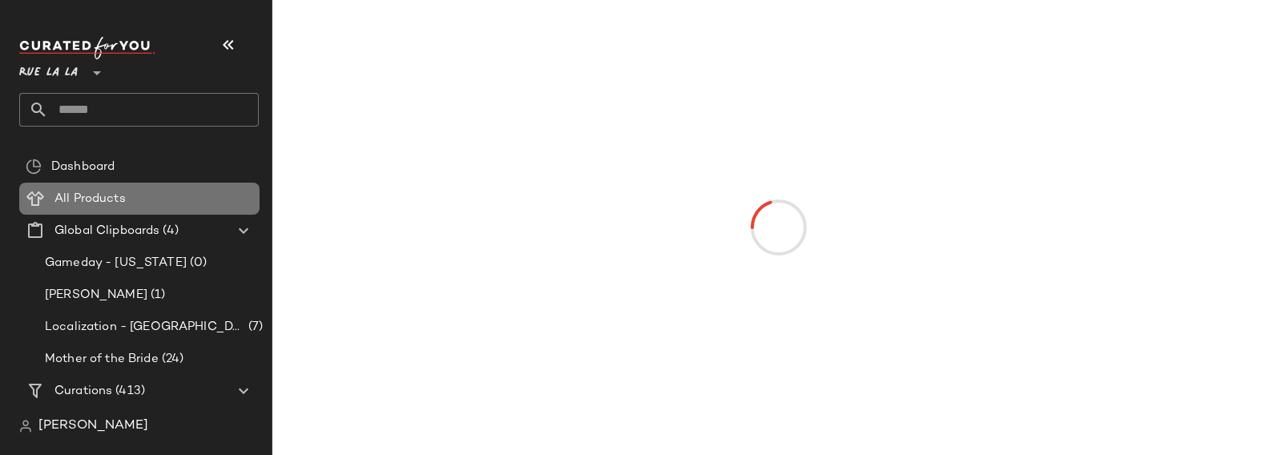
click at [106, 200] on span "All Products" at bounding box center [89, 199] width 71 height 18
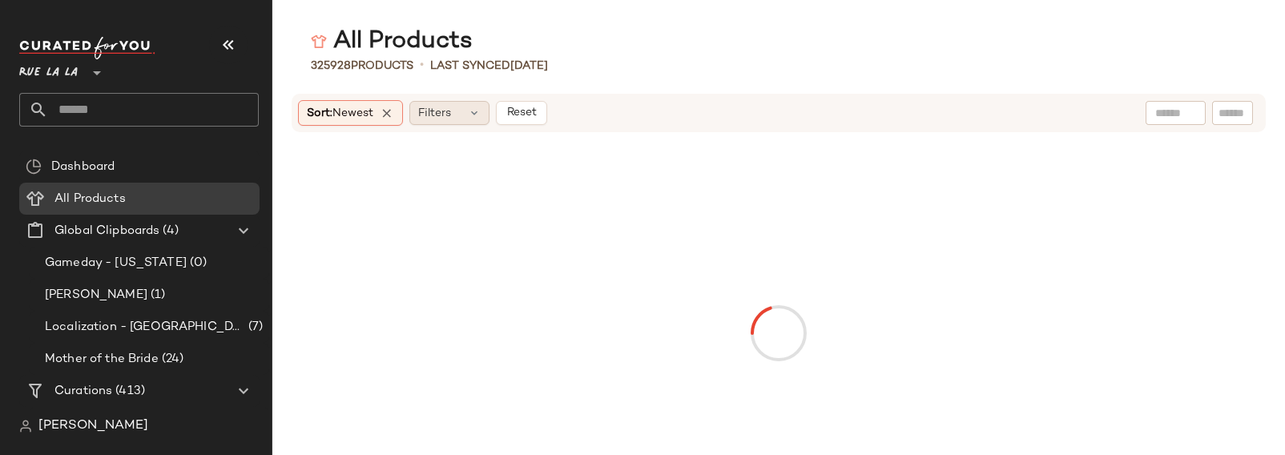
click at [440, 111] on span "Filters" at bounding box center [434, 113] width 33 height 17
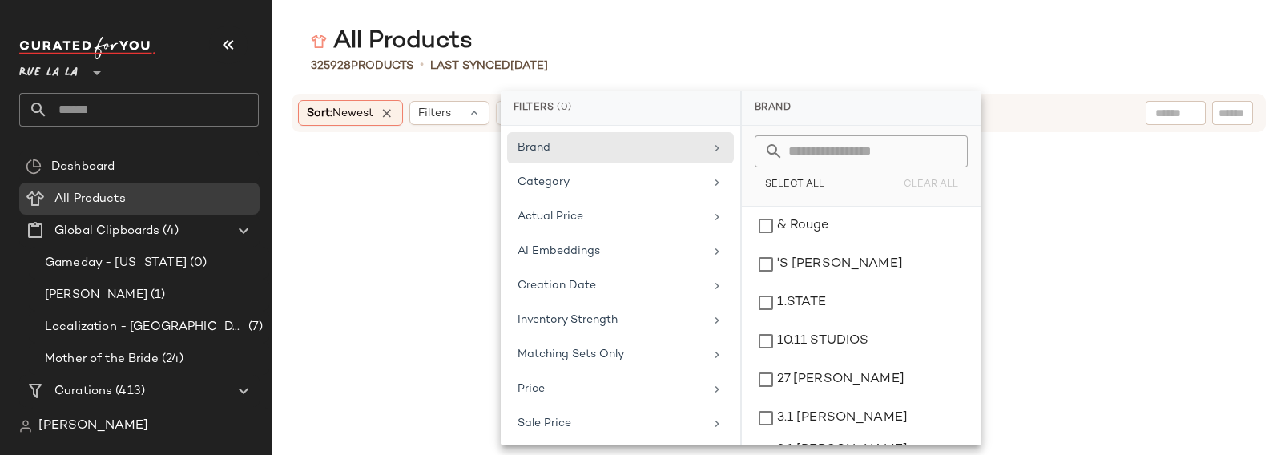
click at [645, 47] on div "All Products" at bounding box center [778, 42] width 1013 height 32
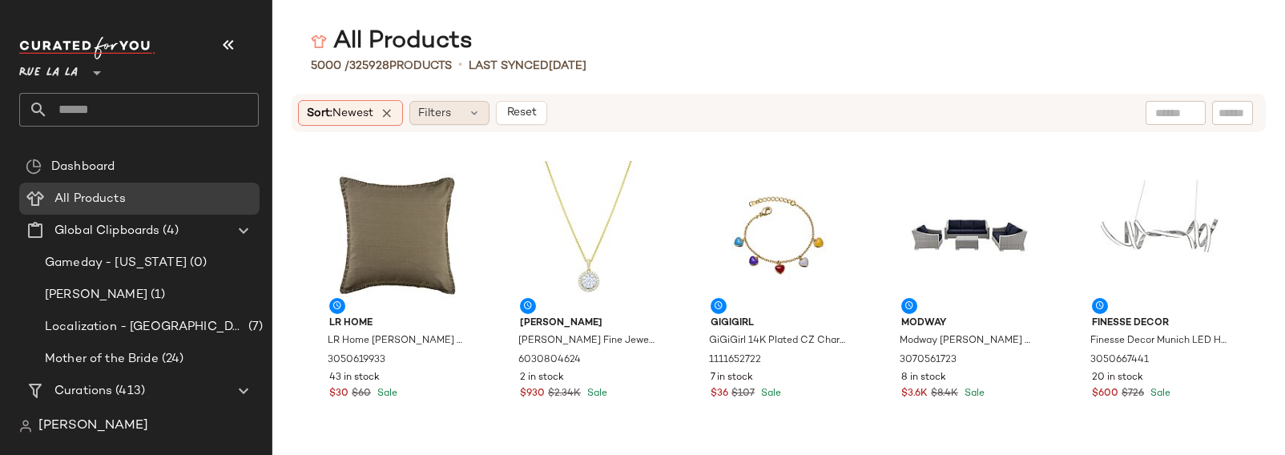
click at [438, 119] on span "Filters" at bounding box center [434, 113] width 33 height 17
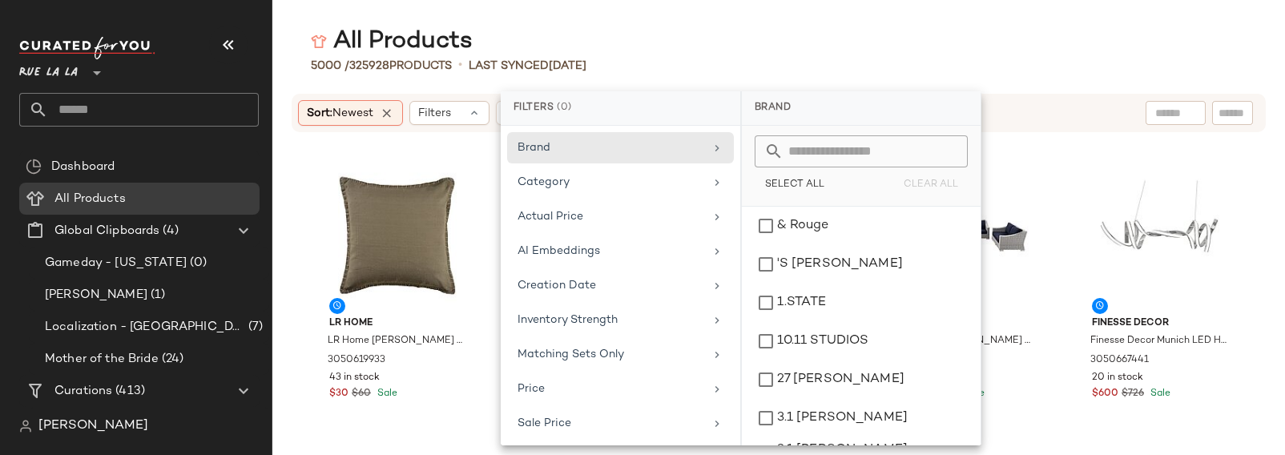
click at [66, 111] on input "text" at bounding box center [153, 110] width 211 height 34
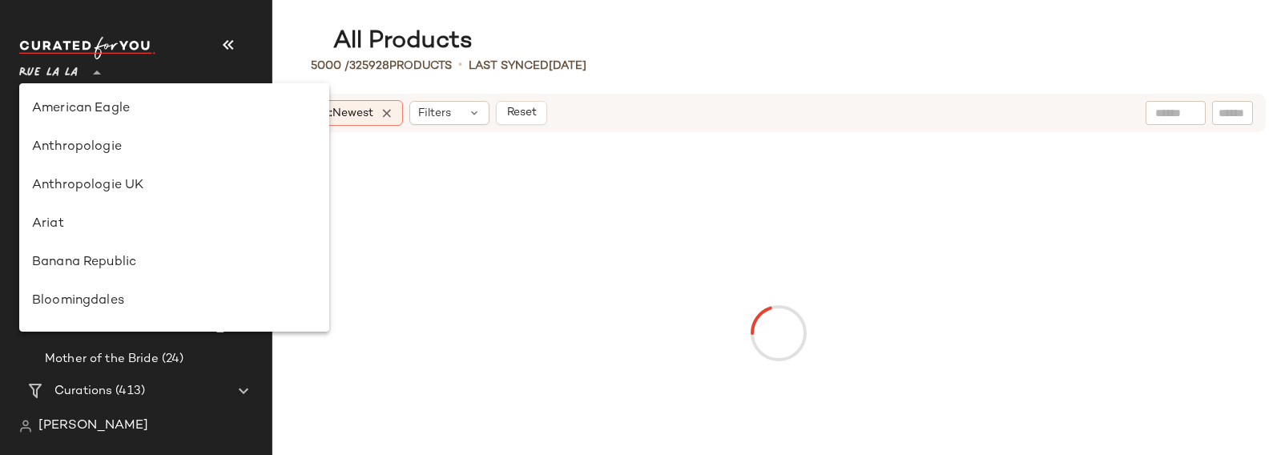
click at [51, 67] on span "Rue La La" at bounding box center [48, 68] width 58 height 29
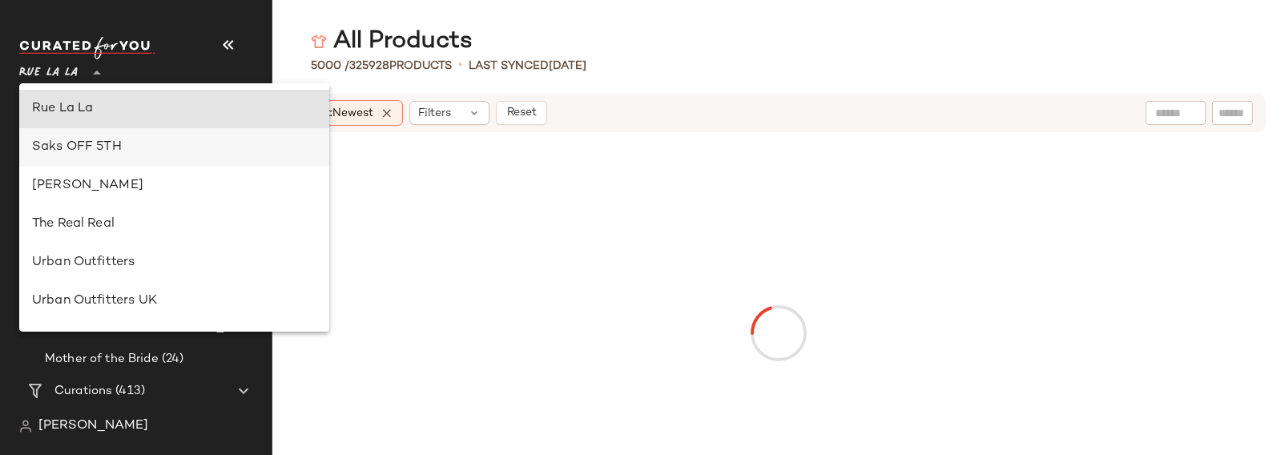
click at [93, 157] on div "Saks OFF 5TH" at bounding box center [174, 147] width 310 height 38
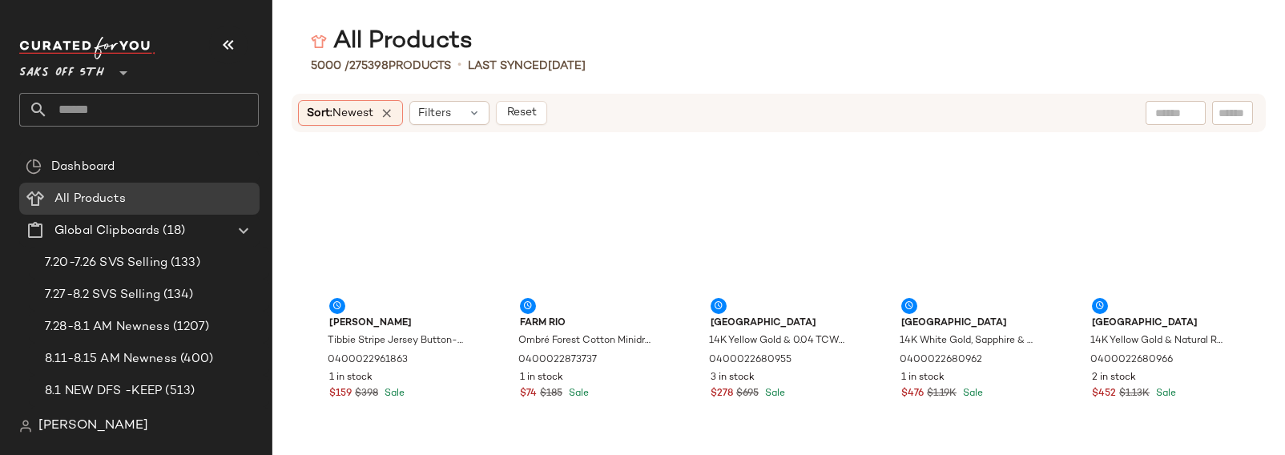
click at [444, 95] on div "Sort: Newest Filters Reset" at bounding box center [779, 113] width 974 height 38
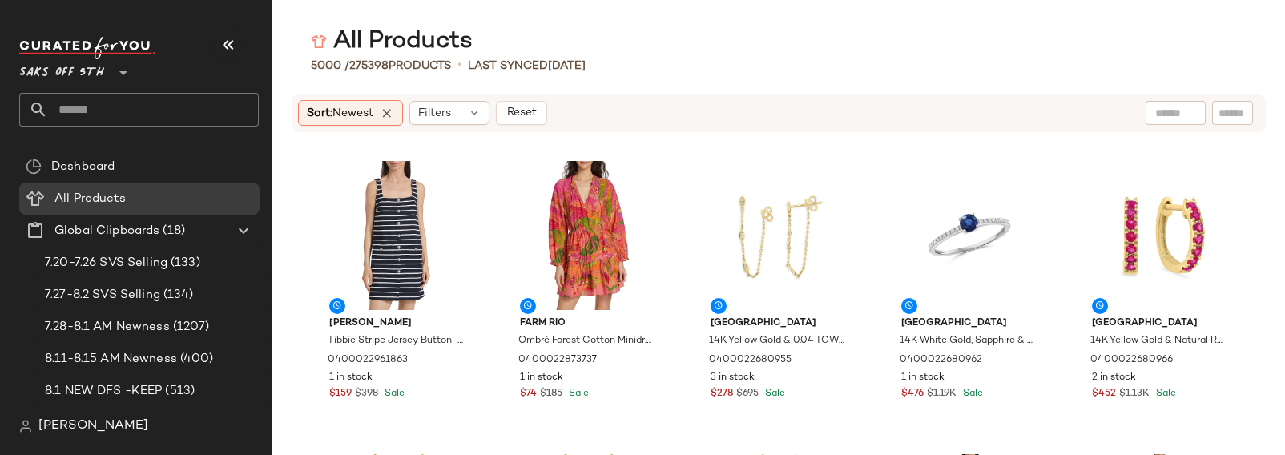
click at [445, 126] on div "Sort: Newest Filters Reset" at bounding box center [779, 113] width 974 height 38
click at [445, 108] on span "Filters" at bounding box center [434, 113] width 33 height 17
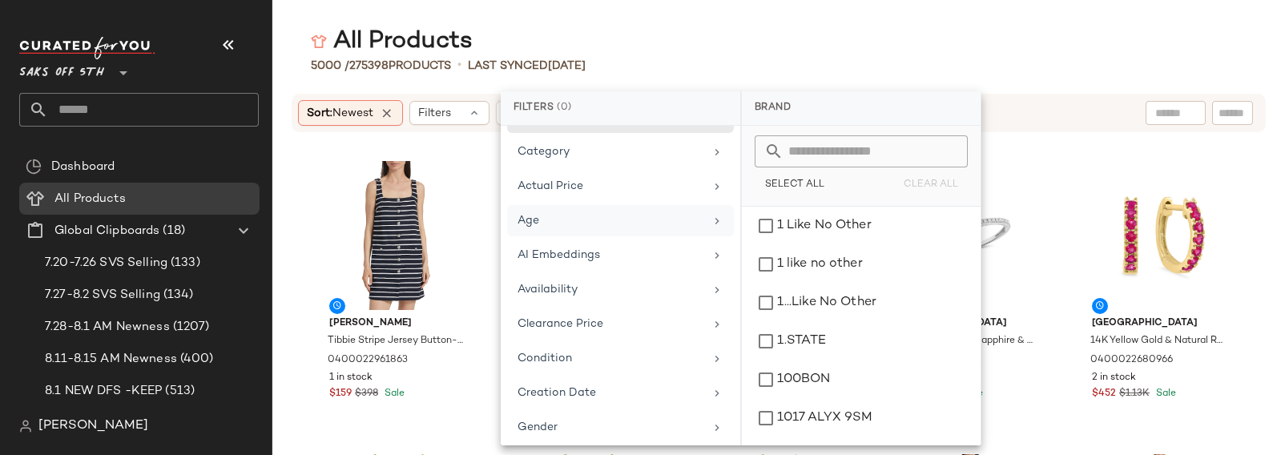
scroll to position [279, 0]
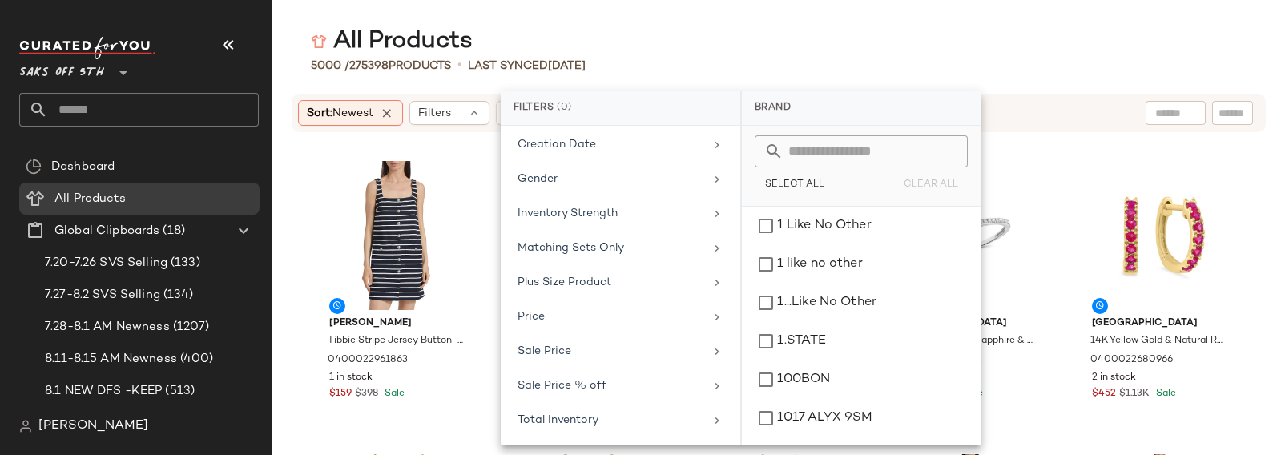
click at [675, 54] on div "All Products" at bounding box center [778, 42] width 1013 height 32
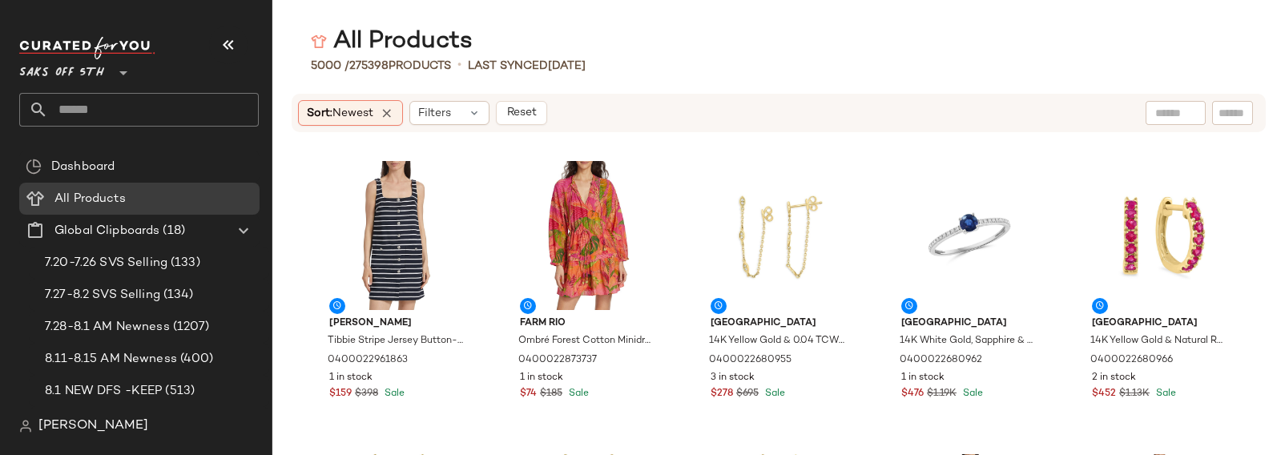
click at [56, 66] on span "Saks OFF 5TH" at bounding box center [61, 68] width 85 height 29
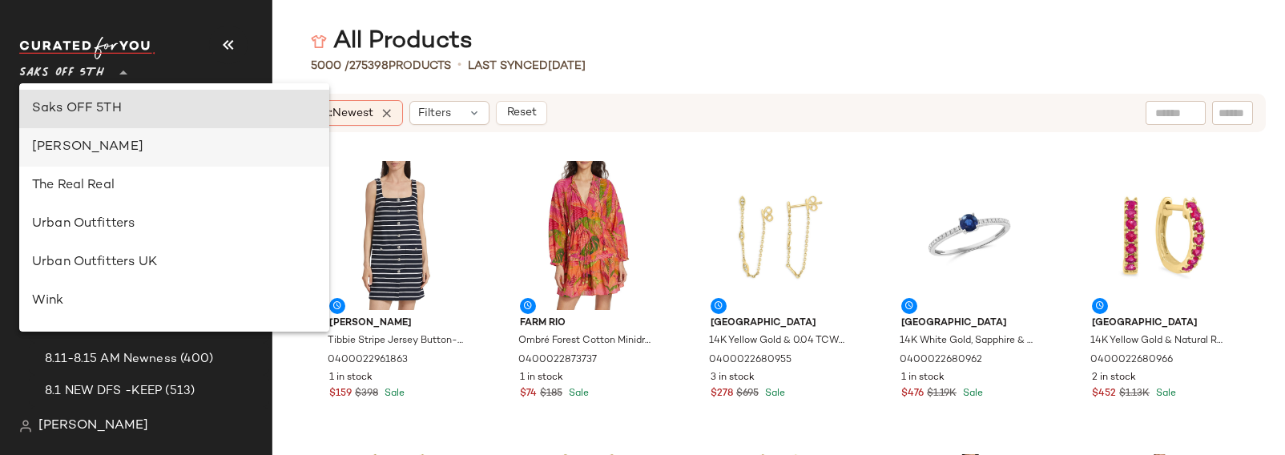
scroll to position [768, 0]
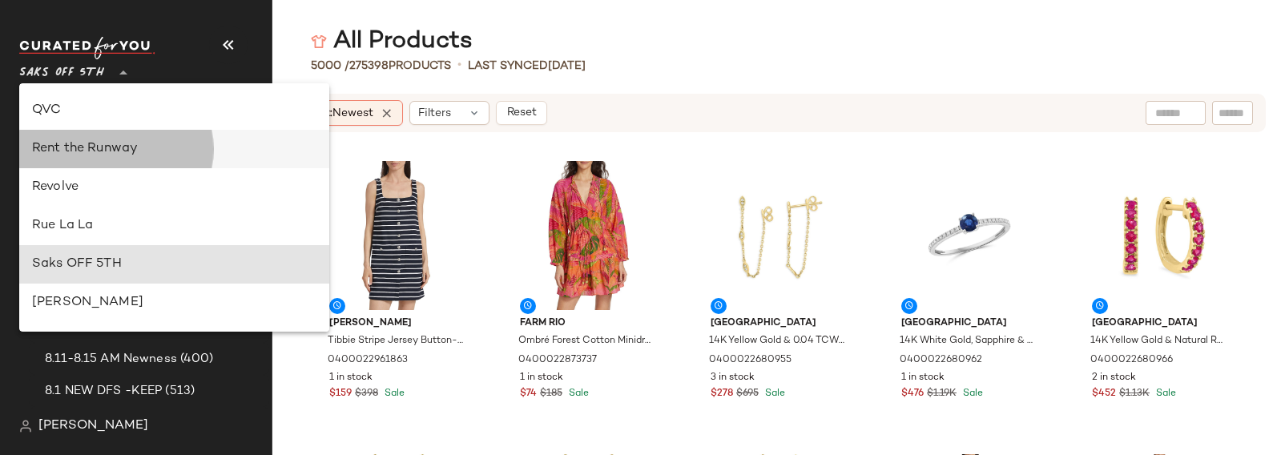
click at [89, 151] on div "Rent the Runway" at bounding box center [174, 148] width 284 height 19
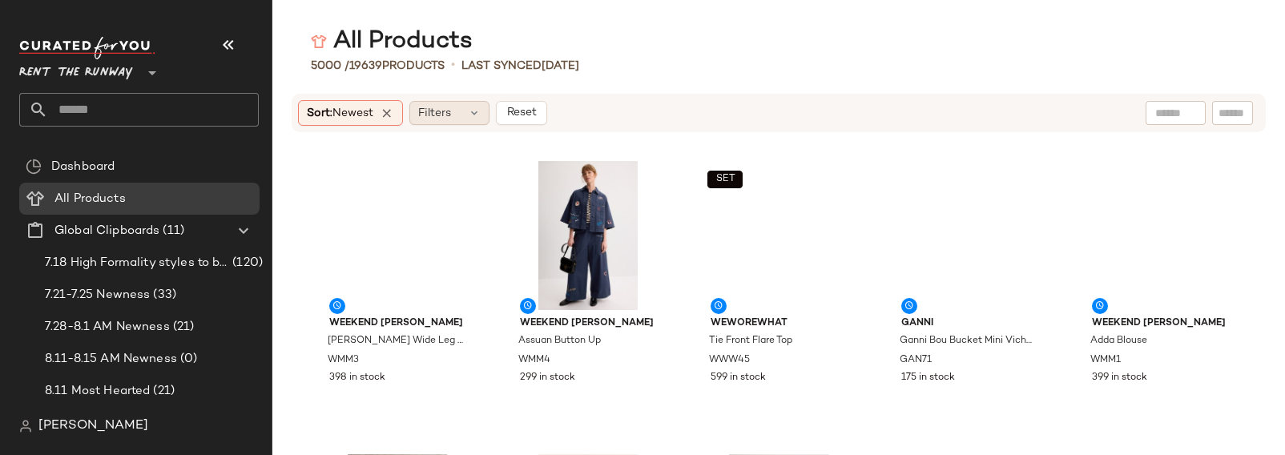
click at [490, 120] on div "Filters" at bounding box center [449, 113] width 80 height 24
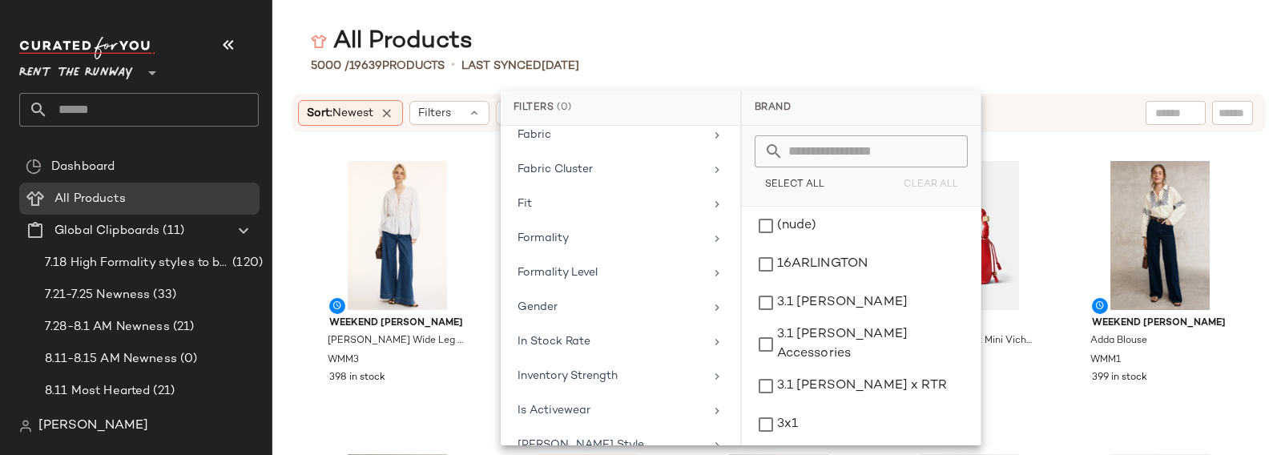
scroll to position [1760, 0]
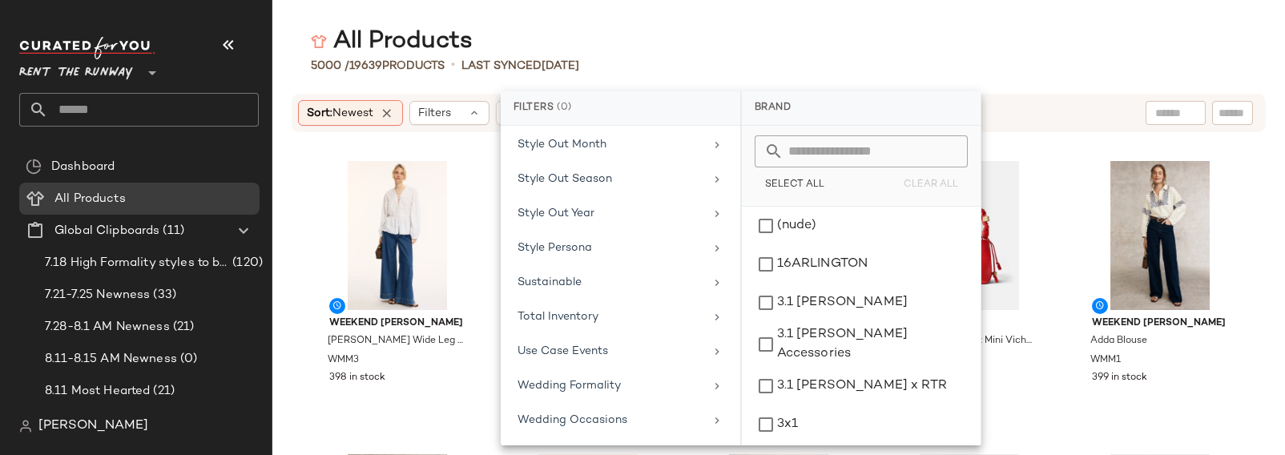
click at [687, 58] on div "5000 / 19639 Products • Last synced 8/11/25" at bounding box center [778, 66] width 1013 height 16
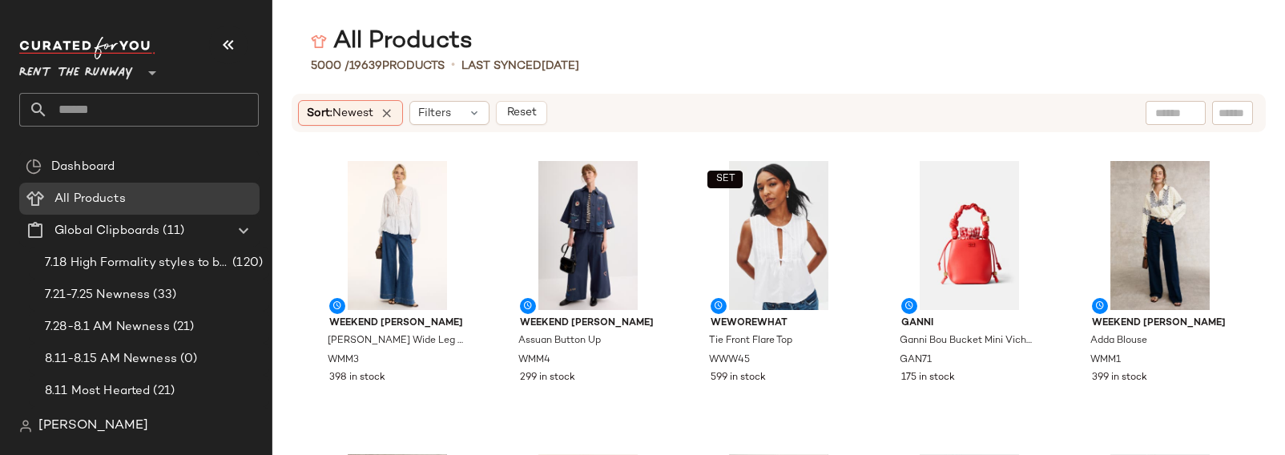
click at [91, 425] on span "[PERSON_NAME]" at bounding box center [93, 426] width 110 height 19
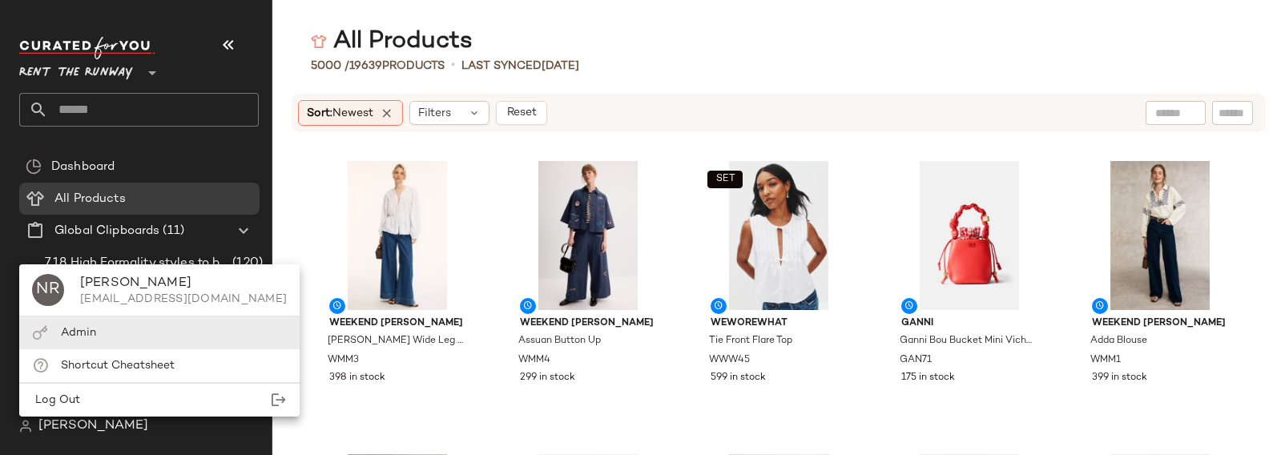
click at [82, 331] on span "Admin" at bounding box center [78, 333] width 35 height 12
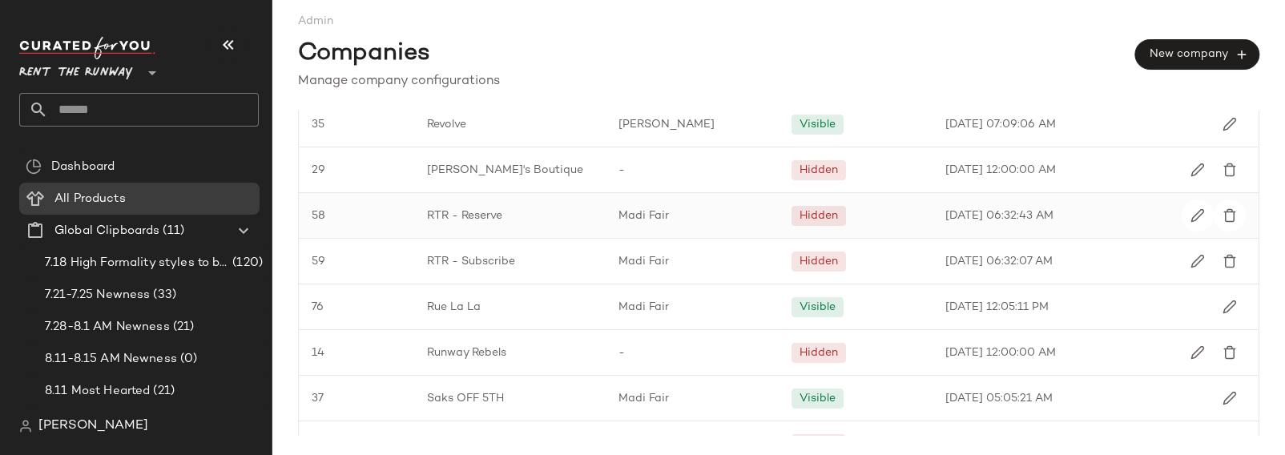
scroll to position [1818, 0]
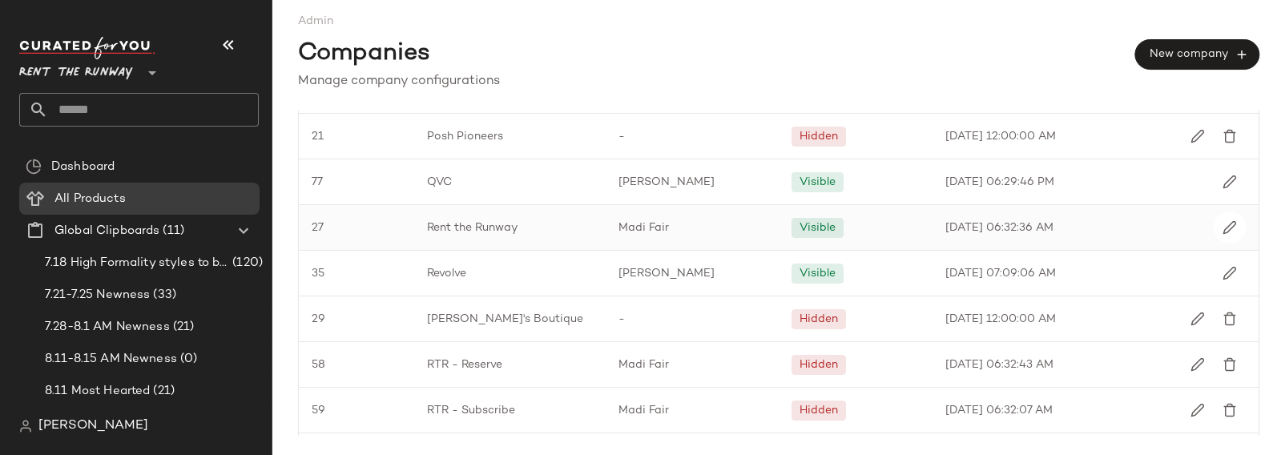
click at [427, 232] on span "Rent the Runway" at bounding box center [472, 228] width 91 height 17
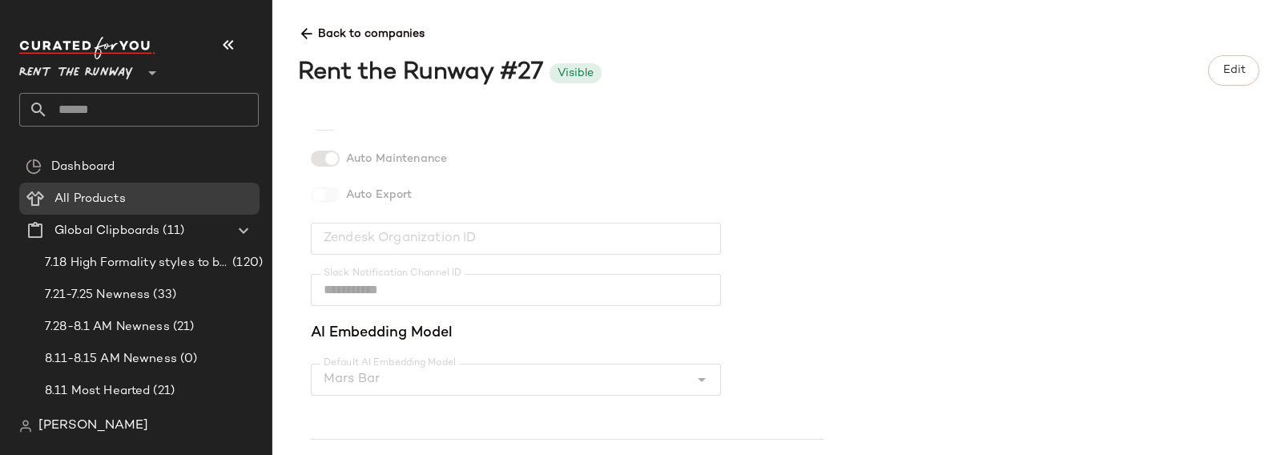
scroll to position [611, 0]
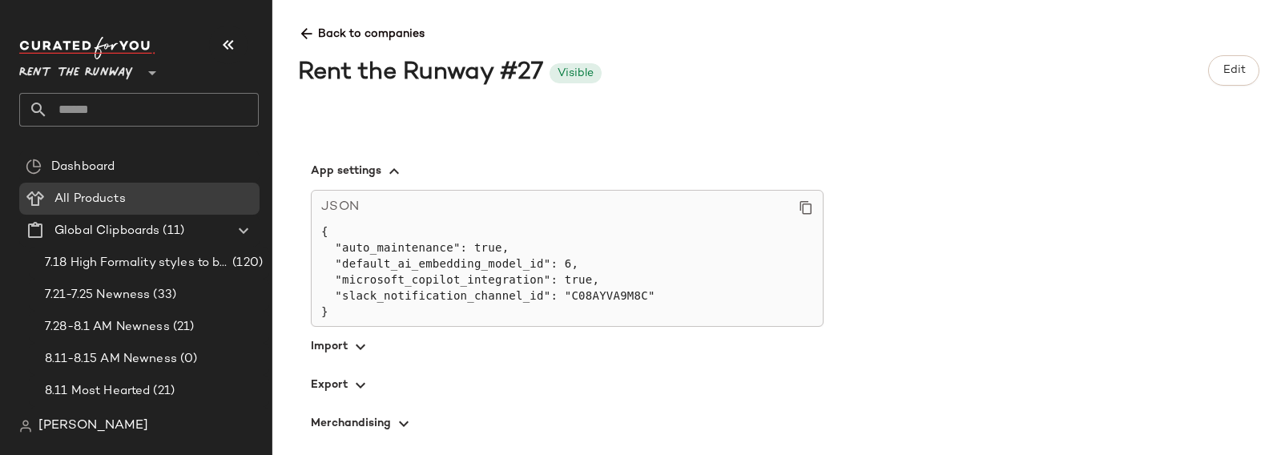
click at [353, 377] on icon "button" at bounding box center [360, 385] width 19 height 19
click at [359, 342] on icon "button" at bounding box center [360, 346] width 19 height 19
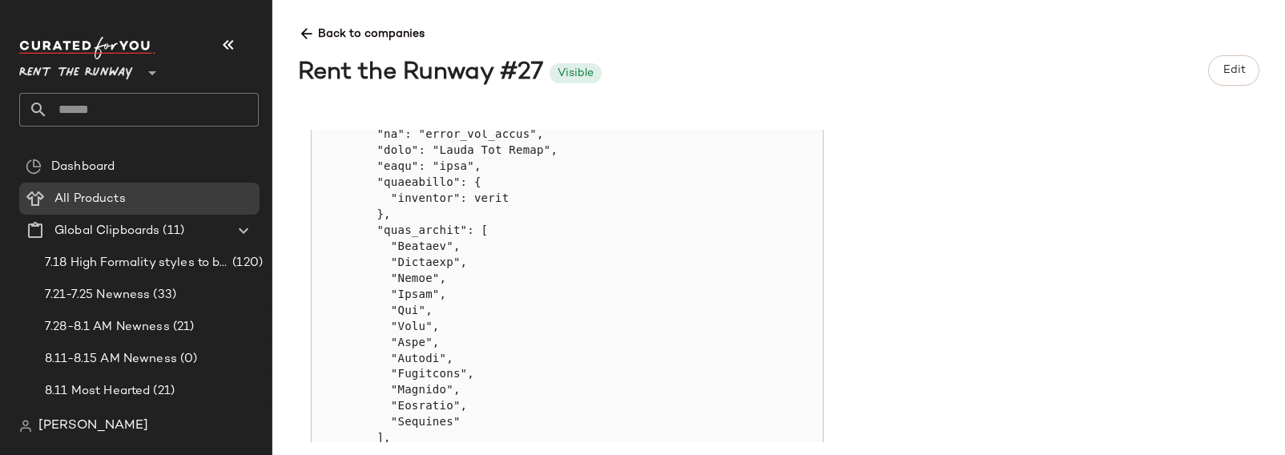
scroll to position [2316, 0]
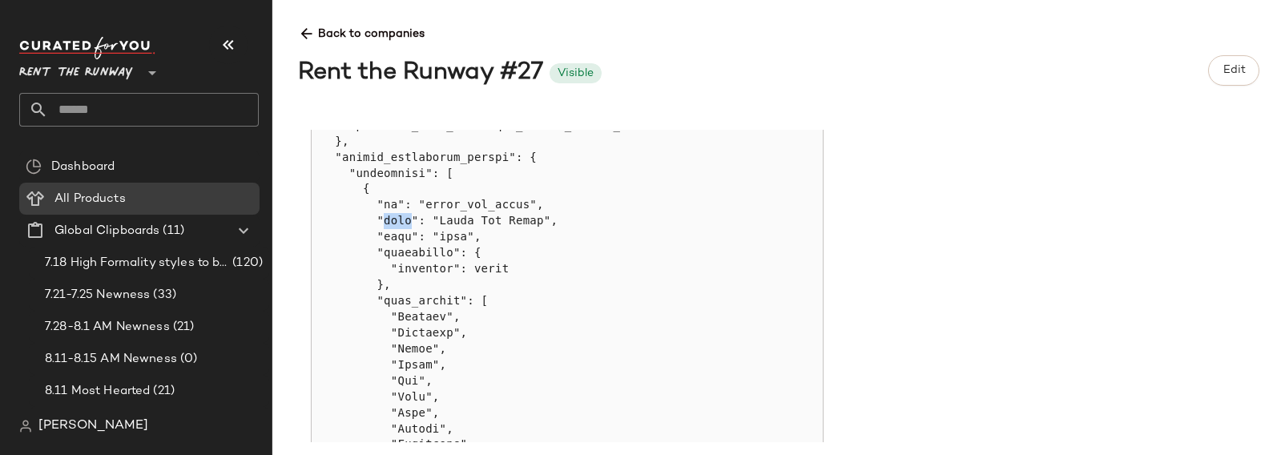
scroll to position [2184, 0]
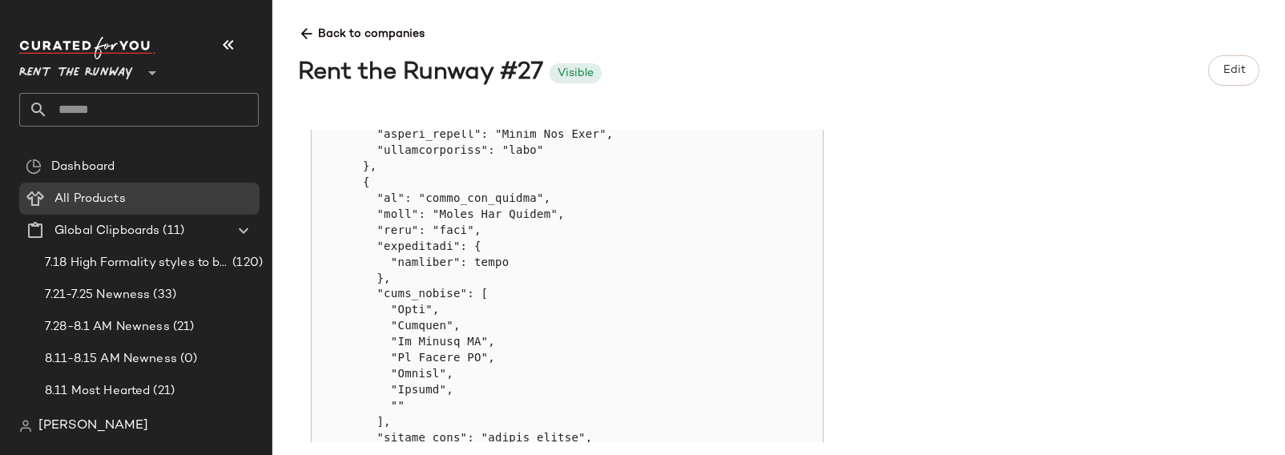
scroll to position [3403, 0]
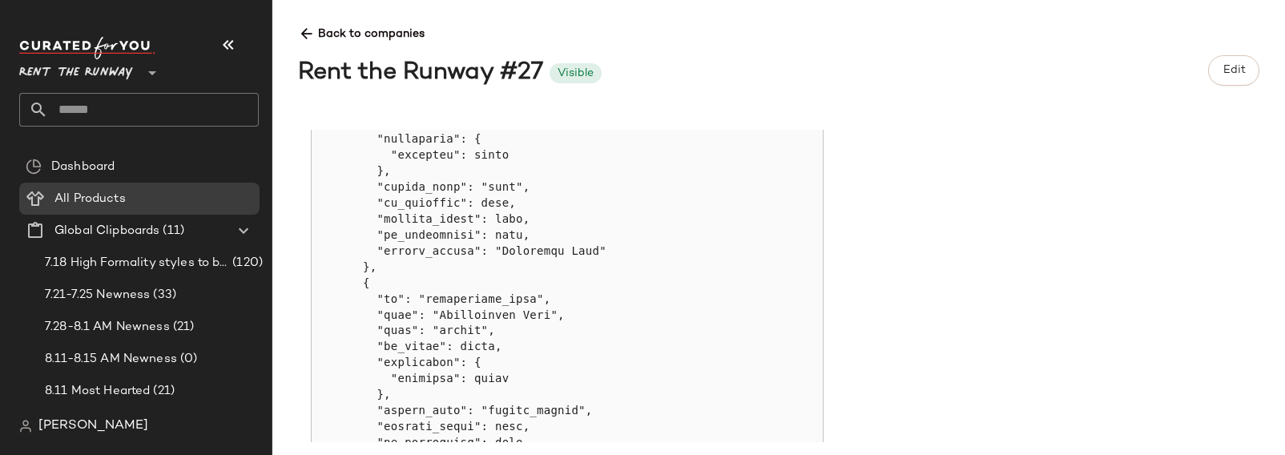
click at [69, 75] on span "Rent the Runway" at bounding box center [76, 68] width 114 height 29
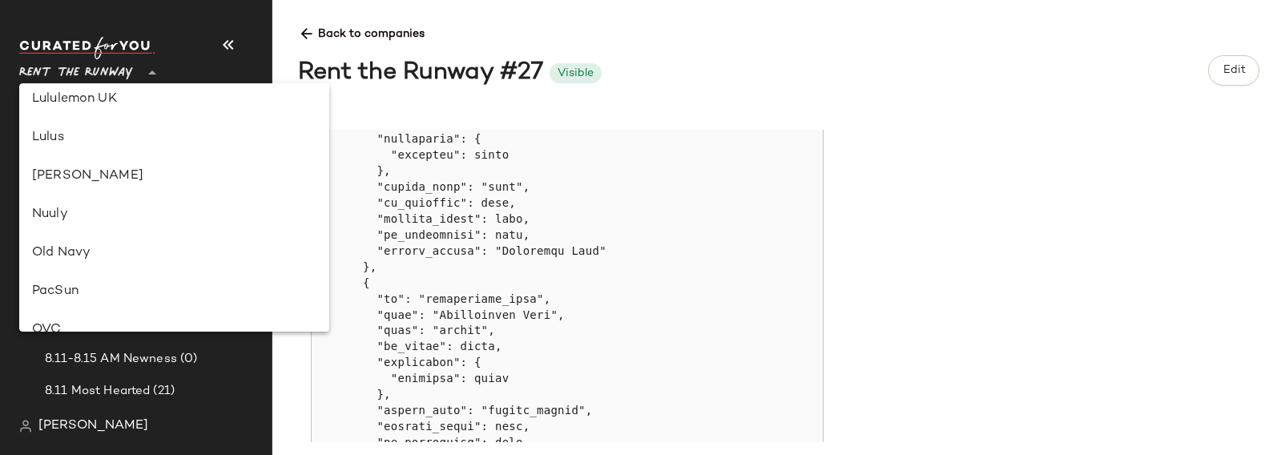
scroll to position [377, 0]
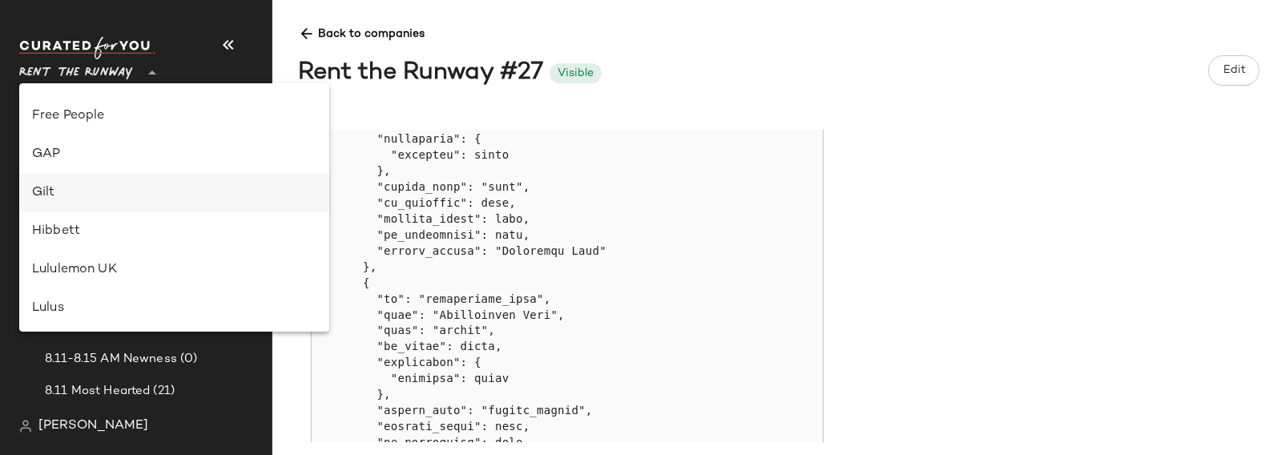
click at [87, 187] on div "Gilt" at bounding box center [174, 192] width 284 height 19
type input "**"
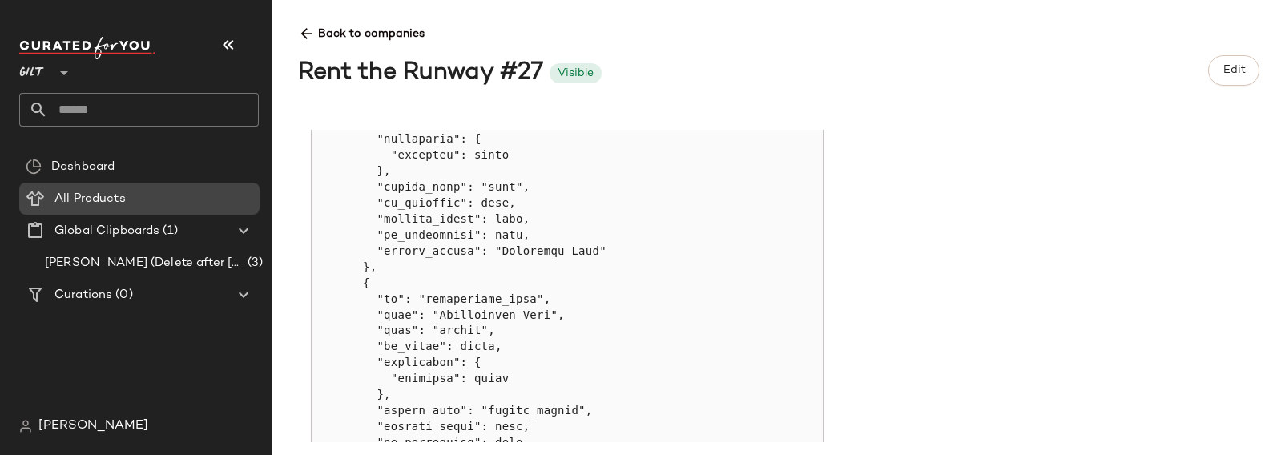
click at [107, 203] on span "All Products" at bounding box center [89, 199] width 71 height 18
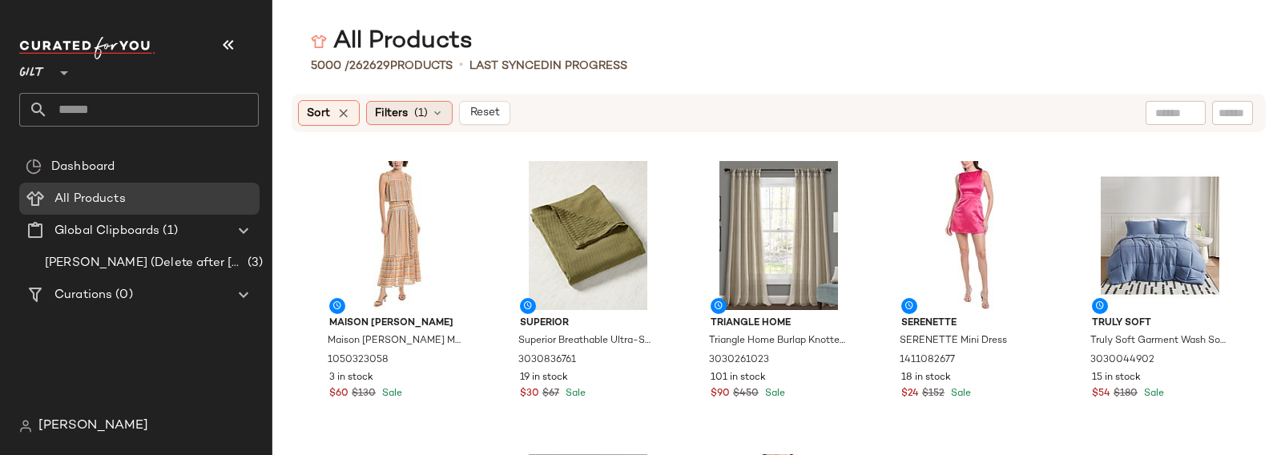
click at [419, 121] on span "(1)" at bounding box center [421, 113] width 14 height 17
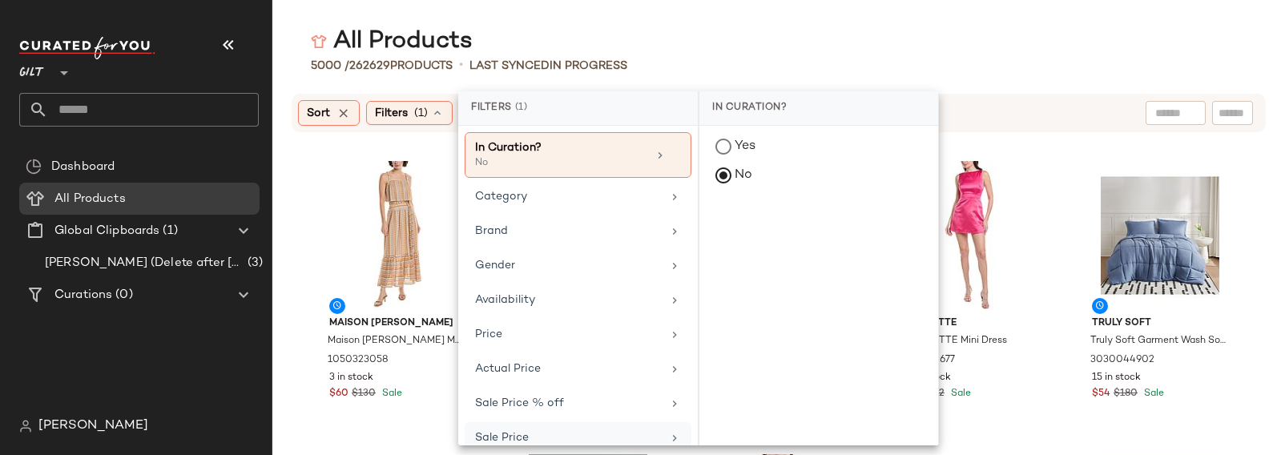
scroll to position [224, 0]
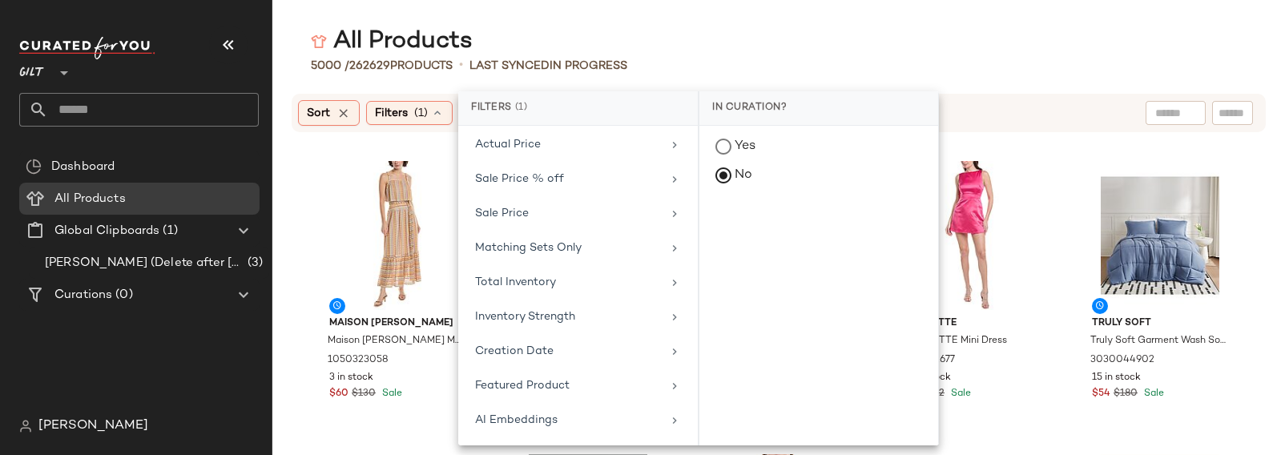
click at [60, 59] on div at bounding box center [62, 63] width 22 height 40
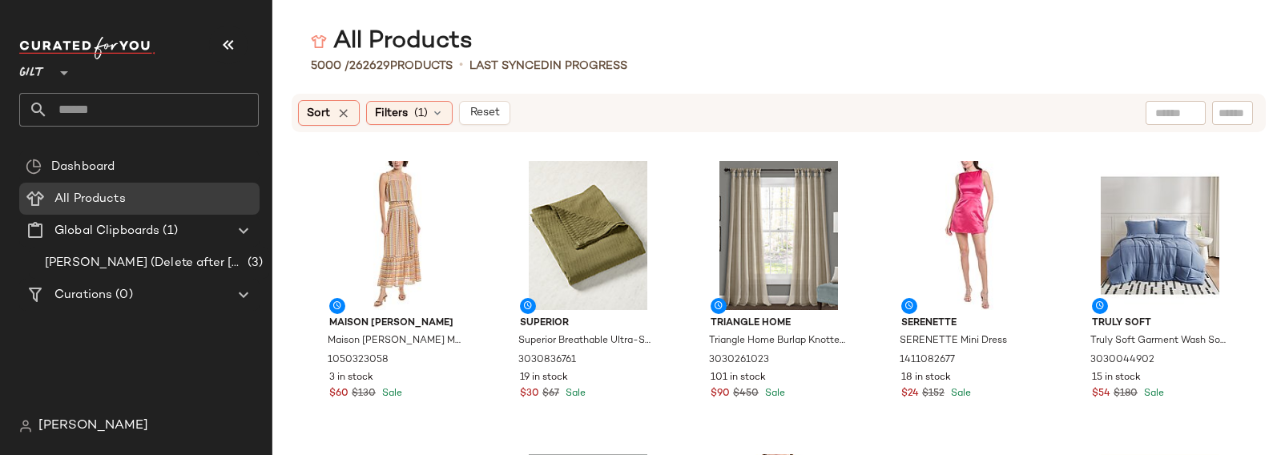
click at [55, 60] on div at bounding box center [62, 63] width 22 height 40
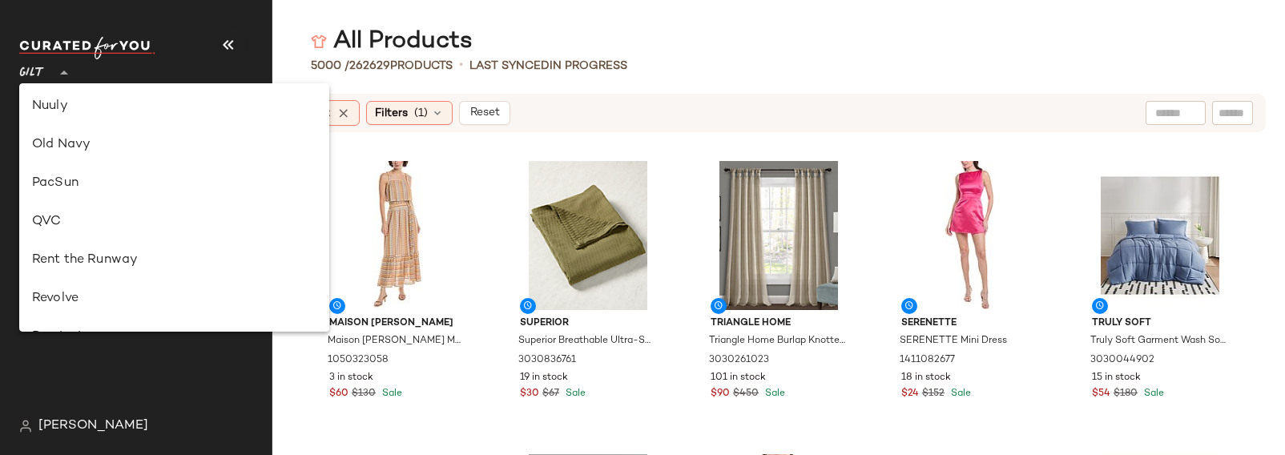
scroll to position [667, 0]
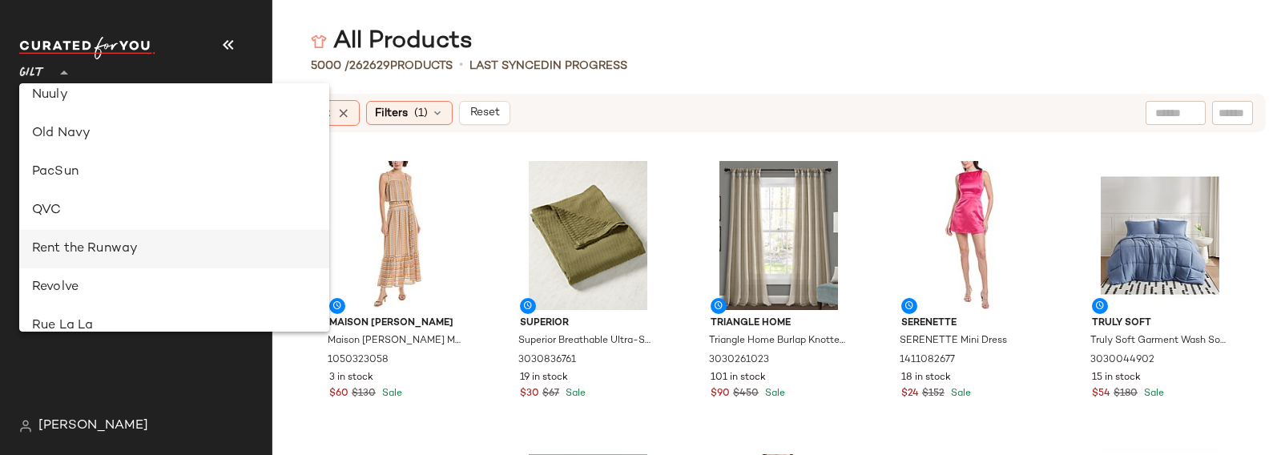
click at [87, 240] on div "Rent the Runway" at bounding box center [174, 249] width 284 height 19
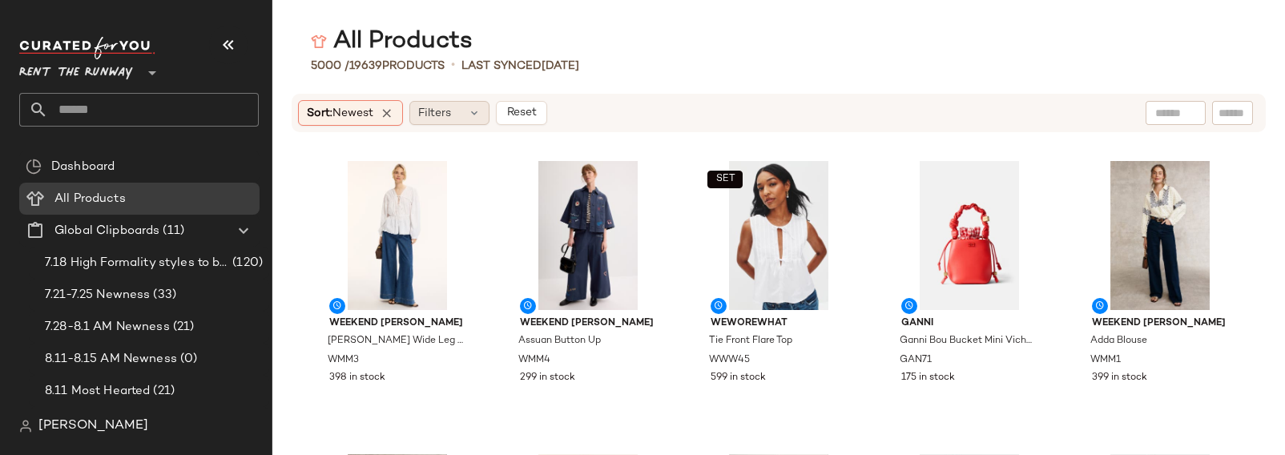
click at [431, 111] on span "Filters" at bounding box center [434, 113] width 33 height 17
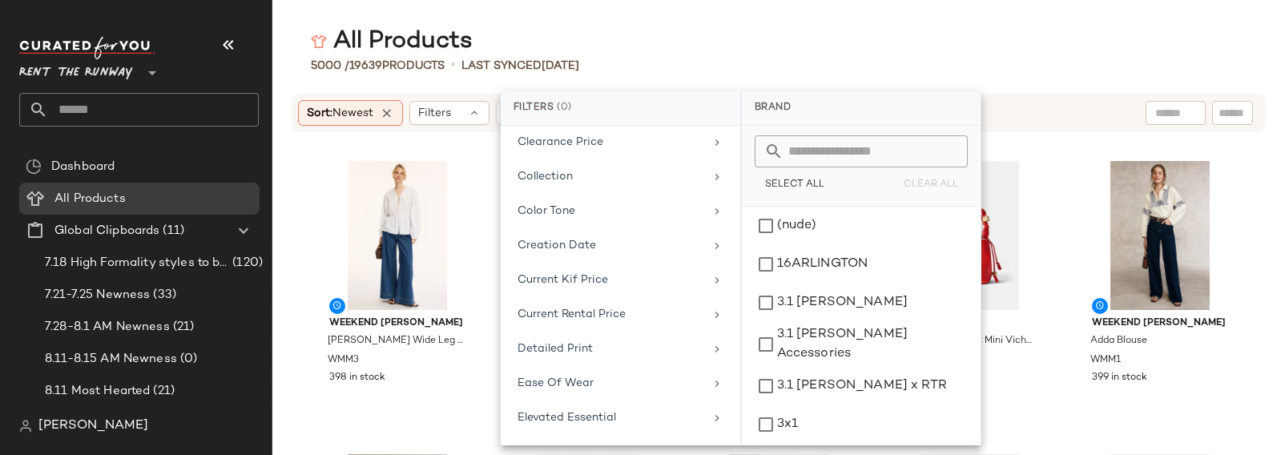
scroll to position [547, 0]
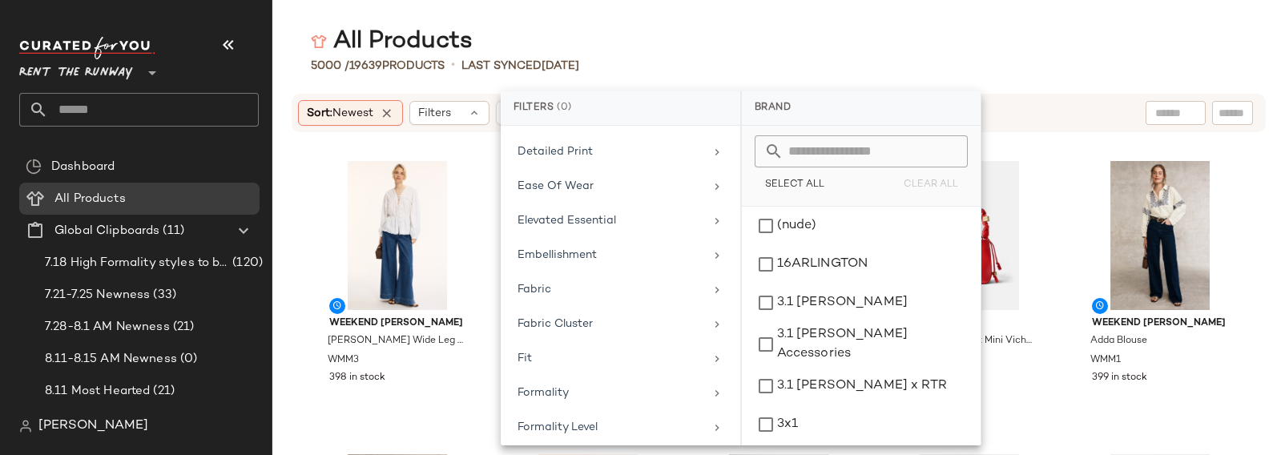
click at [756, 46] on div "All Products" at bounding box center [778, 42] width 1013 height 32
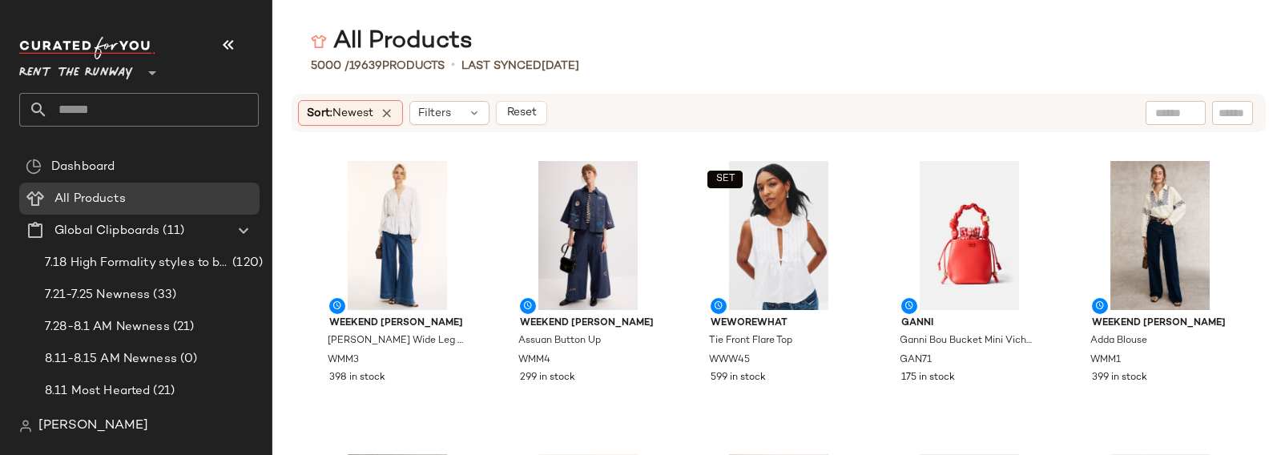
click at [115, 63] on span "Rent the Runway" at bounding box center [76, 68] width 114 height 29
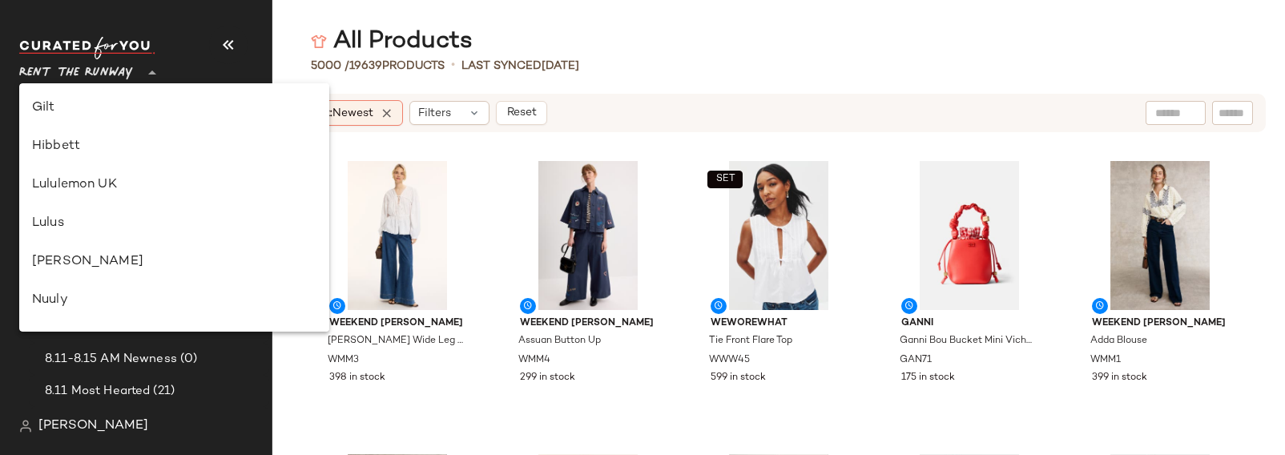
scroll to position [380, 0]
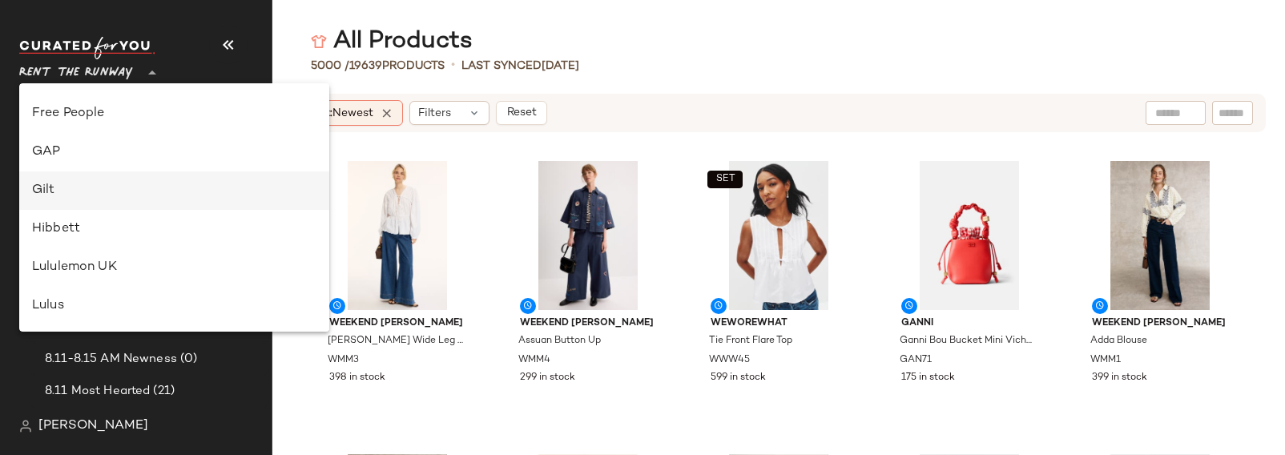
click at [60, 195] on div "Gilt" at bounding box center [174, 190] width 284 height 19
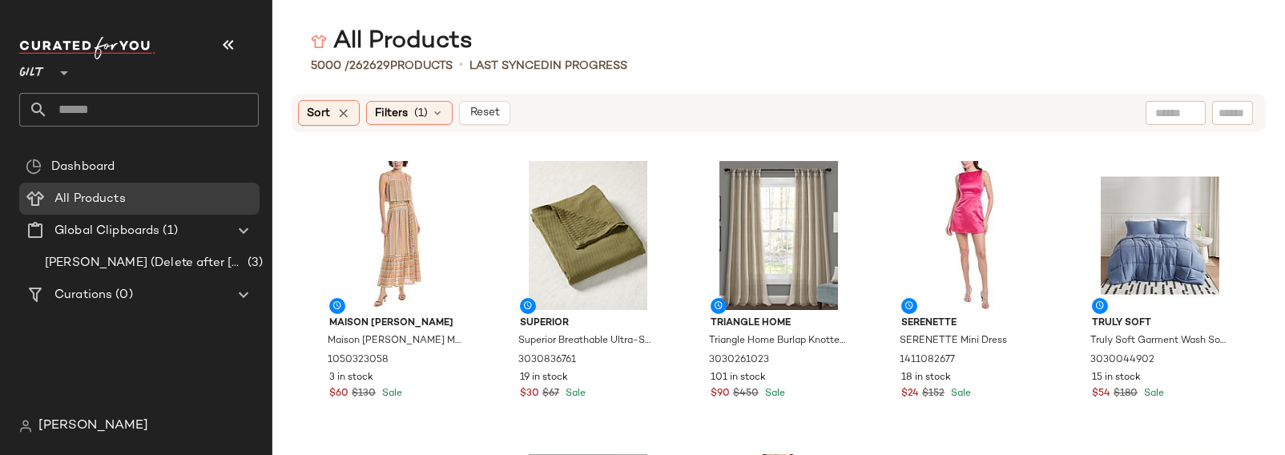
click at [417, 125] on div "Sort Filters (1) Reset" at bounding box center [404, 113] width 212 height 26
click at [413, 109] on div "Filters (1)" at bounding box center [409, 113] width 87 height 24
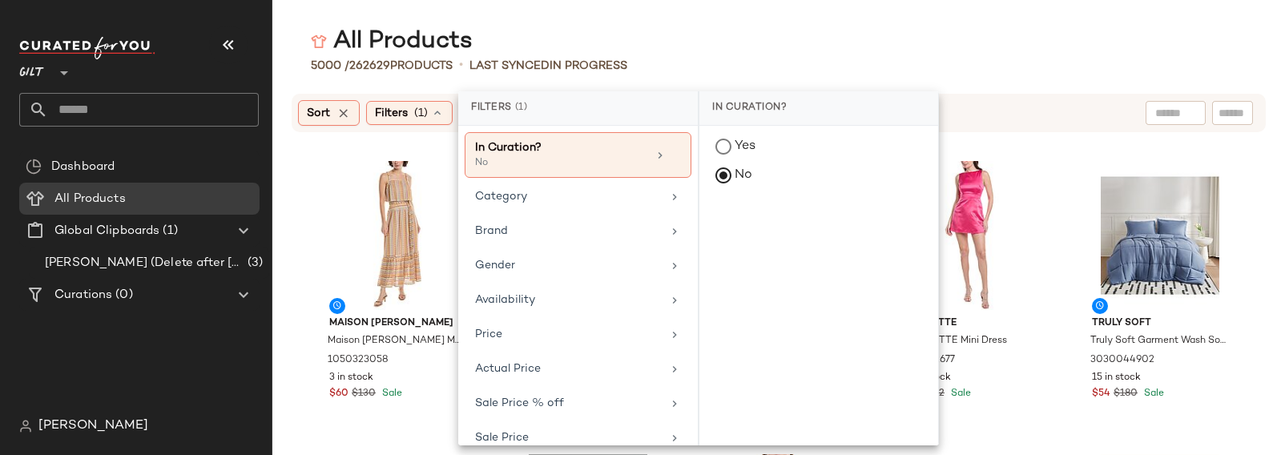
click at [51, 73] on div at bounding box center [62, 63] width 22 height 40
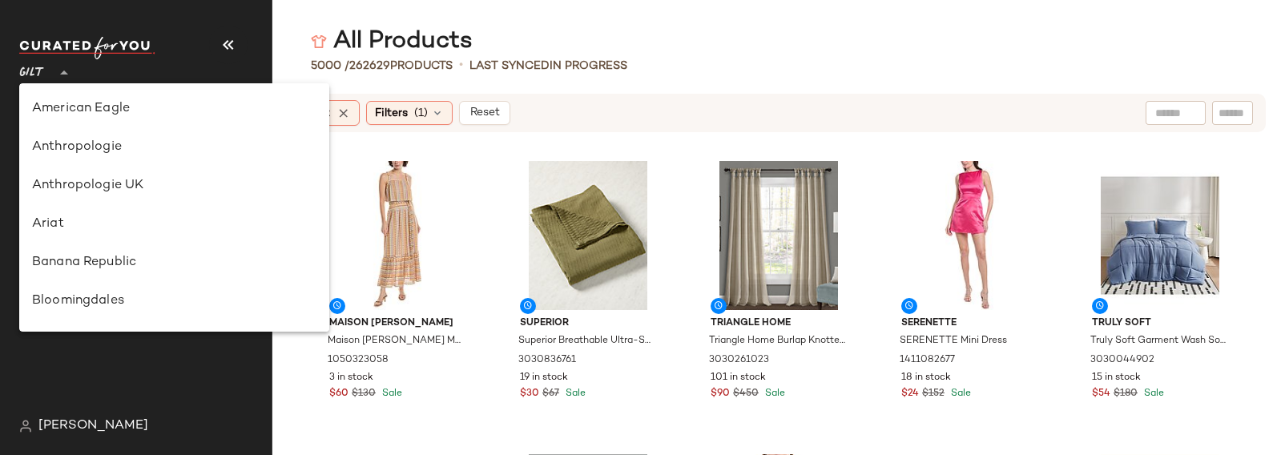
click at [26, 67] on span "Gilt" at bounding box center [32, 68] width 26 height 29
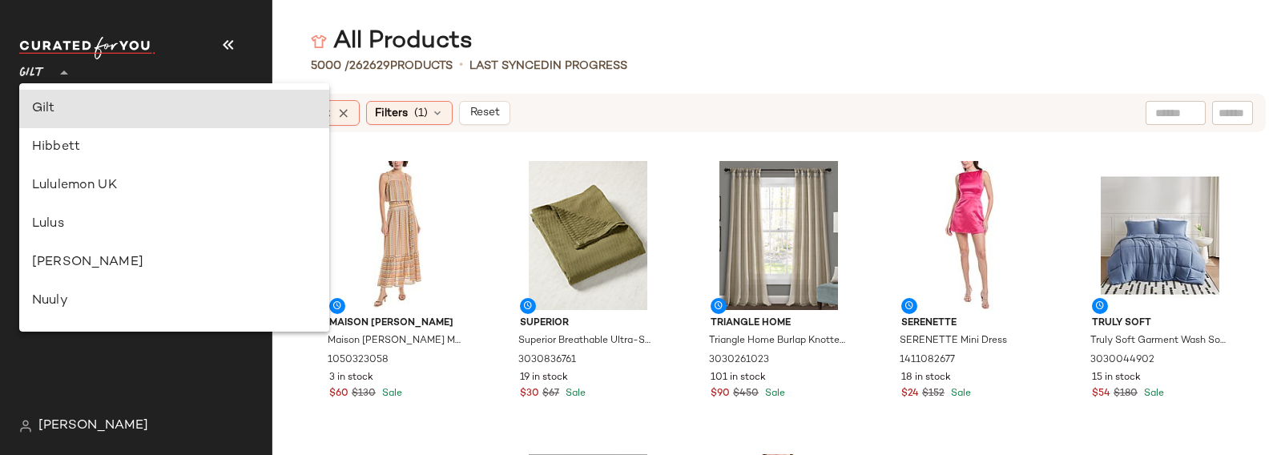
scroll to position [709, 0]
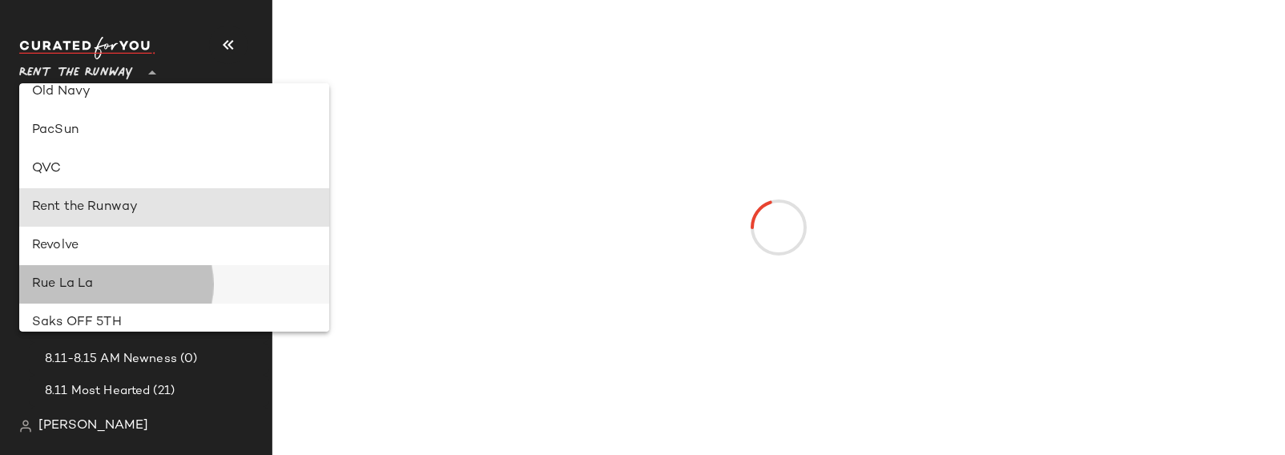
click at [110, 280] on div "Rue La La" at bounding box center [174, 284] width 284 height 19
type input "**"
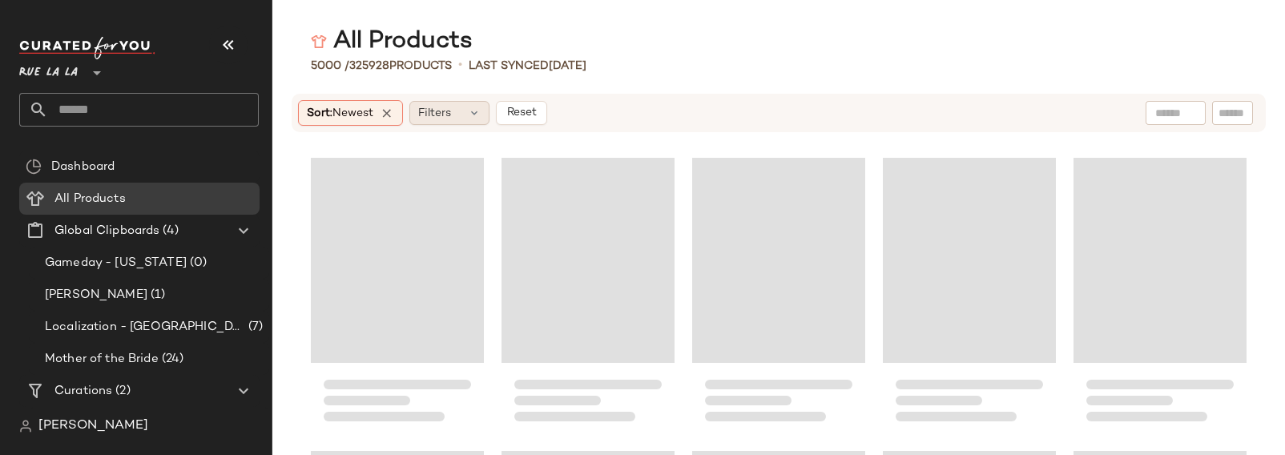
click at [441, 101] on div "Filters" at bounding box center [449, 113] width 80 height 24
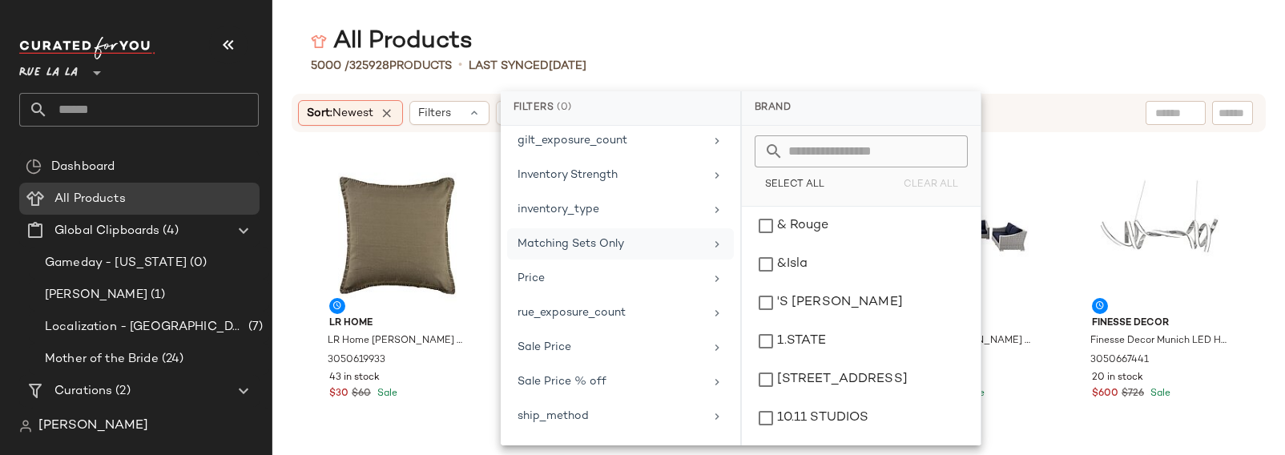
scroll to position [417, 0]
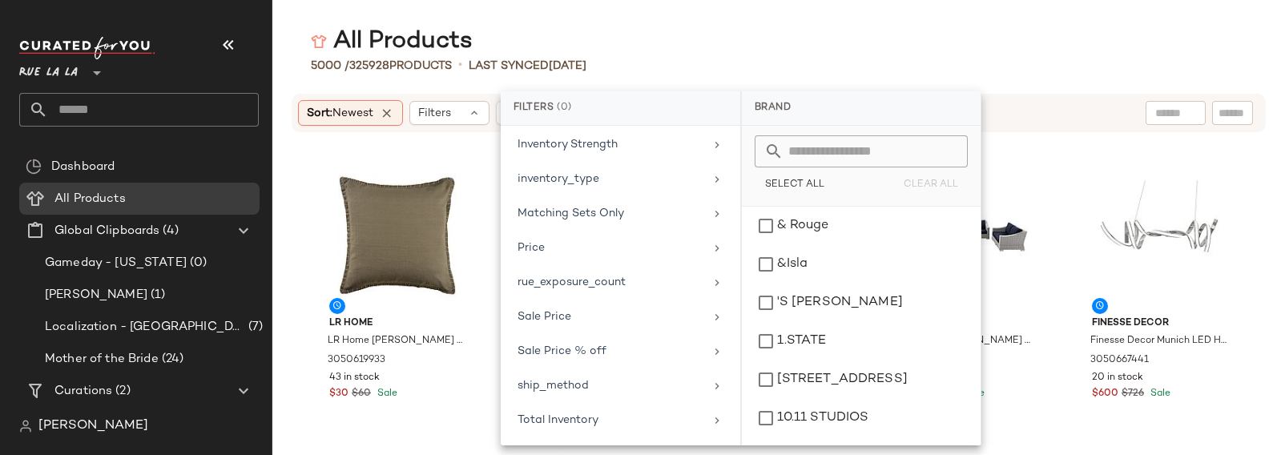
click at [720, 58] on div "5000 / 325928 Products • Last synced [DATE]" at bounding box center [778, 66] width 1013 height 16
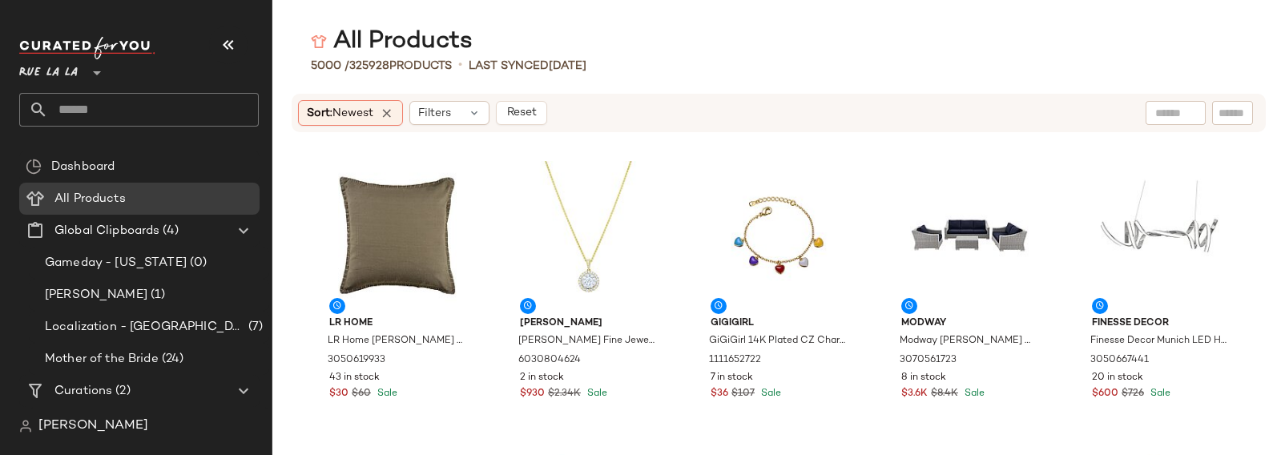
click at [70, 83] on div "Rue La La **" at bounding box center [139, 82] width 240 height 90
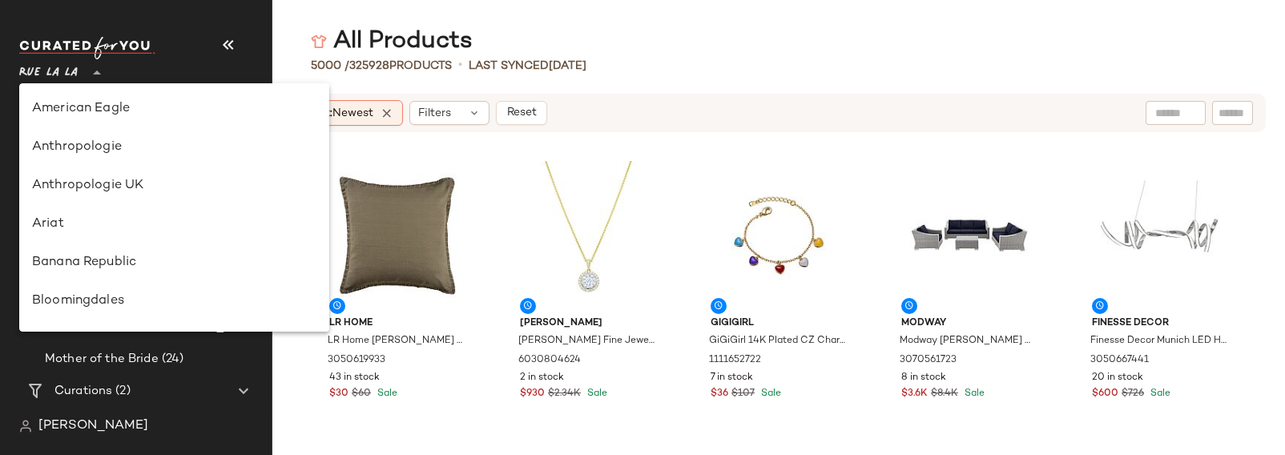
click at [68, 74] on span "Rue La La" at bounding box center [48, 68] width 58 height 29
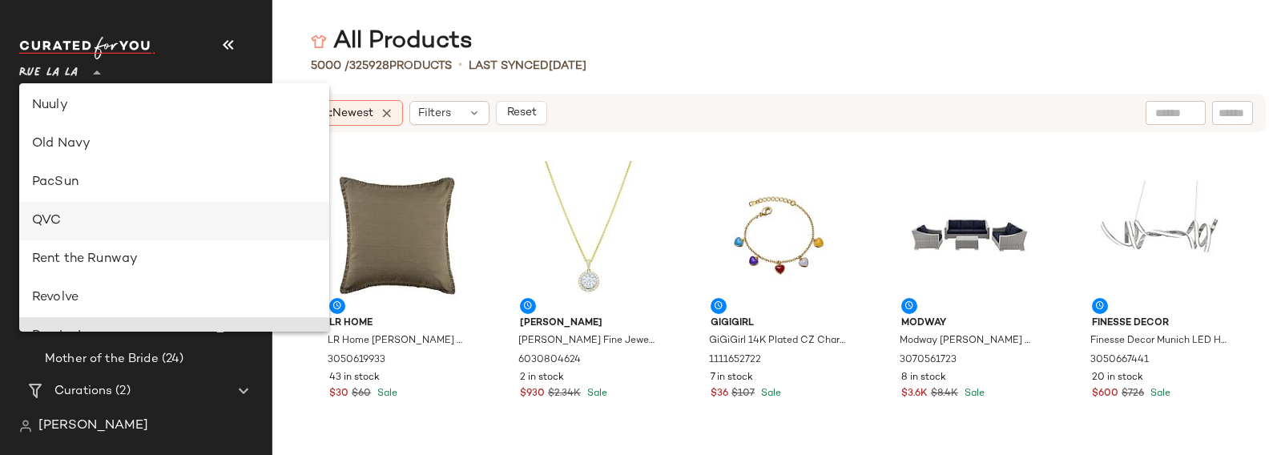
scroll to position [361, 0]
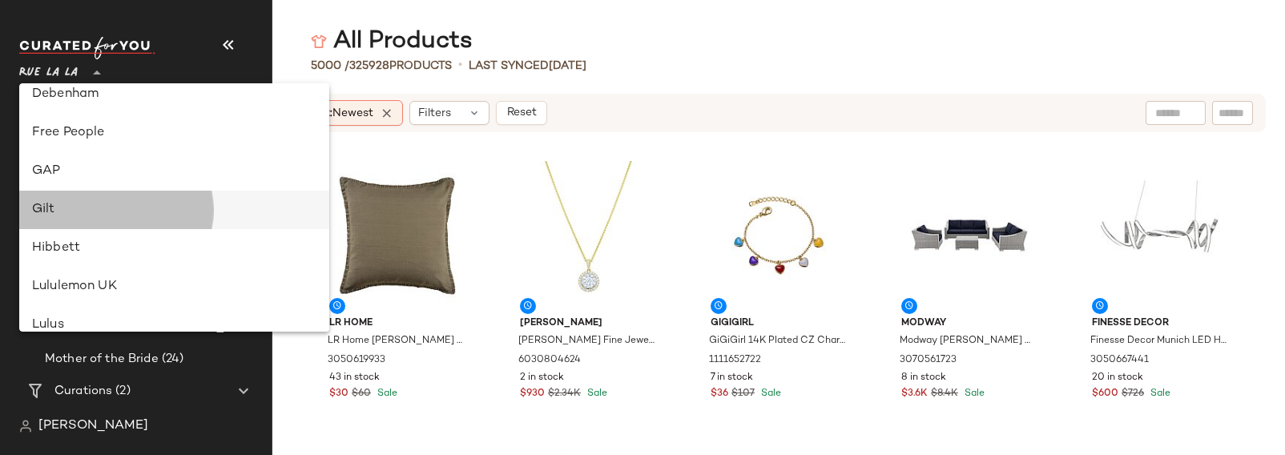
click at [38, 204] on div "Gilt" at bounding box center [174, 209] width 284 height 19
type input "**"
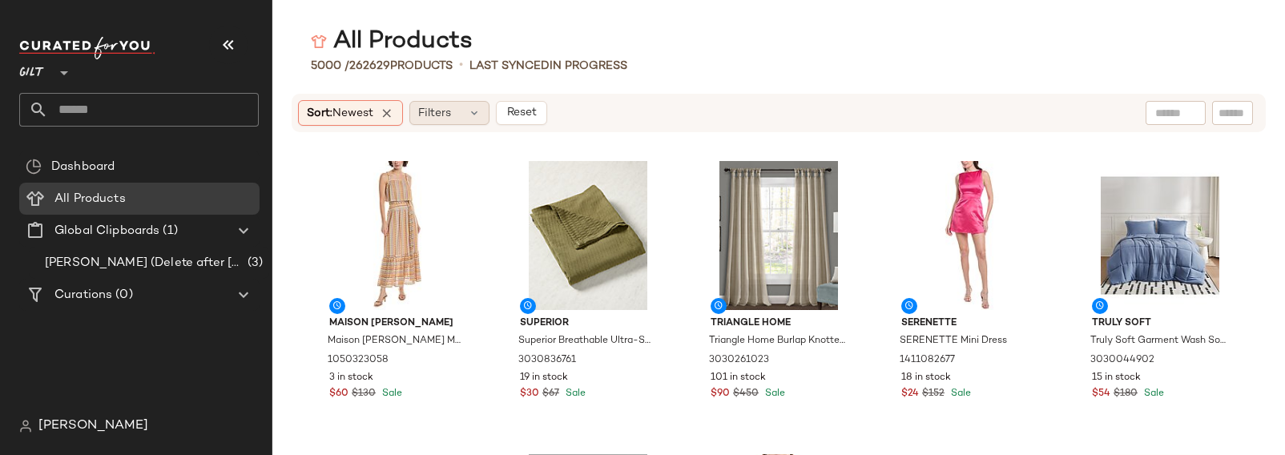
click at [451, 113] on span "Filters" at bounding box center [434, 113] width 33 height 17
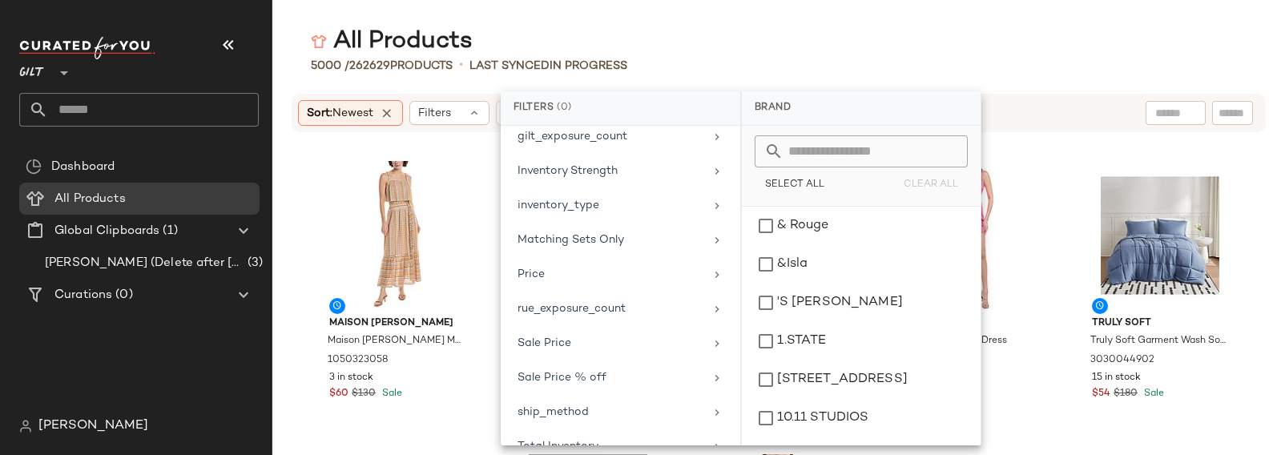
scroll to position [417, 0]
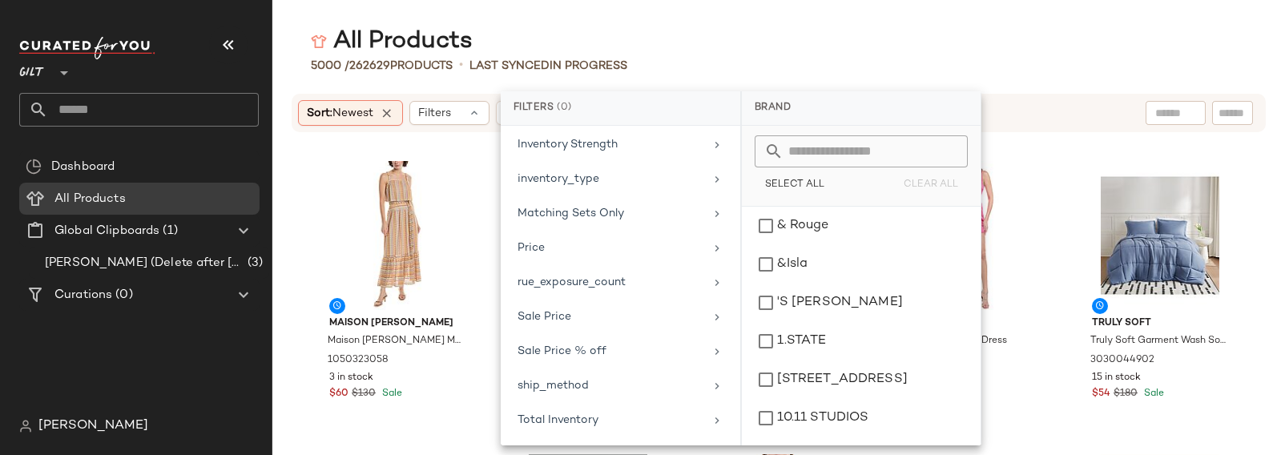
click at [748, 82] on div "All Products 5000 / 262629 Products • Last synced In Progress Sort: Newest Filt…" at bounding box center [778, 240] width 1013 height 429
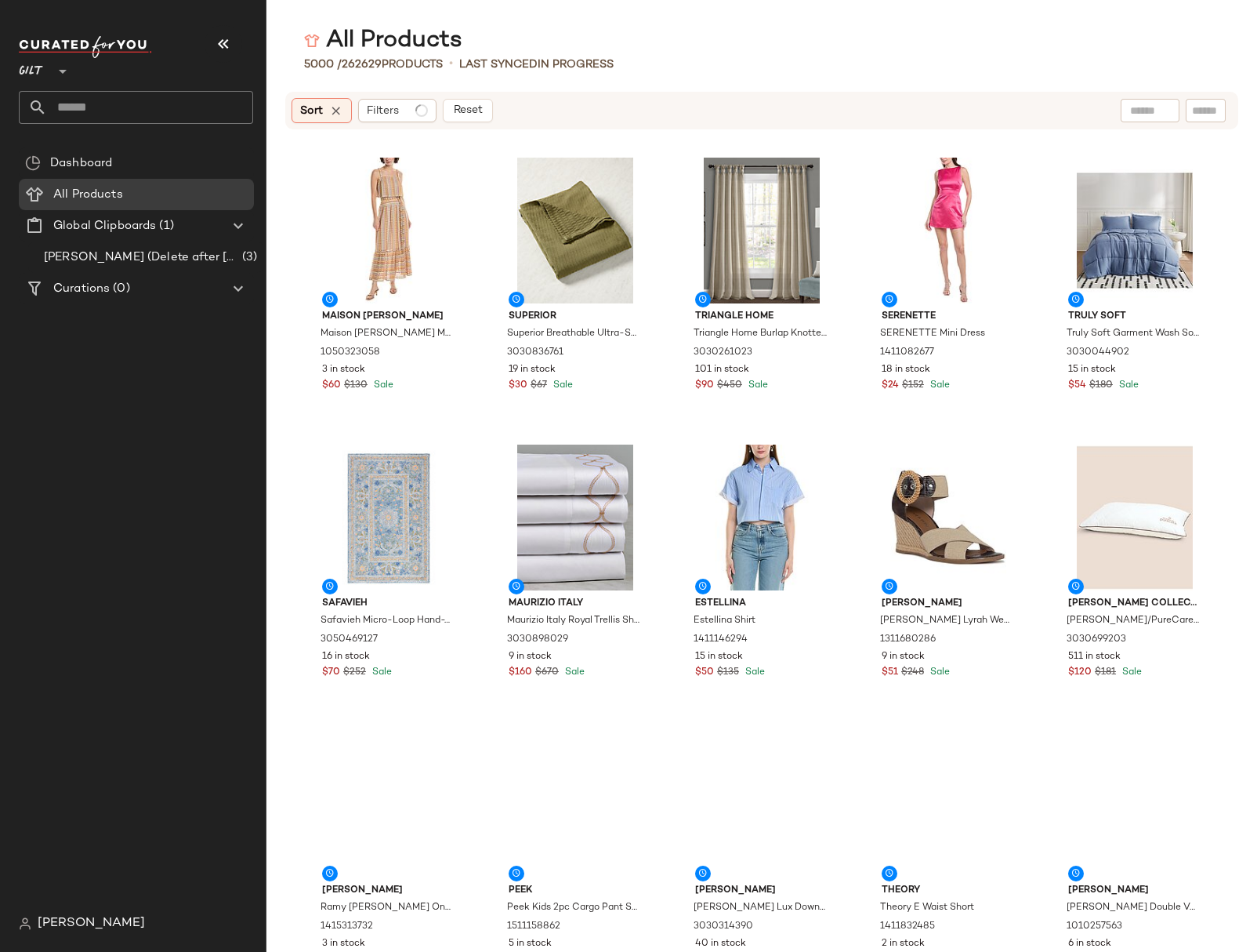
click at [150, 378] on div "Dashboard All Products Global Clipboards (1) Jim Testing (Delete after 9/1/2025…" at bounding box center [142, 527] width 247 height 760
